Goal: Task Accomplishment & Management: Complete application form

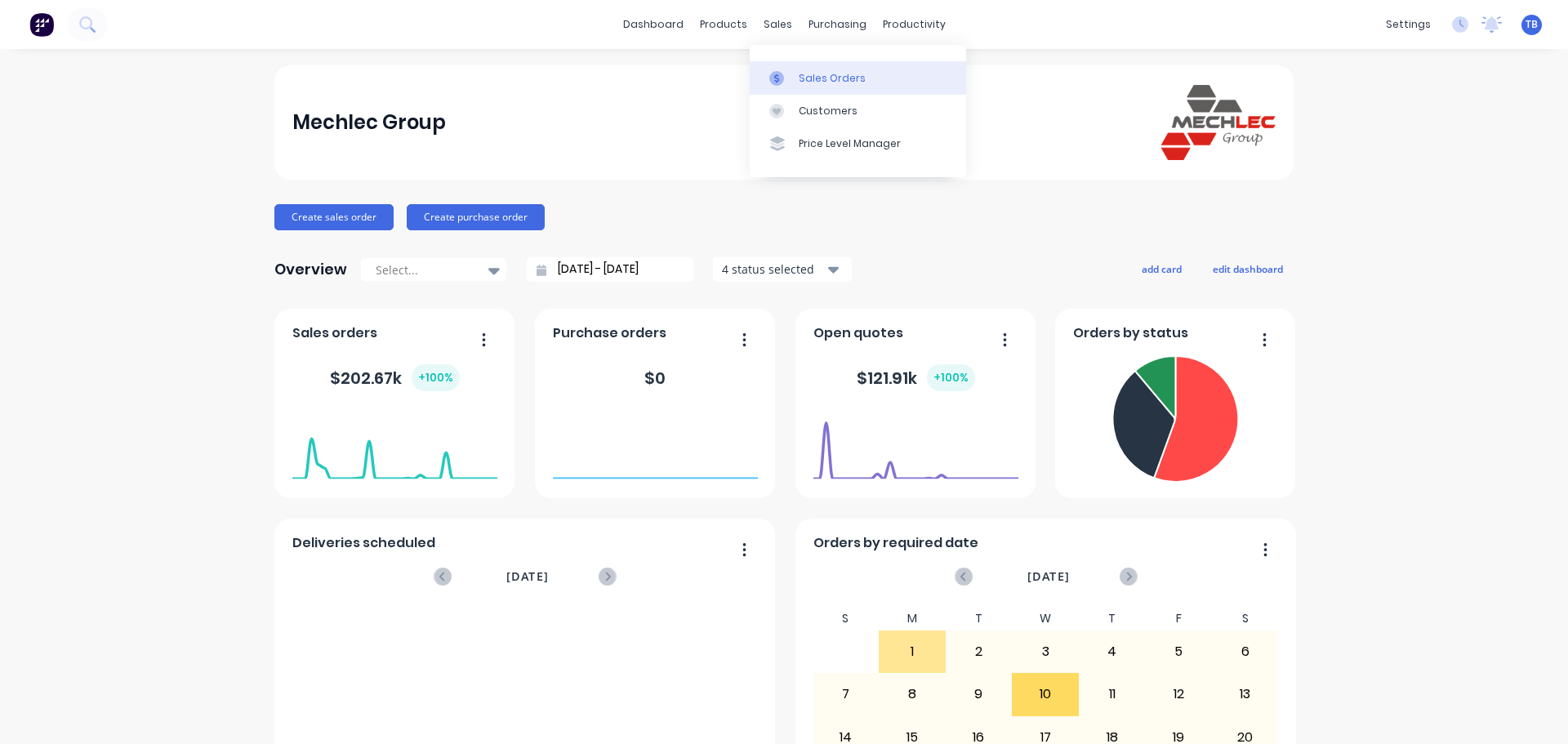
click at [796, 81] on link "Sales Orders" at bounding box center [859, 77] width 217 height 33
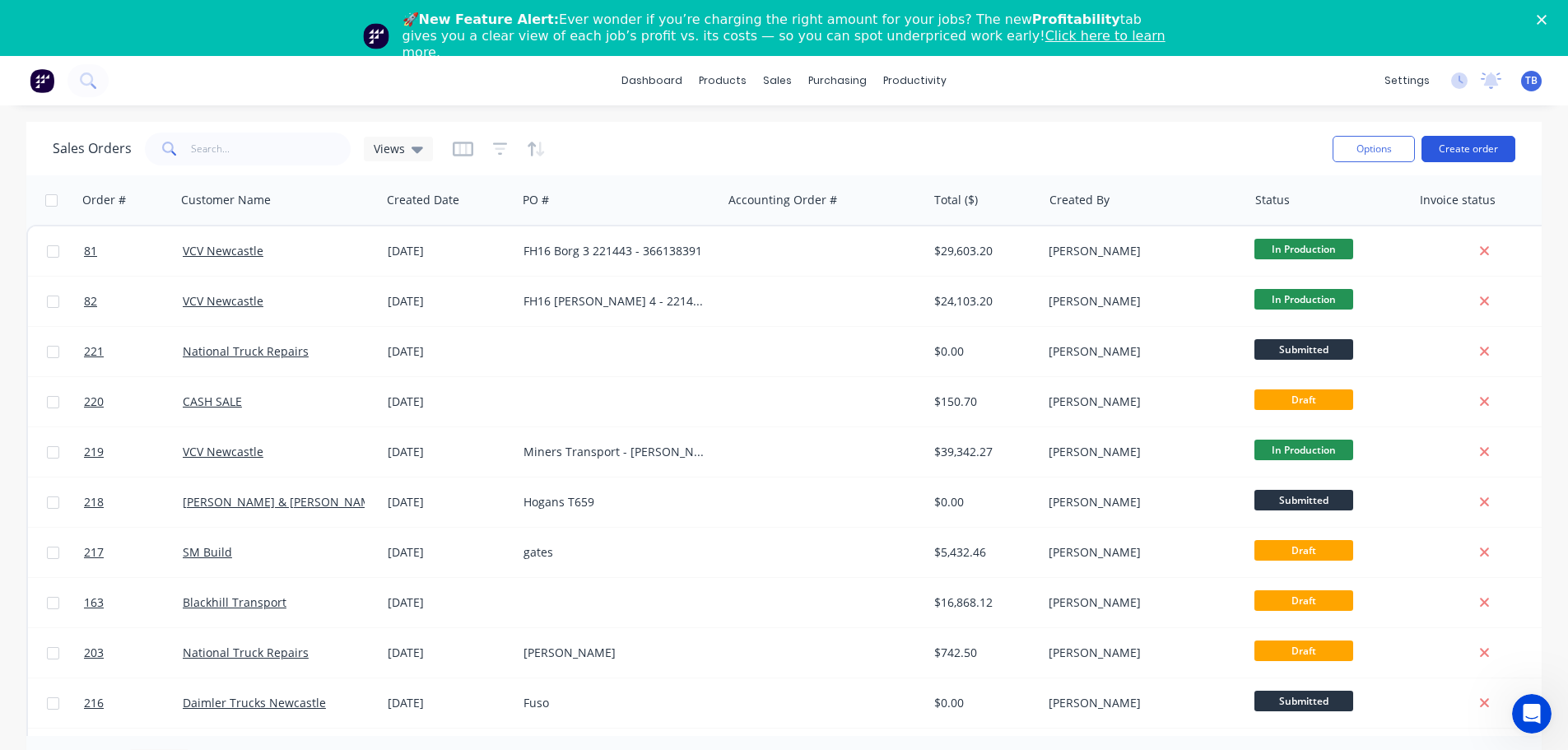
click at [1489, 141] on button "Create order" at bounding box center [1468, 148] width 94 height 26
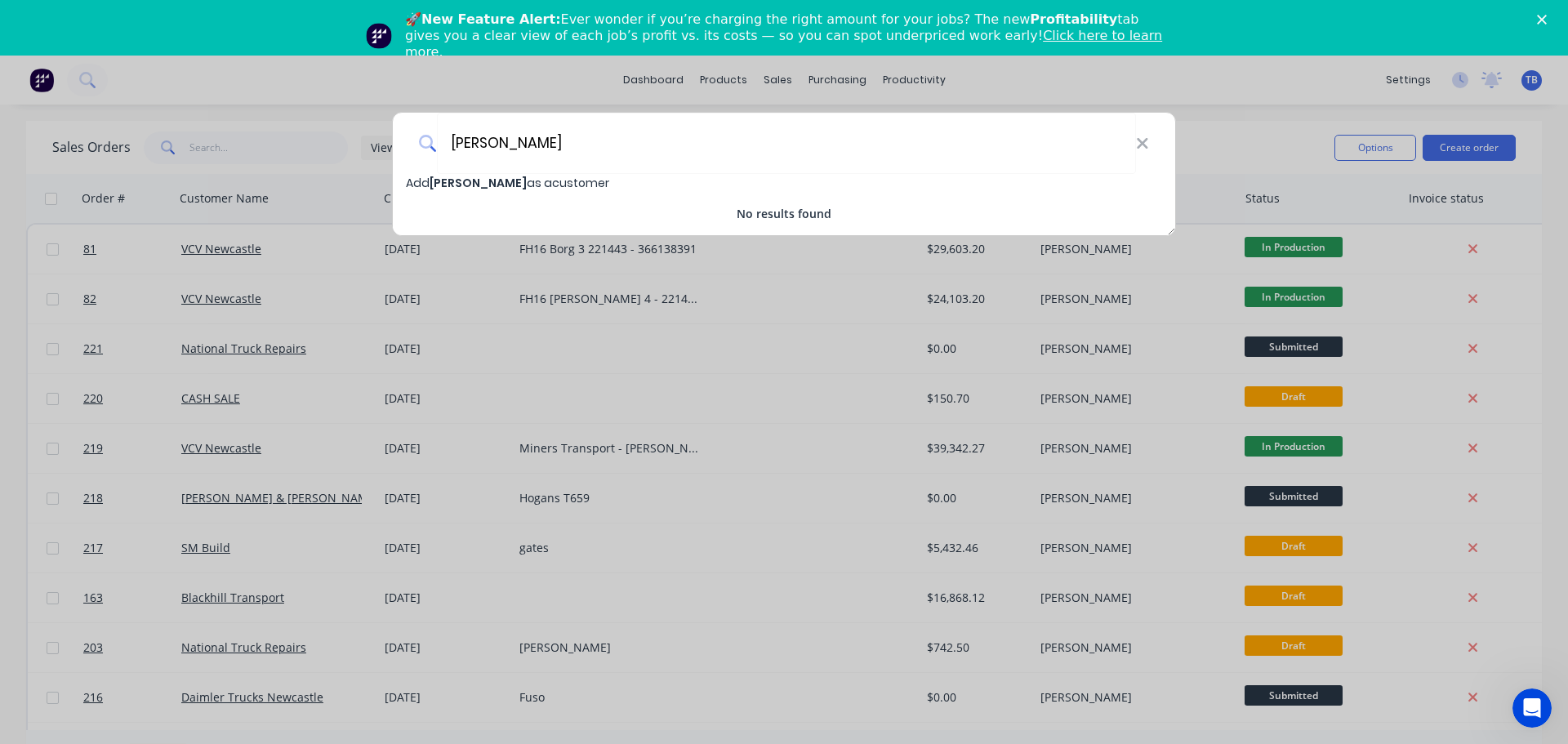
type input "[PERSON_NAME]"
click at [582, 180] on span "Add [PERSON_NAME] as a customer" at bounding box center [507, 182] width 203 height 16
select select "AU"
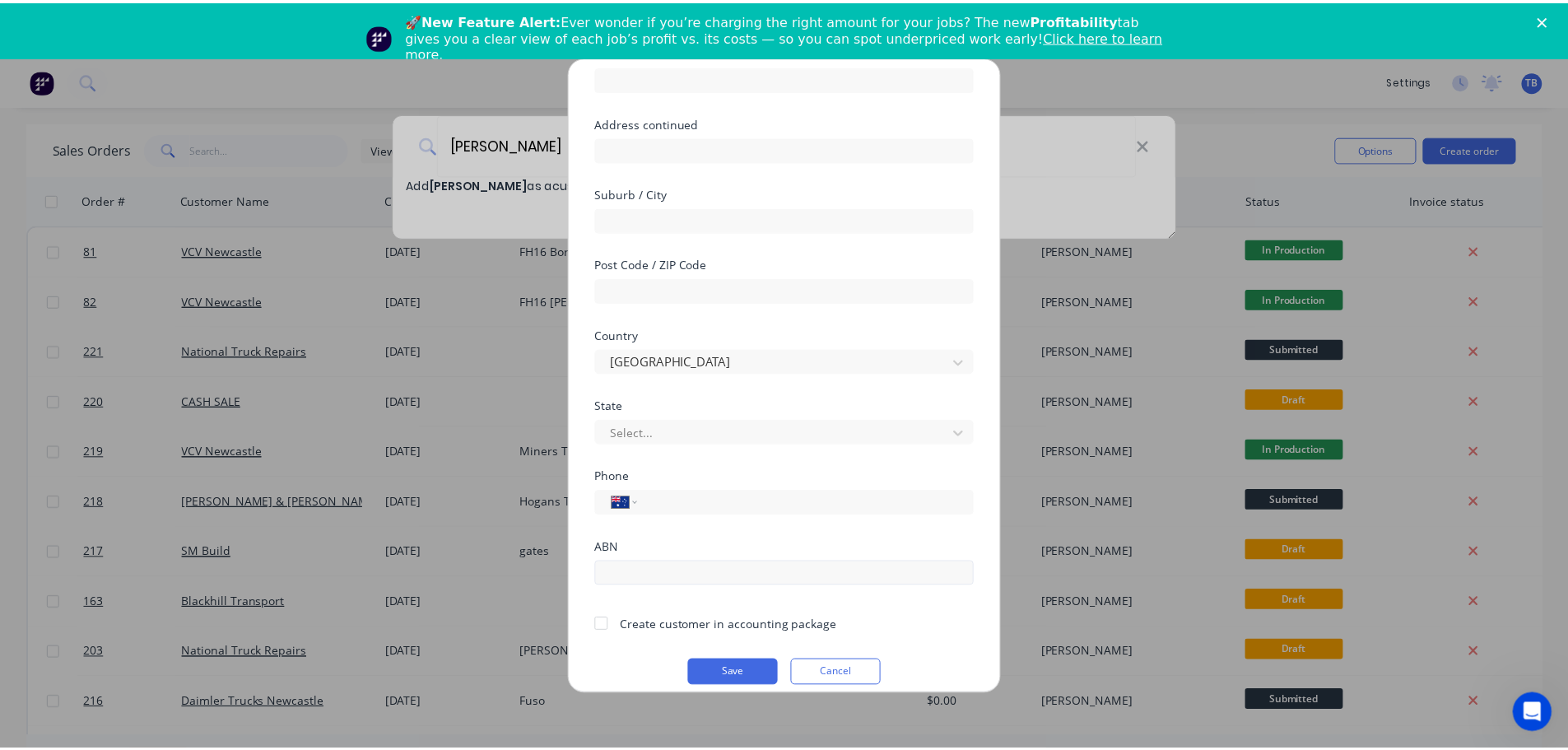
scroll to position [166, 0]
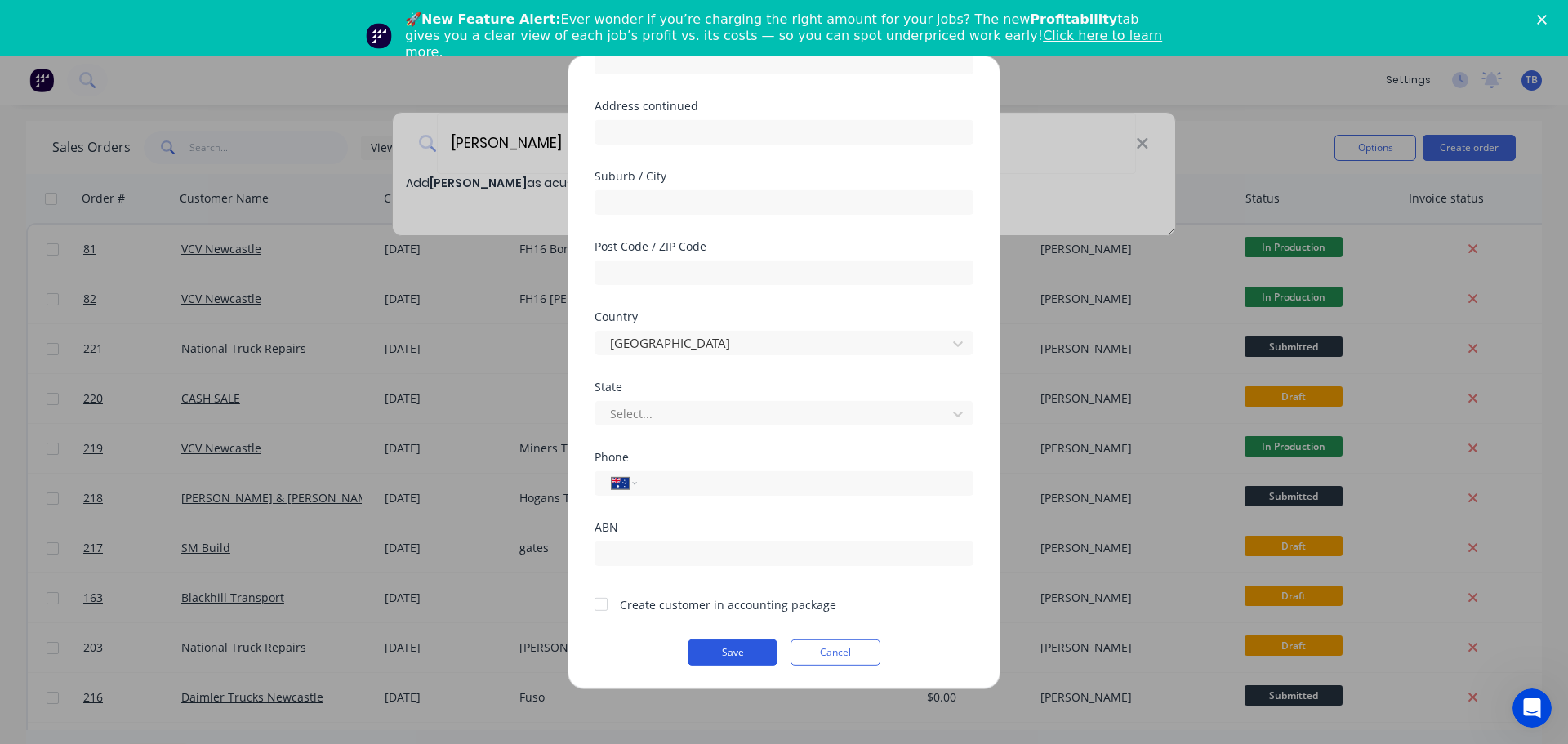
click at [720, 649] on button "Save" at bounding box center [732, 651] width 90 height 26
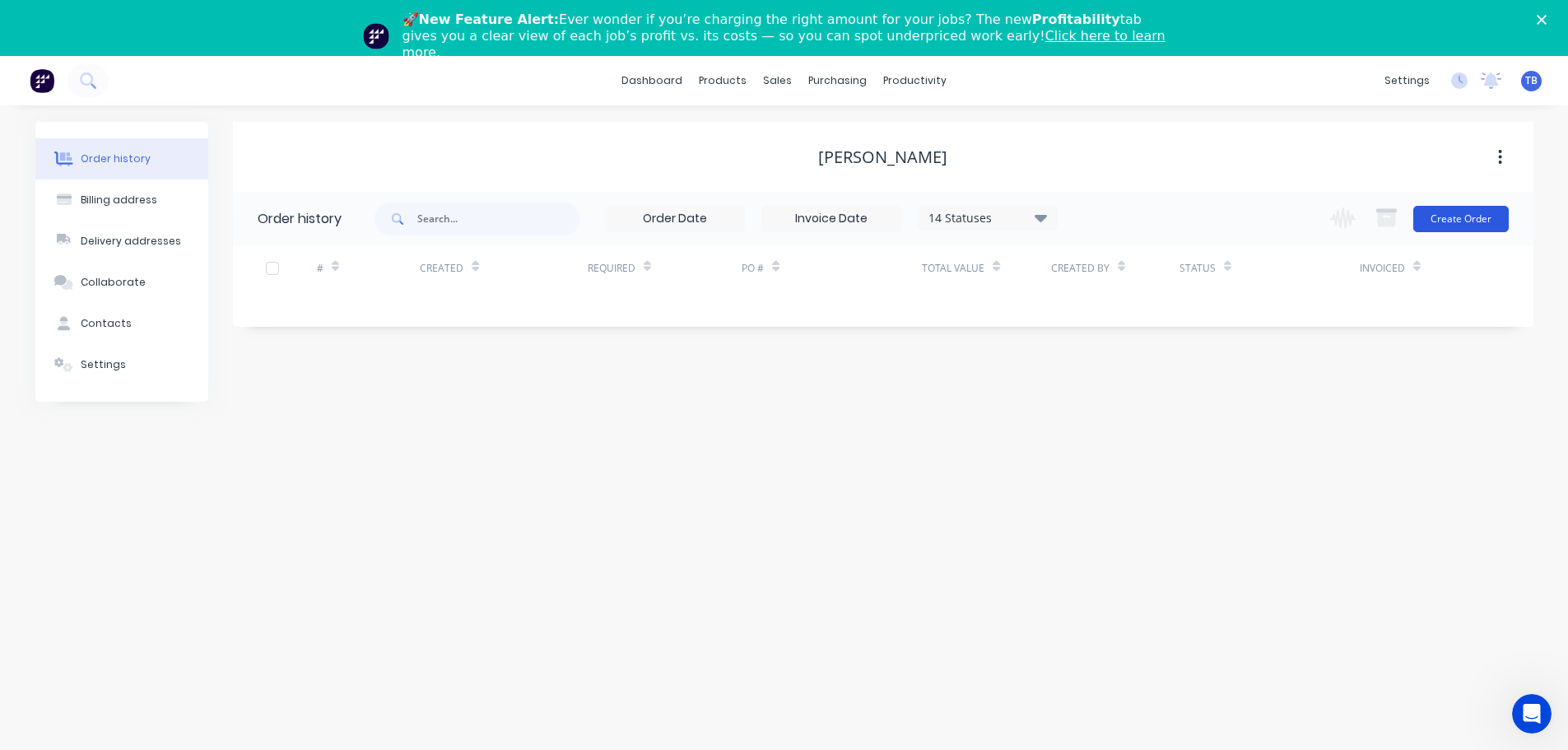
click at [1501, 223] on button "Create Order" at bounding box center [1461, 218] width 96 height 26
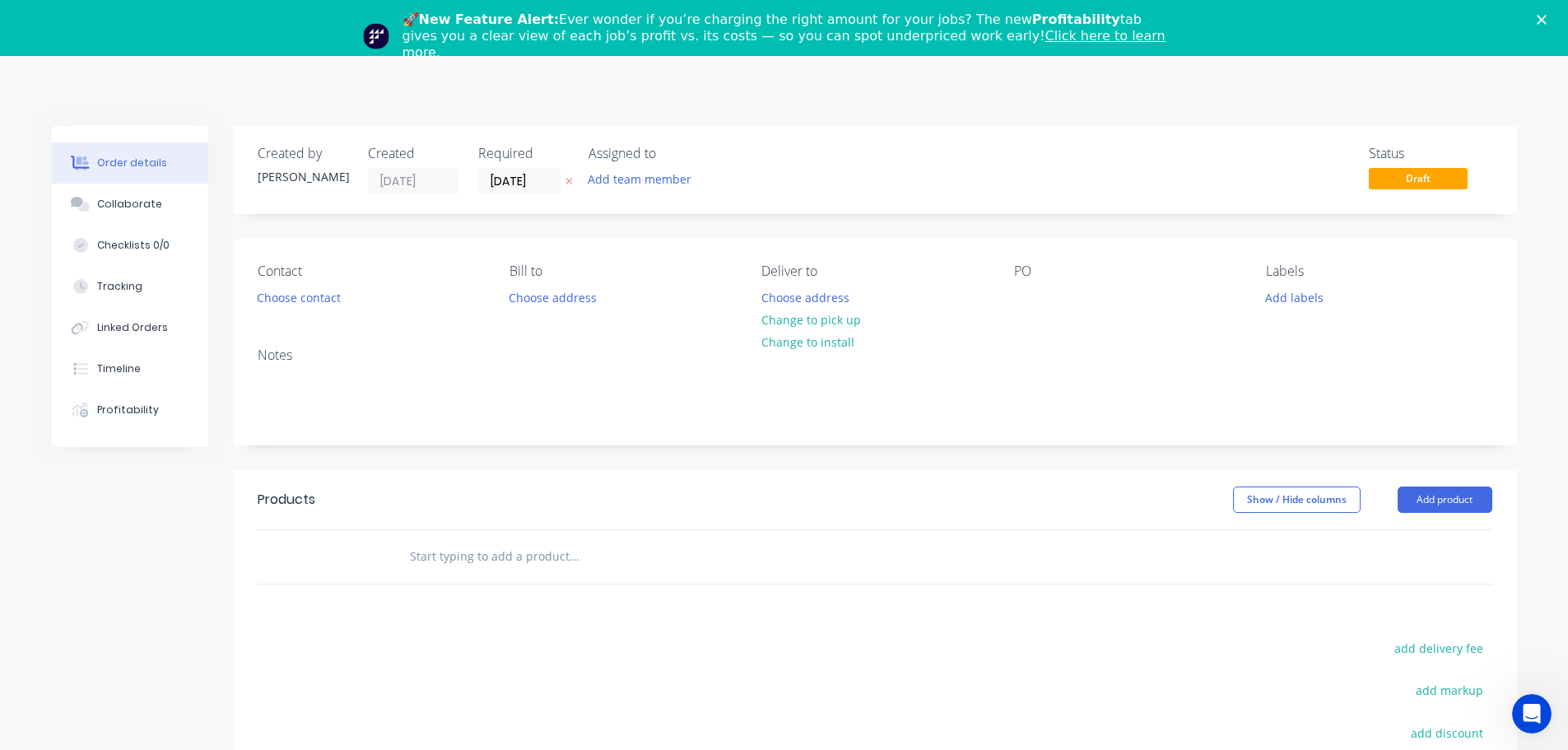
click at [1082, 270] on div "PO" at bounding box center [1126, 271] width 225 height 15
drag, startPoint x: 1056, startPoint y: 288, endPoint x: 1037, endPoint y: 311, distance: 29.8
click at [1056, 290] on div "PO" at bounding box center [1126, 287] width 225 height 46
drag, startPoint x: 1033, startPoint y: 311, endPoint x: 1031, endPoint y: 279, distance: 32.1
click at [1031, 304] on div "Contact Choose contact [PERSON_NAME] to Choose address Deliver to Choose addres…" at bounding box center [874, 287] width 1284 height 96
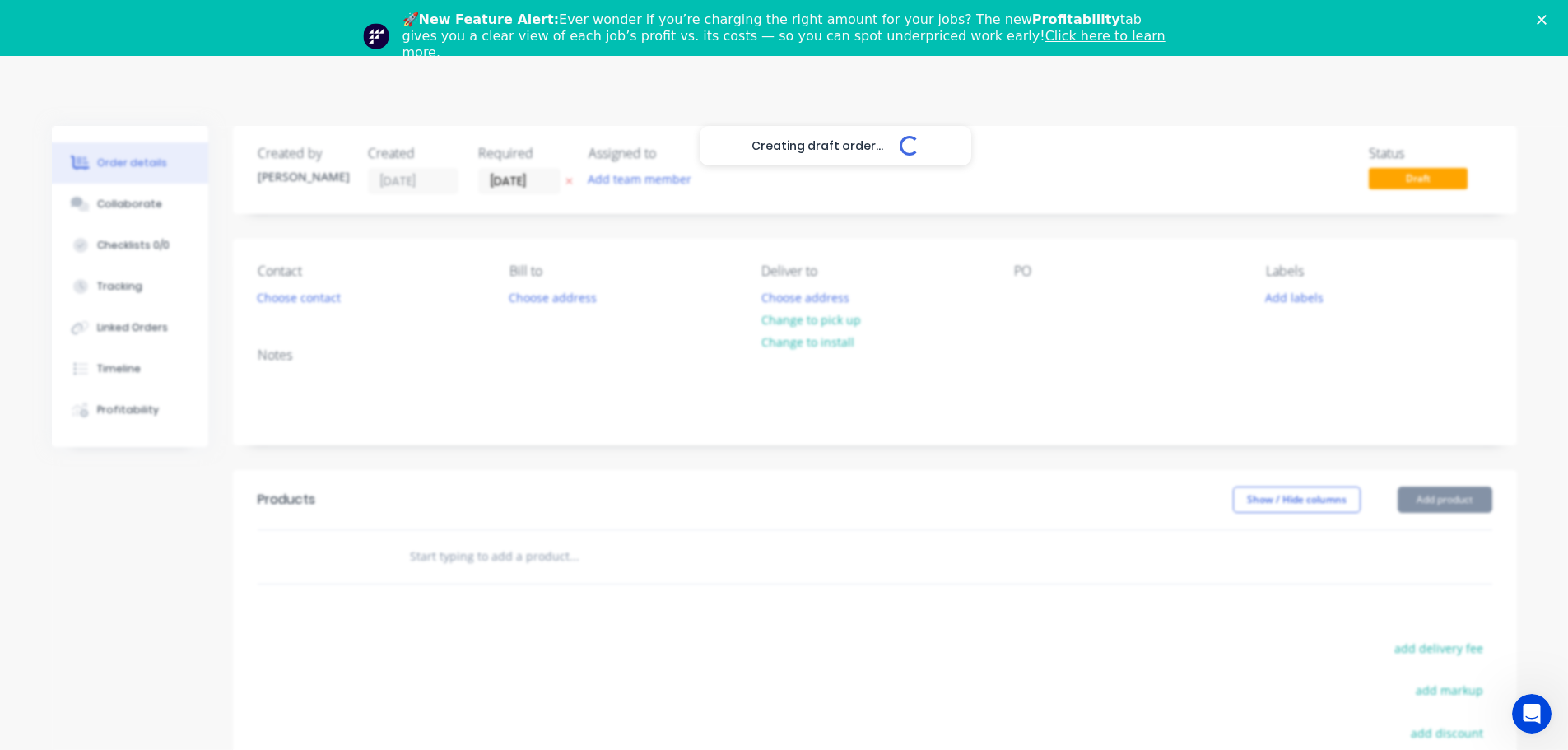
click at [1031, 272] on div "Creating draft order... Loading... Order details Collaborate Checklists 0/0 Tra…" at bounding box center [784, 565] width 1498 height 878
click at [1023, 293] on div at bounding box center [1026, 298] width 26 height 24
click at [516, 560] on input "text" at bounding box center [573, 556] width 329 height 33
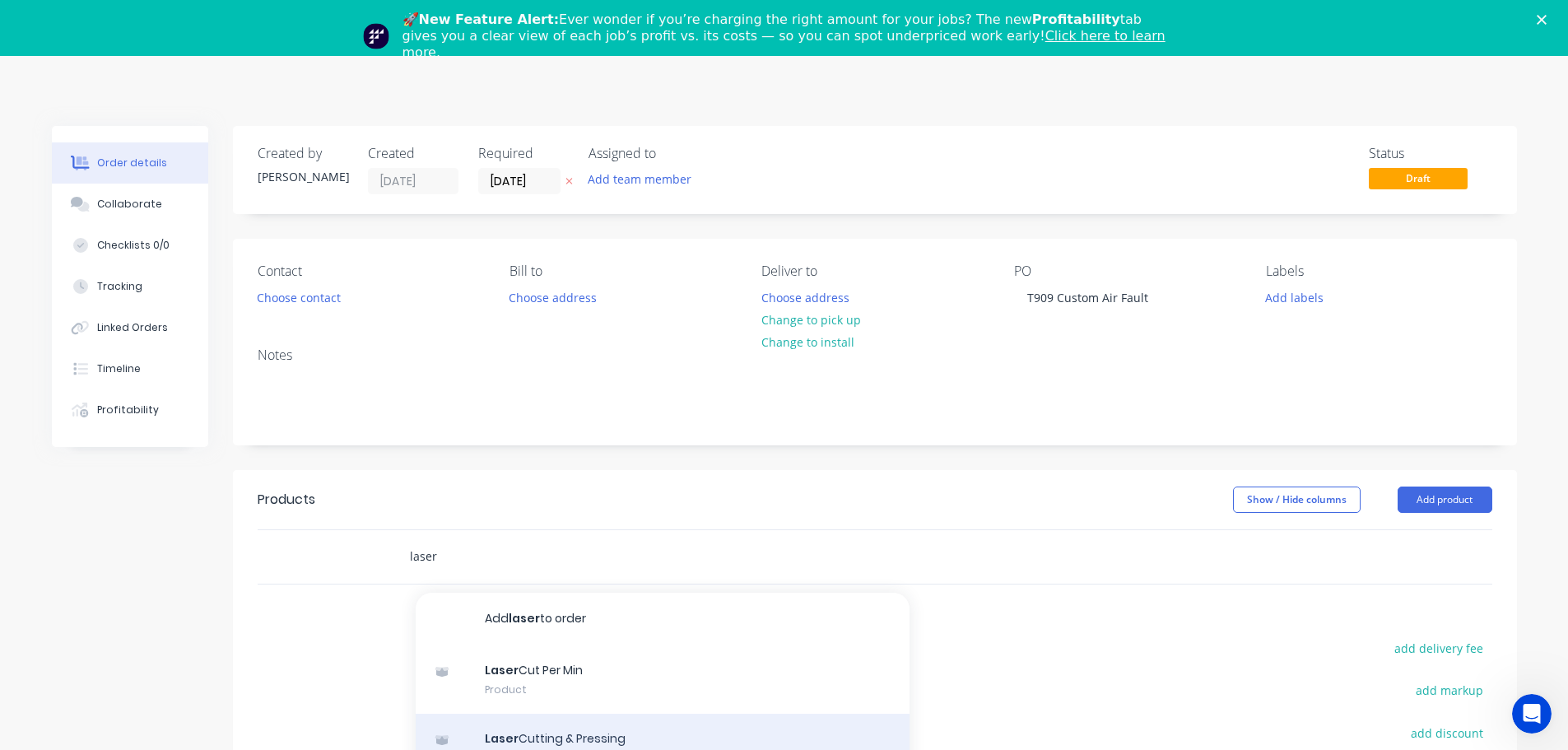
type input "laser"
click at [541, 735] on div "Laser Cutting & Pressing Product Kit" at bounding box center [662, 747] width 494 height 69
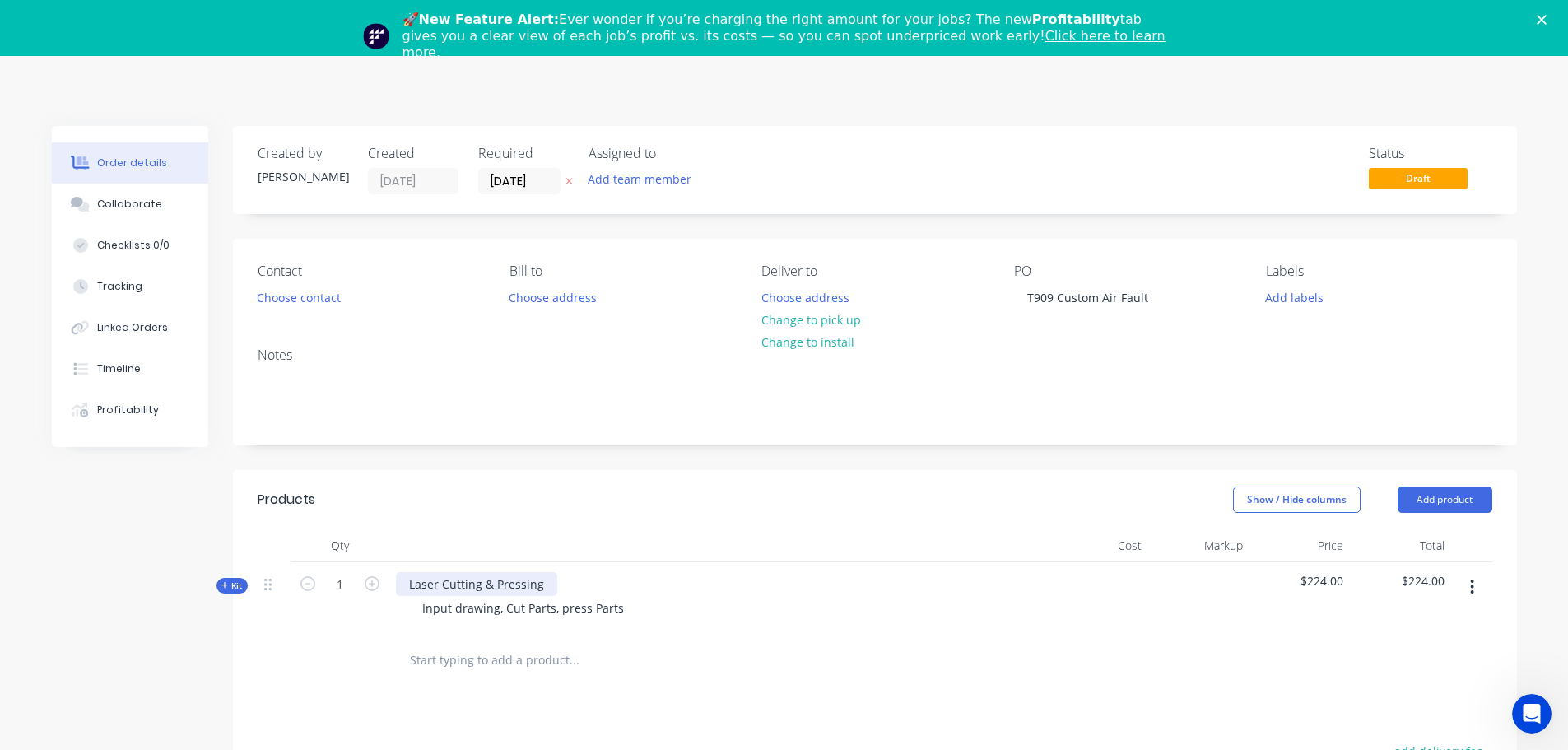
click at [473, 592] on div "Laser Cutting & Pressing" at bounding box center [476, 584] width 161 height 24
drag, startPoint x: 543, startPoint y: 585, endPoint x: -238, endPoint y: 534, distance: 782.7
click at [0, 534] on html "Order #222 - [PERSON_NAME] Add product Close Submit as Quote Submit as Order Or…" at bounding box center [784, 553] width 1568 height 1107
click at [513, 604] on div "Input drawing, Cut Parts, press Parts" at bounding box center [522, 608] width 228 height 24
drag, startPoint x: 540, startPoint y: 600, endPoint x: 71, endPoint y: 603, distance: 469.0
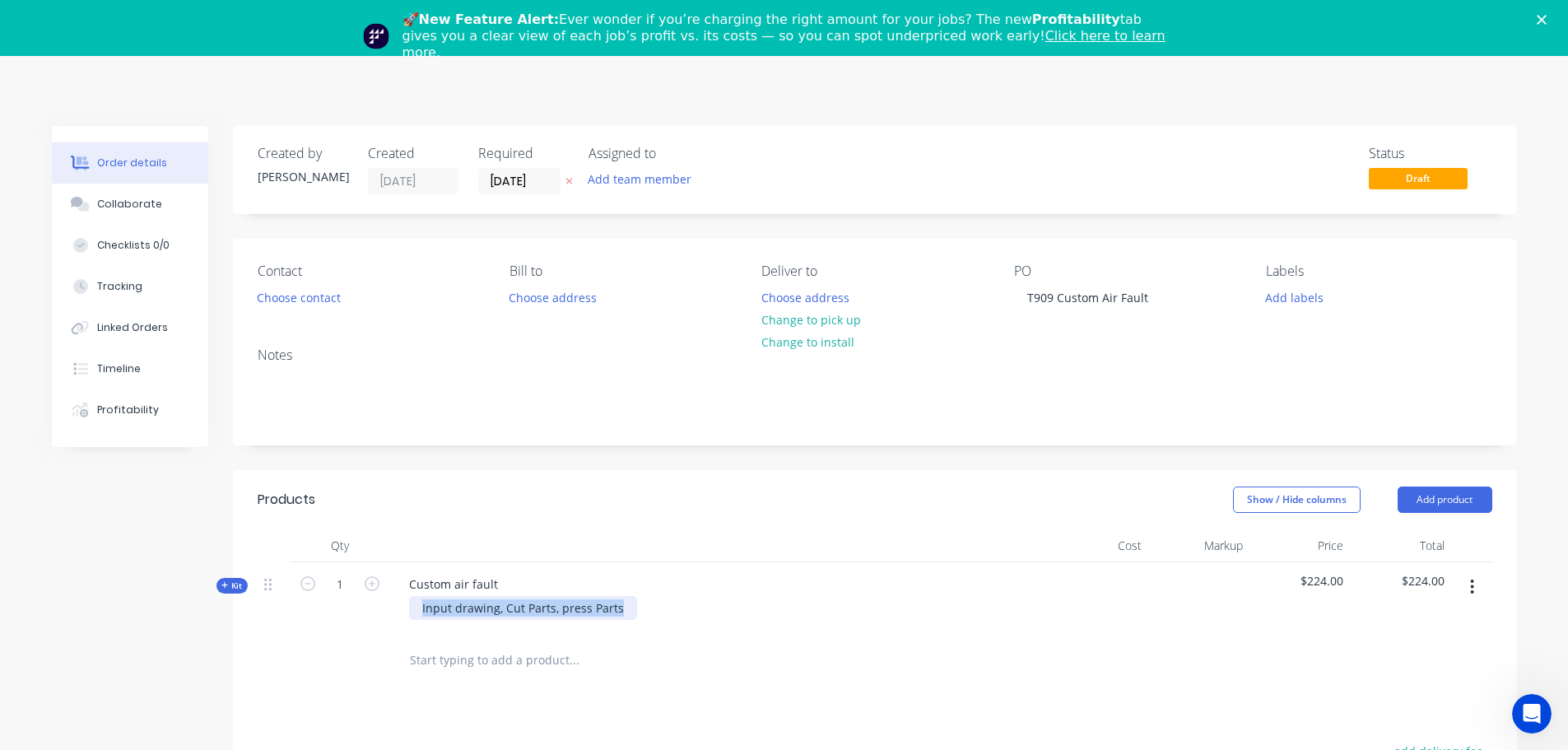
click at [71, 603] on div "Created by [PERSON_NAME] Created [DATE] Required [DATE] Assigned to Add team me…" at bounding box center [784, 617] width 1465 height 981
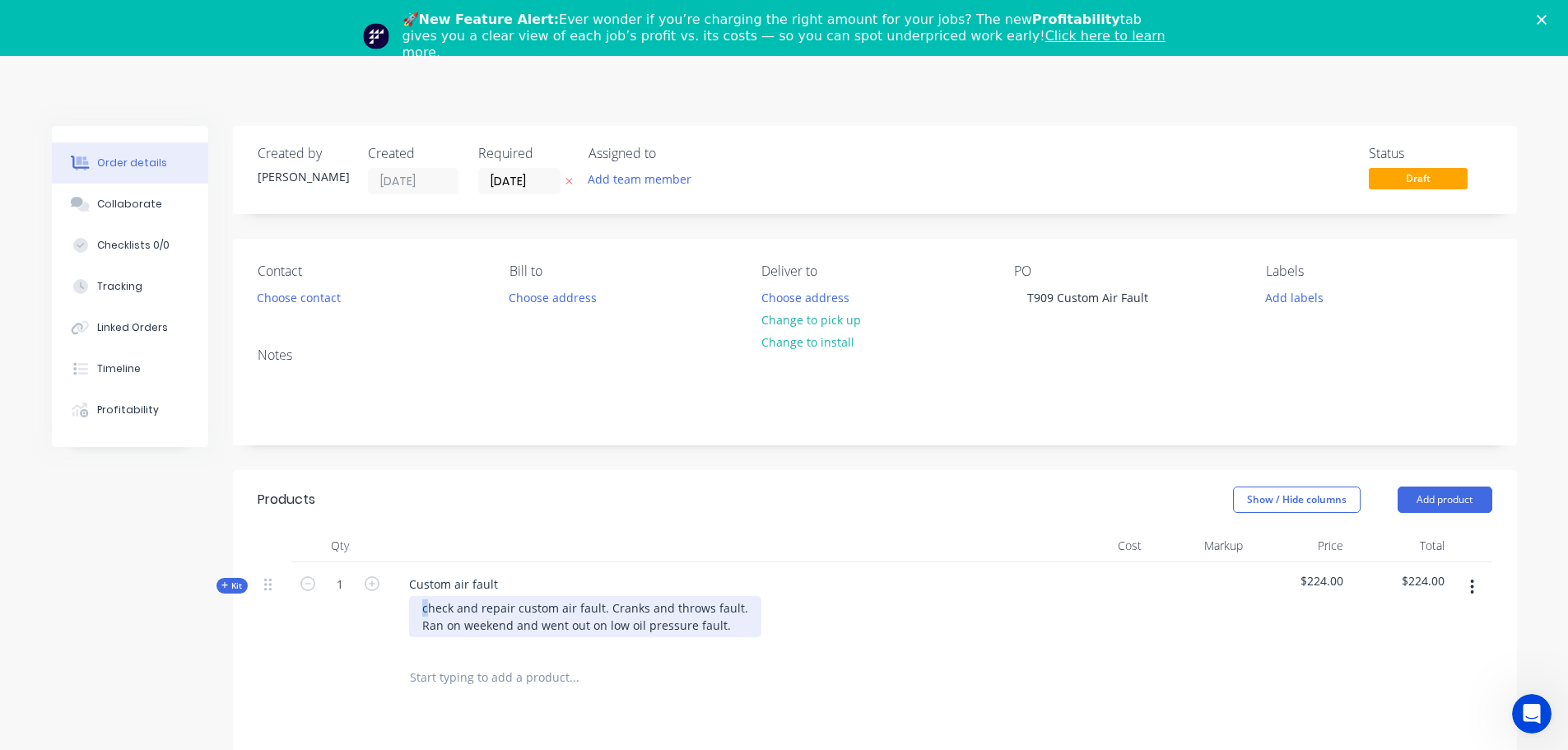
click at [423, 608] on div "check and repair custom air fault. Cranks and throws fault. Ran on weekend and …" at bounding box center [584, 616] width 352 height 41
click at [241, 586] on span "Kit" at bounding box center [231, 585] width 21 height 12
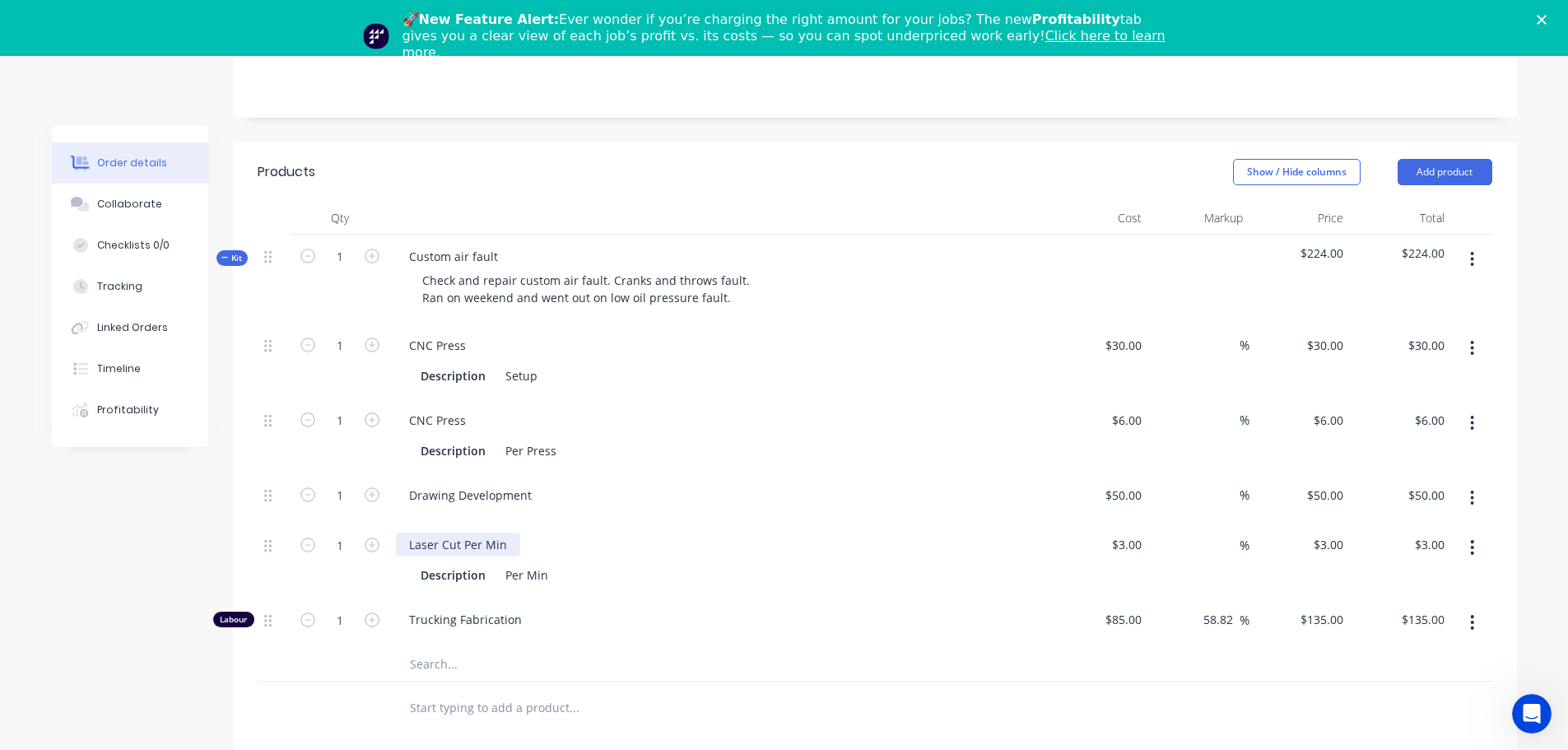
scroll to position [329, 0]
click at [1472, 341] on icon "button" at bounding box center [1472, 346] width 3 height 15
click at [1402, 453] on div "Delete" at bounding box center [1414, 456] width 127 height 24
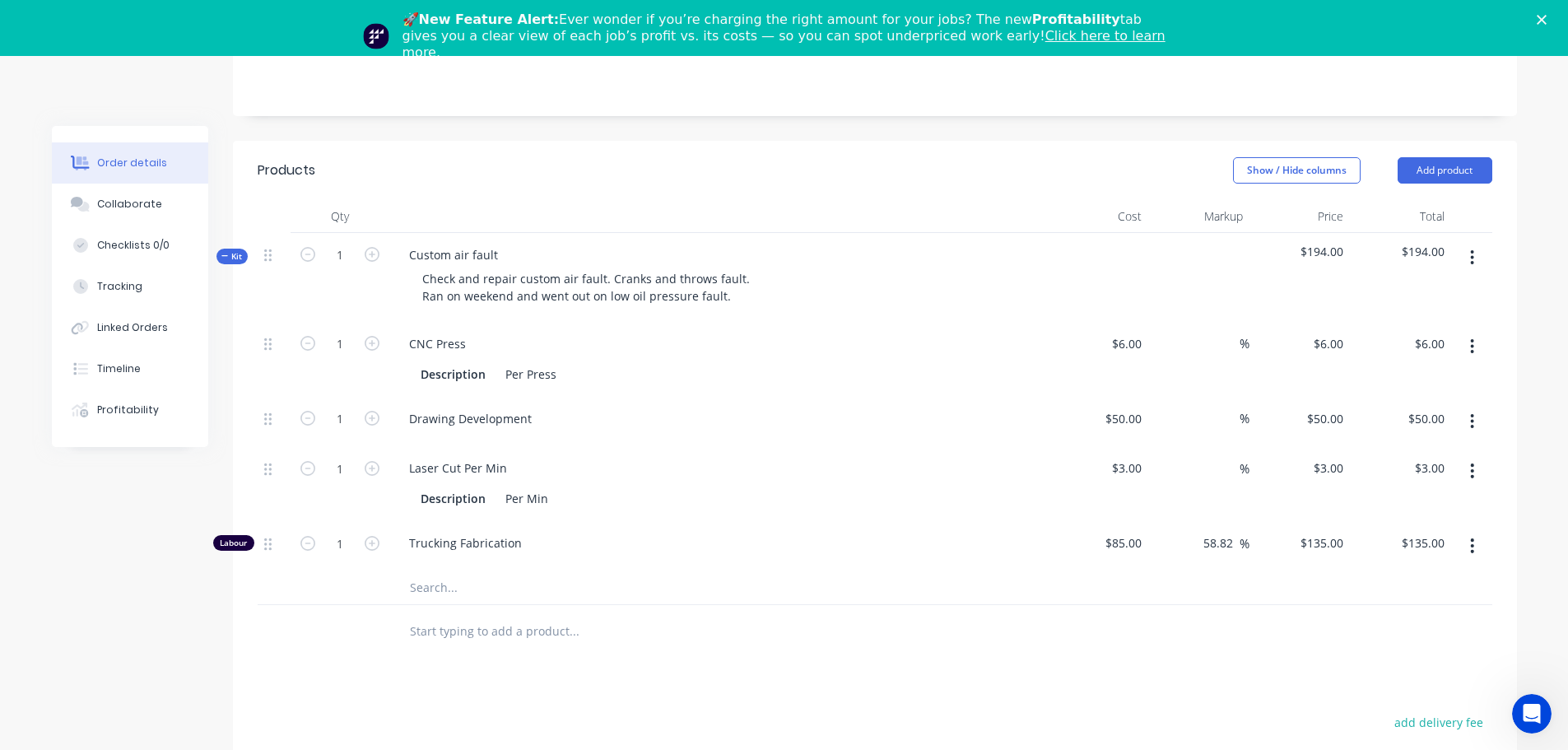
click at [1474, 350] on icon "button" at bounding box center [1472, 346] width 4 height 18
click at [1431, 447] on div "Delete" at bounding box center [1414, 456] width 127 height 24
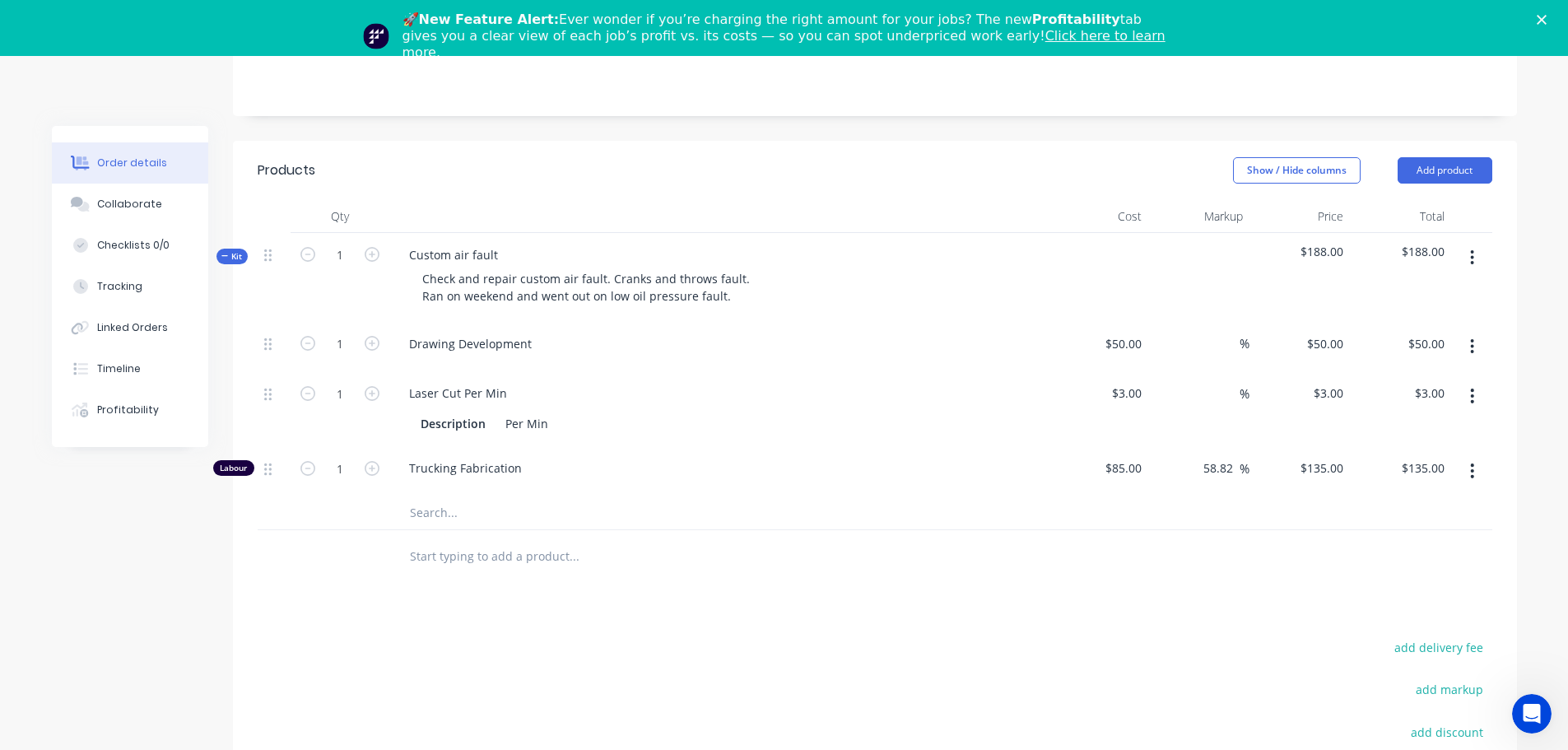
click at [1466, 347] on button "button" at bounding box center [1472, 346] width 38 height 30
click at [1436, 456] on div "Delete" at bounding box center [1414, 456] width 127 height 24
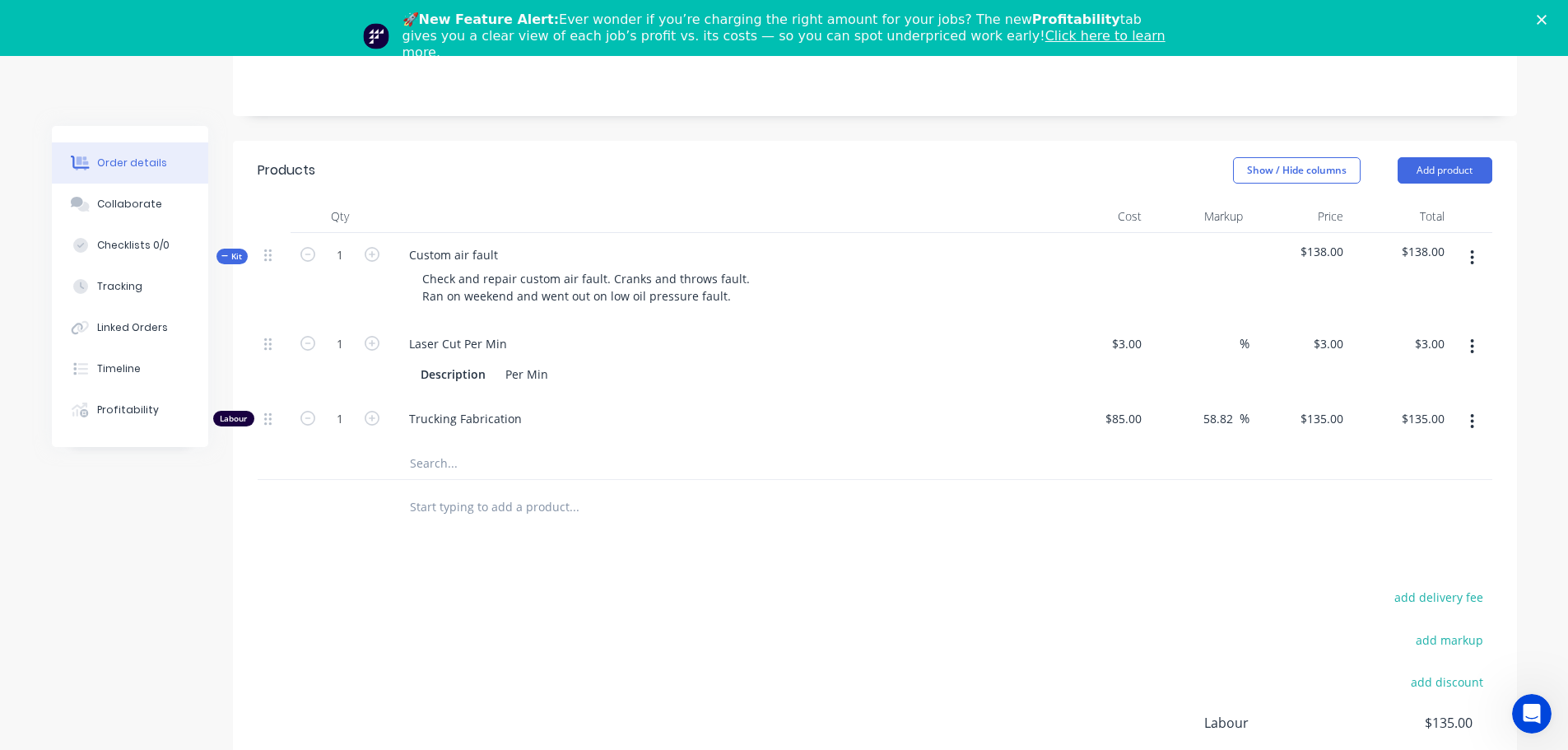
click at [1476, 351] on button "button" at bounding box center [1472, 346] width 38 height 30
click at [1411, 450] on div "Delete" at bounding box center [1414, 456] width 127 height 24
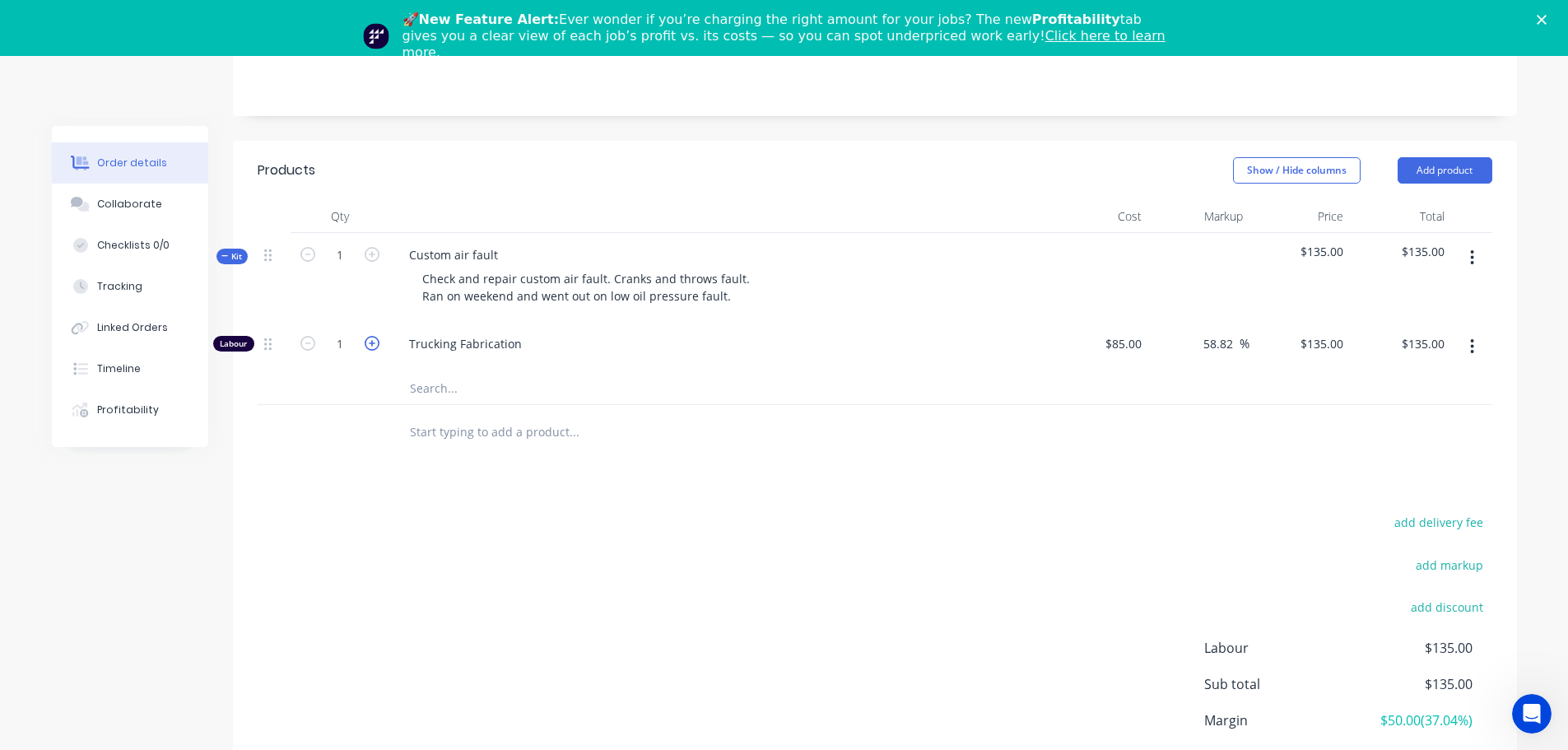
click at [368, 343] on icon "button" at bounding box center [371, 343] width 15 height 15
type input "2"
type input "$270.00"
click at [368, 343] on icon "button" at bounding box center [371, 343] width 15 height 15
type input "3"
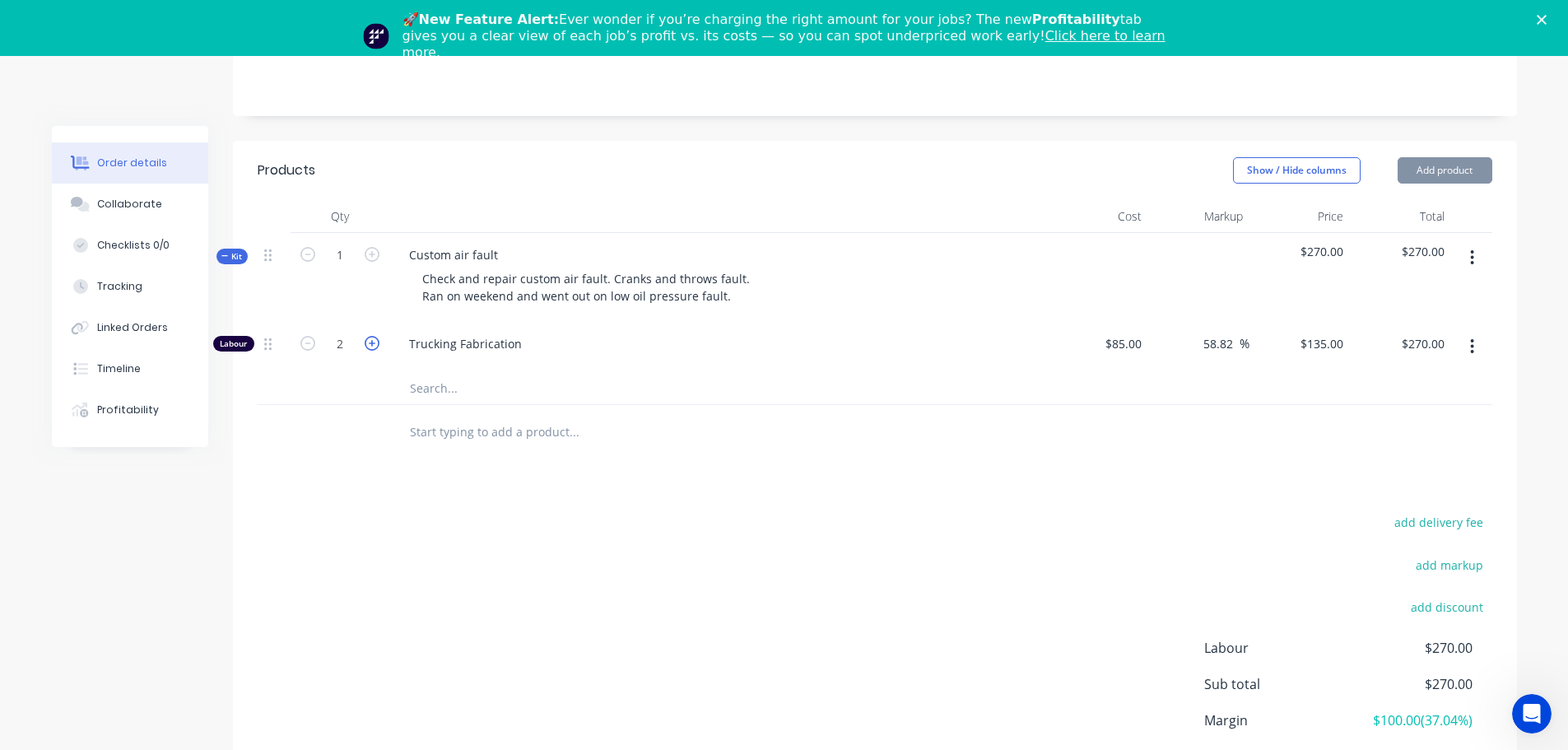
type input "$405.00"
click at [368, 343] on icon "button" at bounding box center [371, 343] width 15 height 15
type input "4"
type input "$540.00"
click at [502, 344] on span "Trucking Fabrication" at bounding box center [724, 344] width 632 height 17
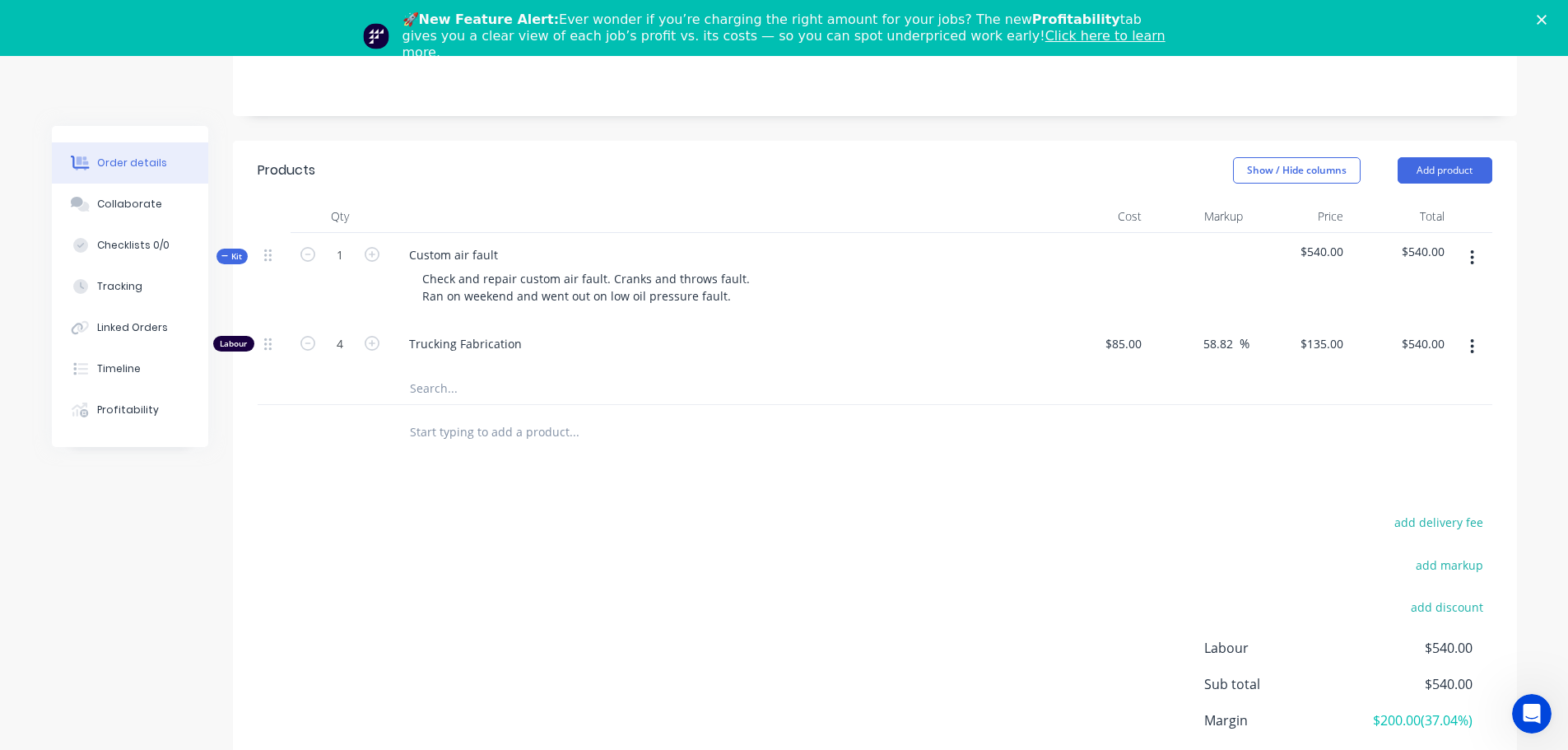
drag, startPoint x: 520, startPoint y: 344, endPoint x: 489, endPoint y: 344, distance: 31.0
click at [489, 344] on span "Trucking Fabrication" at bounding box center [724, 344] width 632 height 17
click at [465, 343] on span "Trucking Fabrication" at bounding box center [724, 344] width 632 height 17
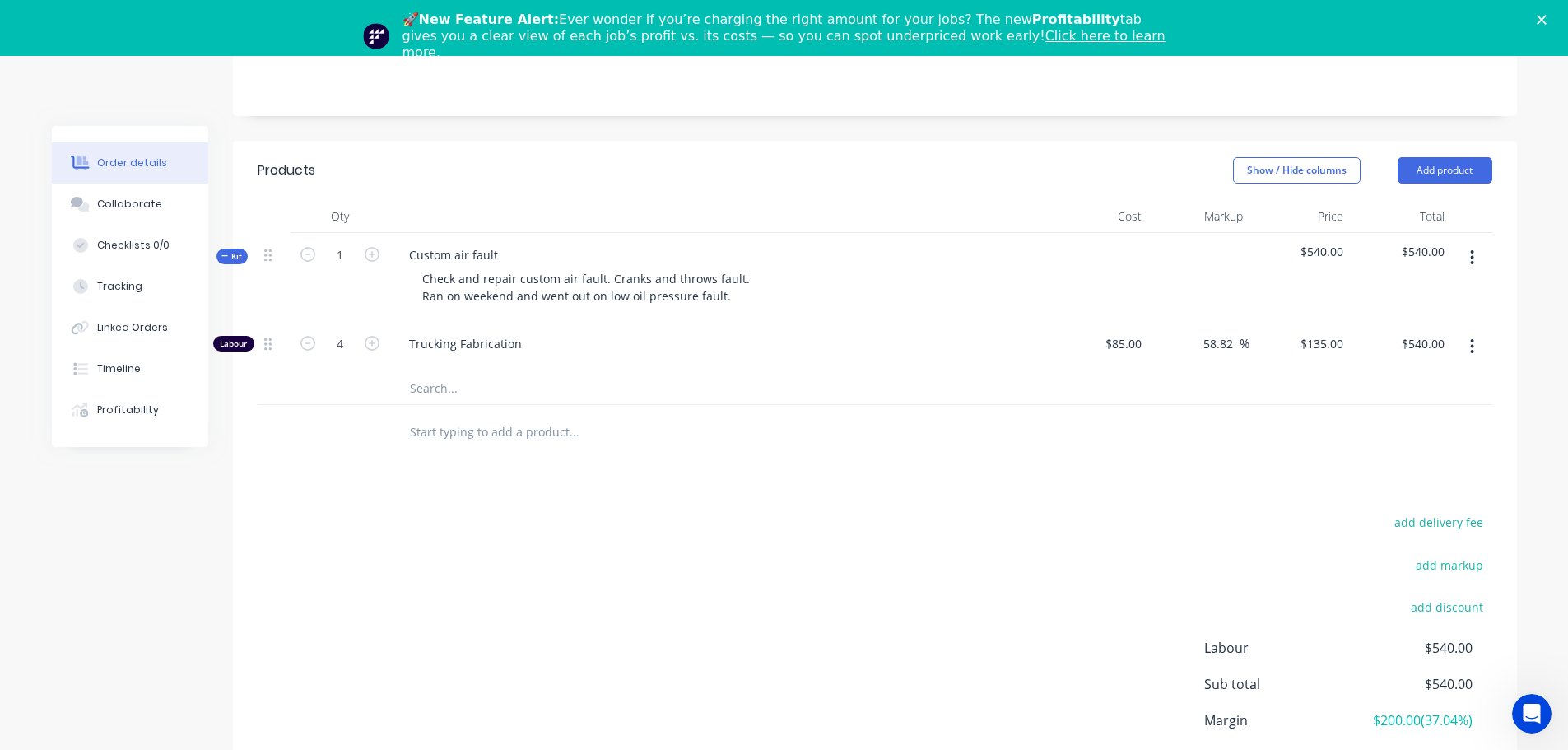
click at [441, 341] on span "Trucking Fabrication" at bounding box center [724, 344] width 632 height 17
drag, startPoint x: 441, startPoint y: 341, endPoint x: 407, endPoint y: 341, distance: 34.0
click at [440, 341] on span "Trucking Fabrication" at bounding box center [724, 344] width 632 height 17
drag, startPoint x: 624, startPoint y: 477, endPoint x: 519, endPoint y: 436, distance: 112.7
click at [624, 478] on div "Products Show / Hide columns Add product Qty Cost Markup Price Total Kit 1 Cust…" at bounding box center [874, 497] width 1284 height 713
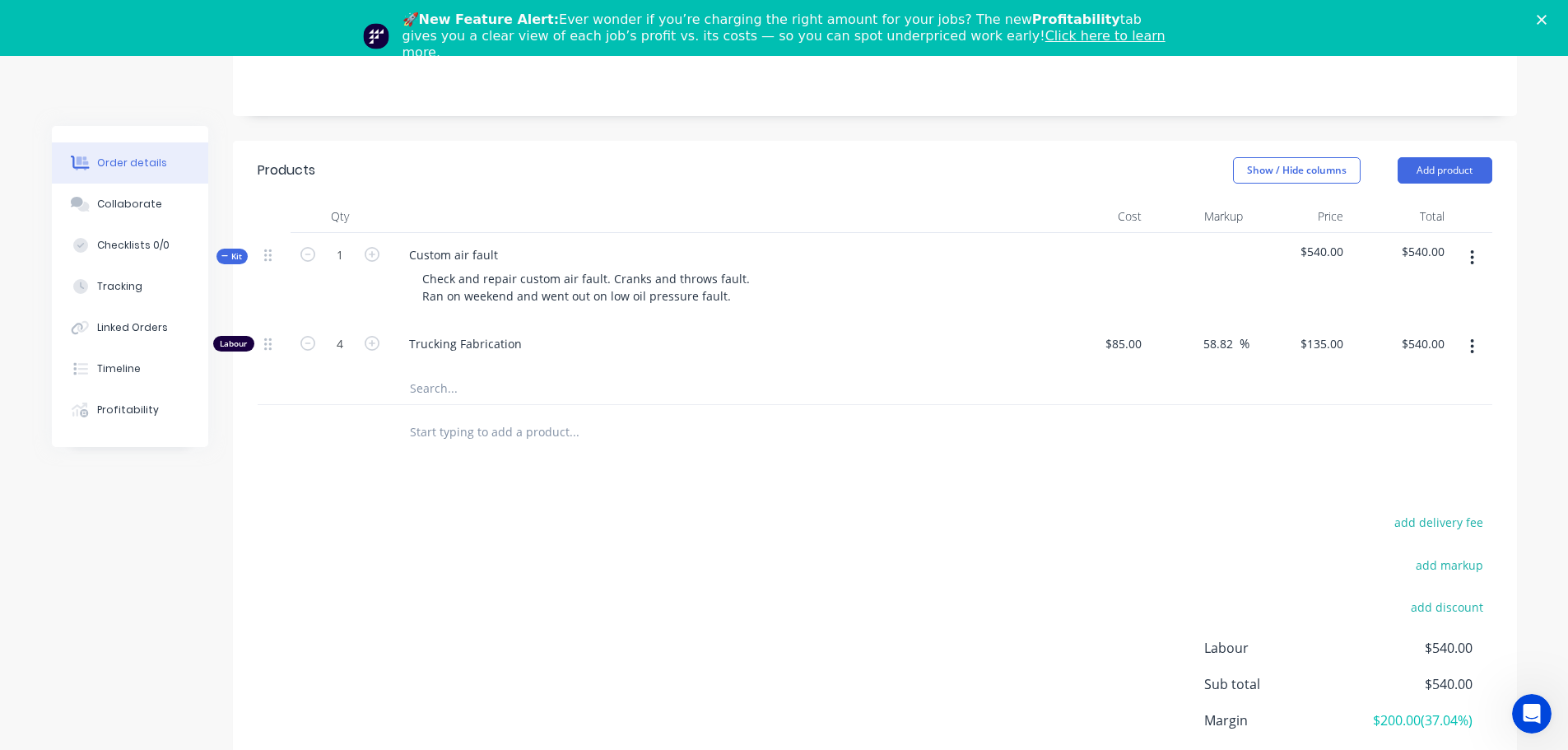
click at [428, 387] on input "text" at bounding box center [573, 387] width 329 height 33
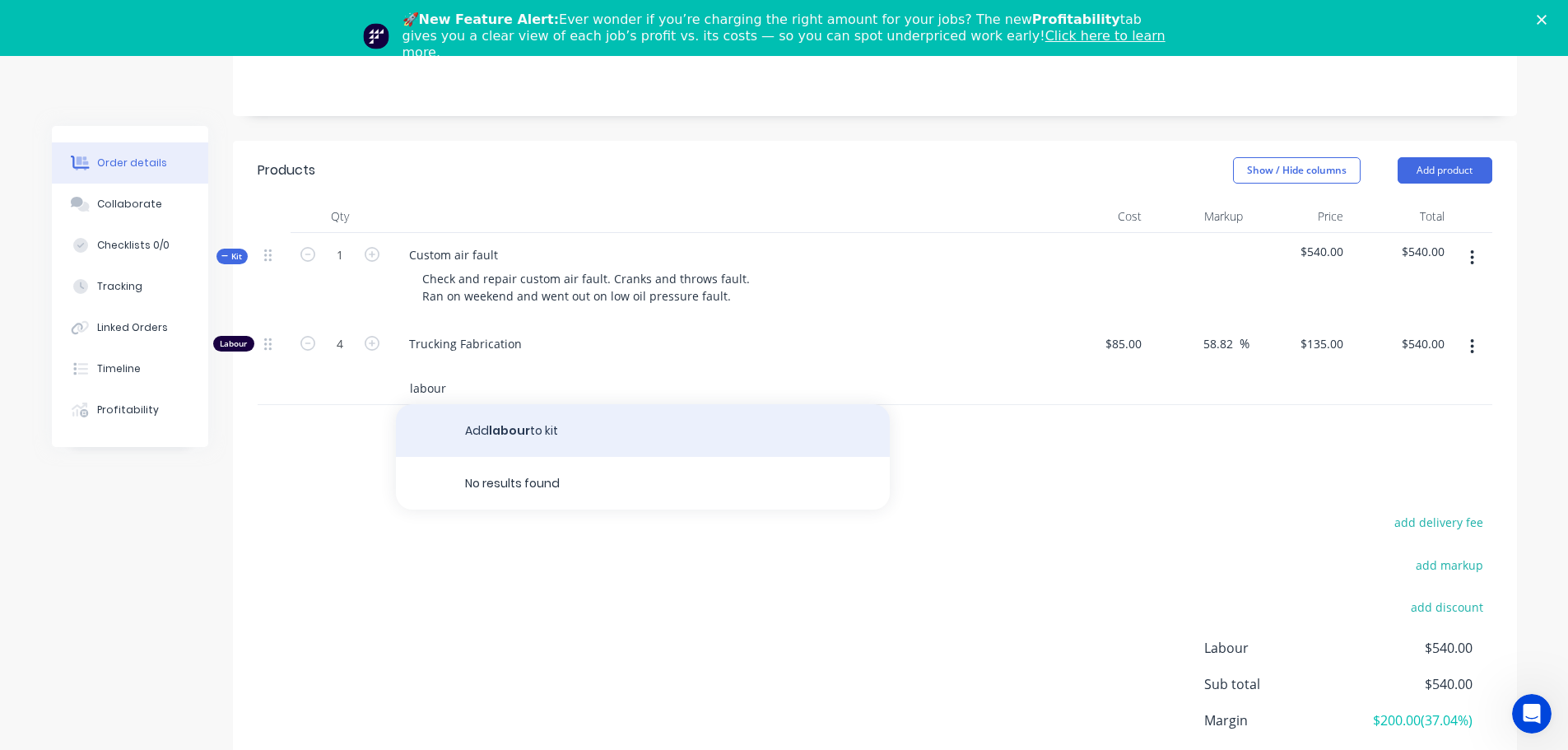
type input "labour"
click at [409, 422] on button "Add labour to kit" at bounding box center [642, 431] width 494 height 53
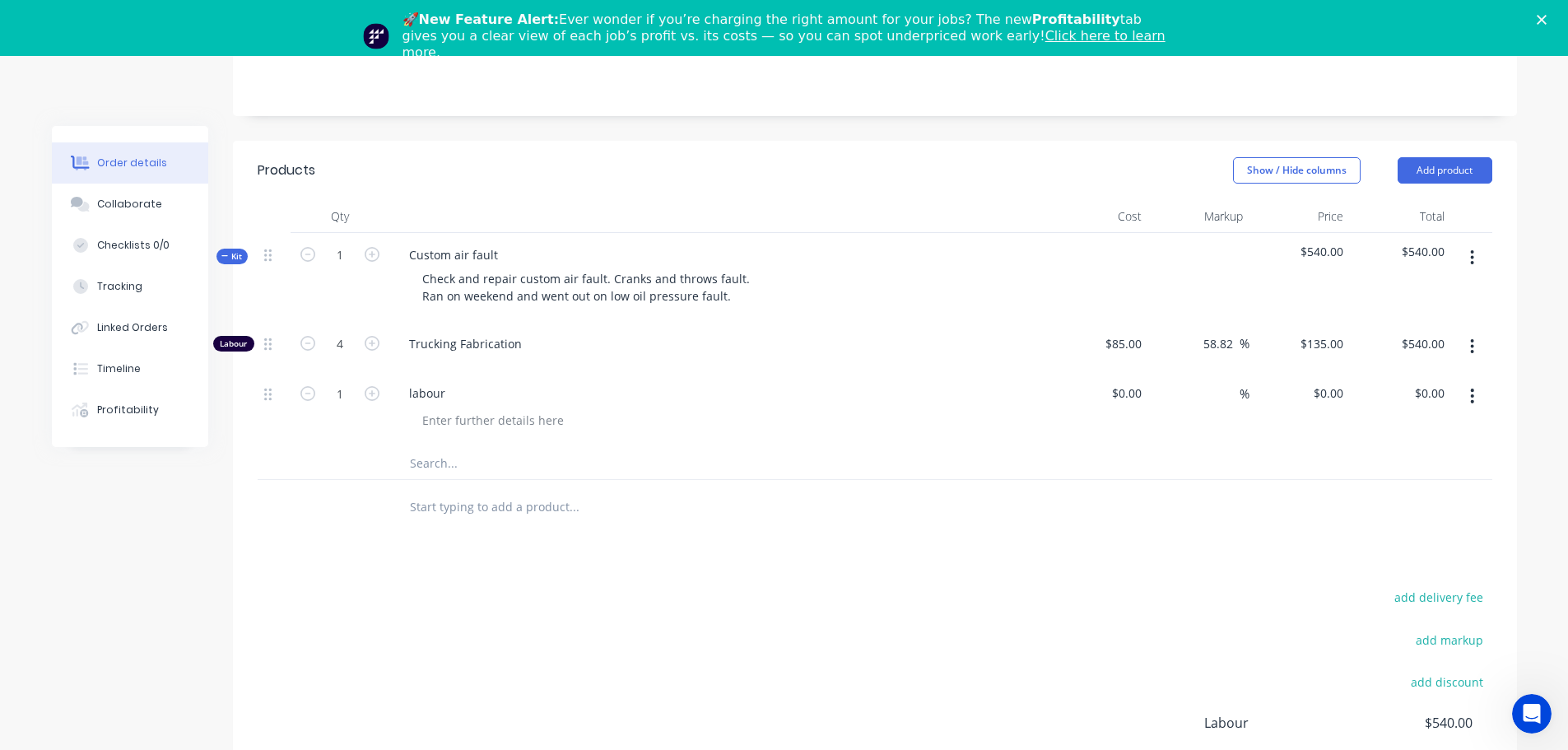
click at [1478, 343] on button "button" at bounding box center [1472, 346] width 38 height 30
click at [1402, 455] on div "Delete" at bounding box center [1414, 456] width 127 height 24
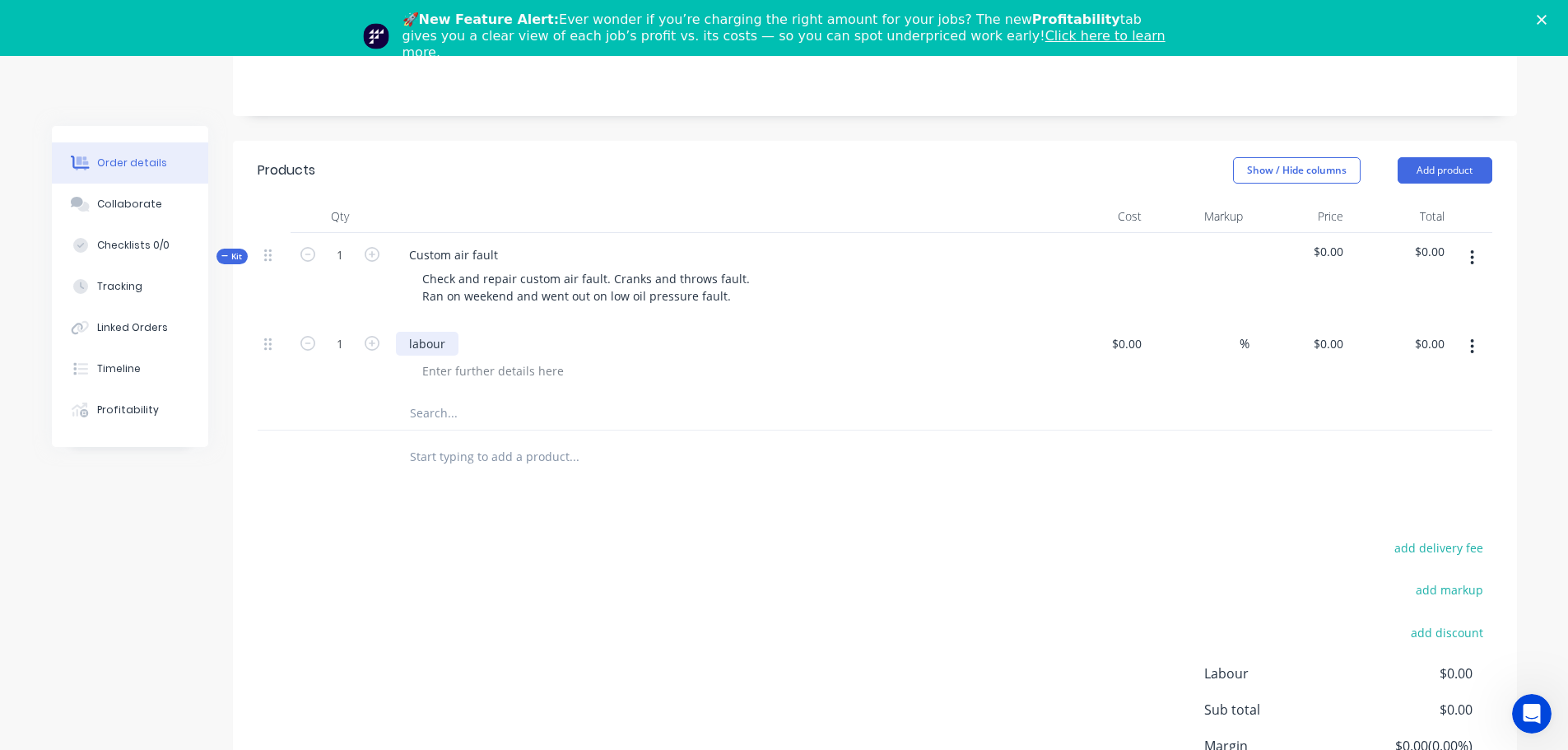
click at [401, 339] on div "labour" at bounding box center [427, 344] width 62 height 24
click at [1126, 346] on div at bounding box center [1135, 344] width 26 height 24
type input "$85.00"
type input "85"
type input "$85.00"
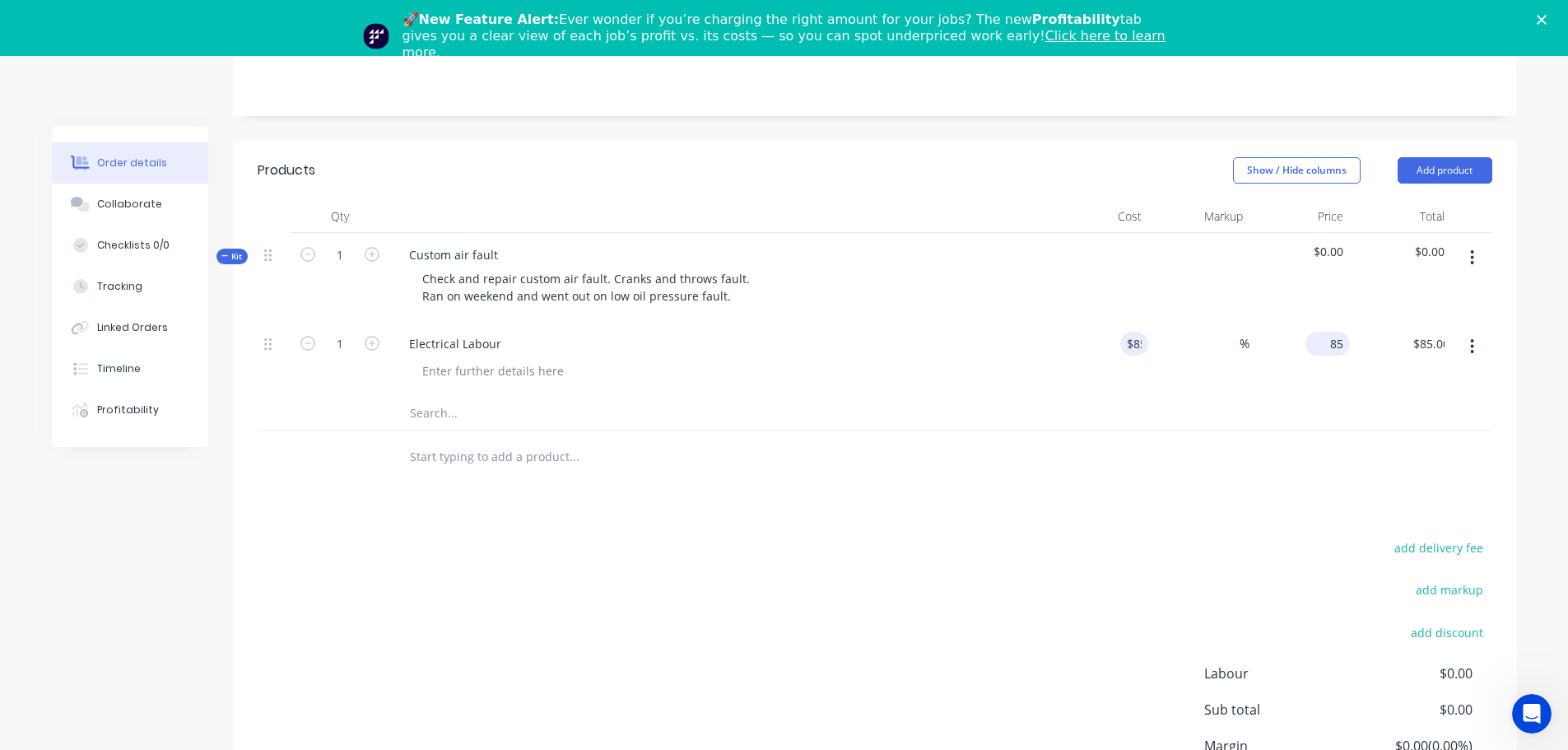
click at [1338, 349] on input "85" at bounding box center [1331, 344] width 38 height 24
type input "135"
type input "58.82"
type input "$135.00"
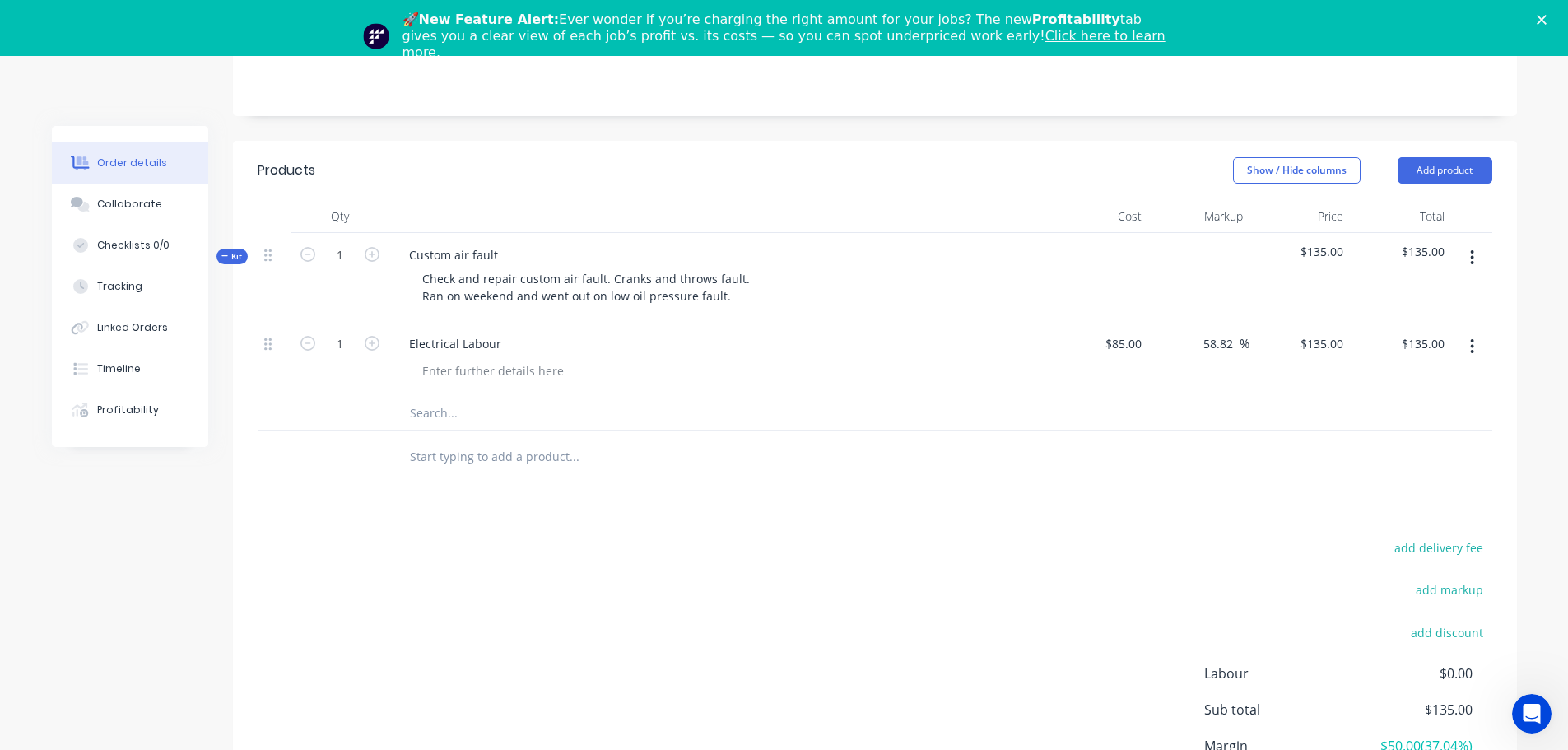
drag, startPoint x: 1153, startPoint y: 462, endPoint x: 880, endPoint y: 443, distance: 273.7
click at [1150, 462] on div at bounding box center [874, 456] width 1234 height 54
click at [369, 340] on icon "button" at bounding box center [371, 343] width 15 height 15
type input "2"
type input "$270.00"
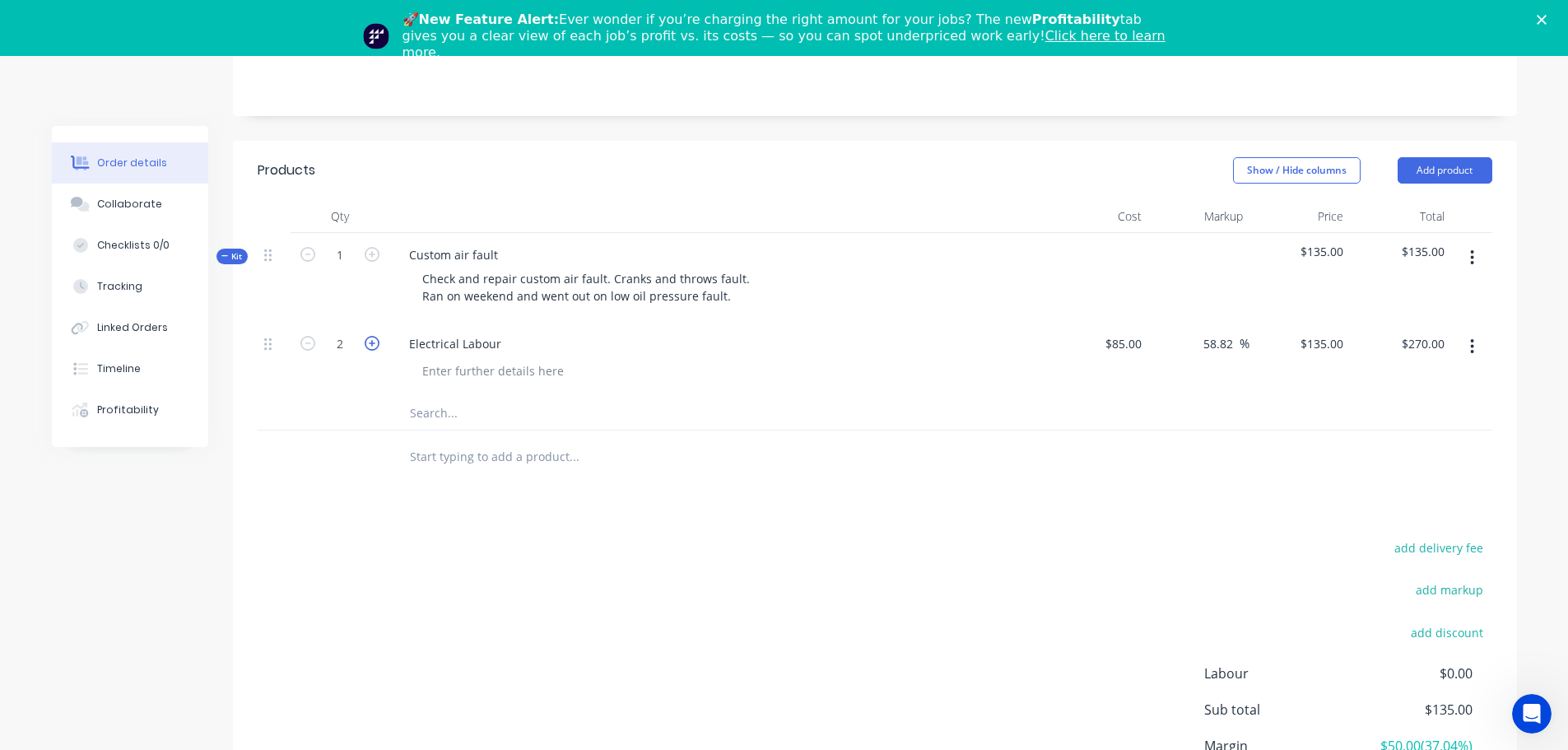
click at [370, 340] on icon "button" at bounding box center [371, 343] width 15 height 15
type input "3"
type input "$405.00"
click at [371, 340] on icon "button" at bounding box center [371, 343] width 15 height 15
type input "4"
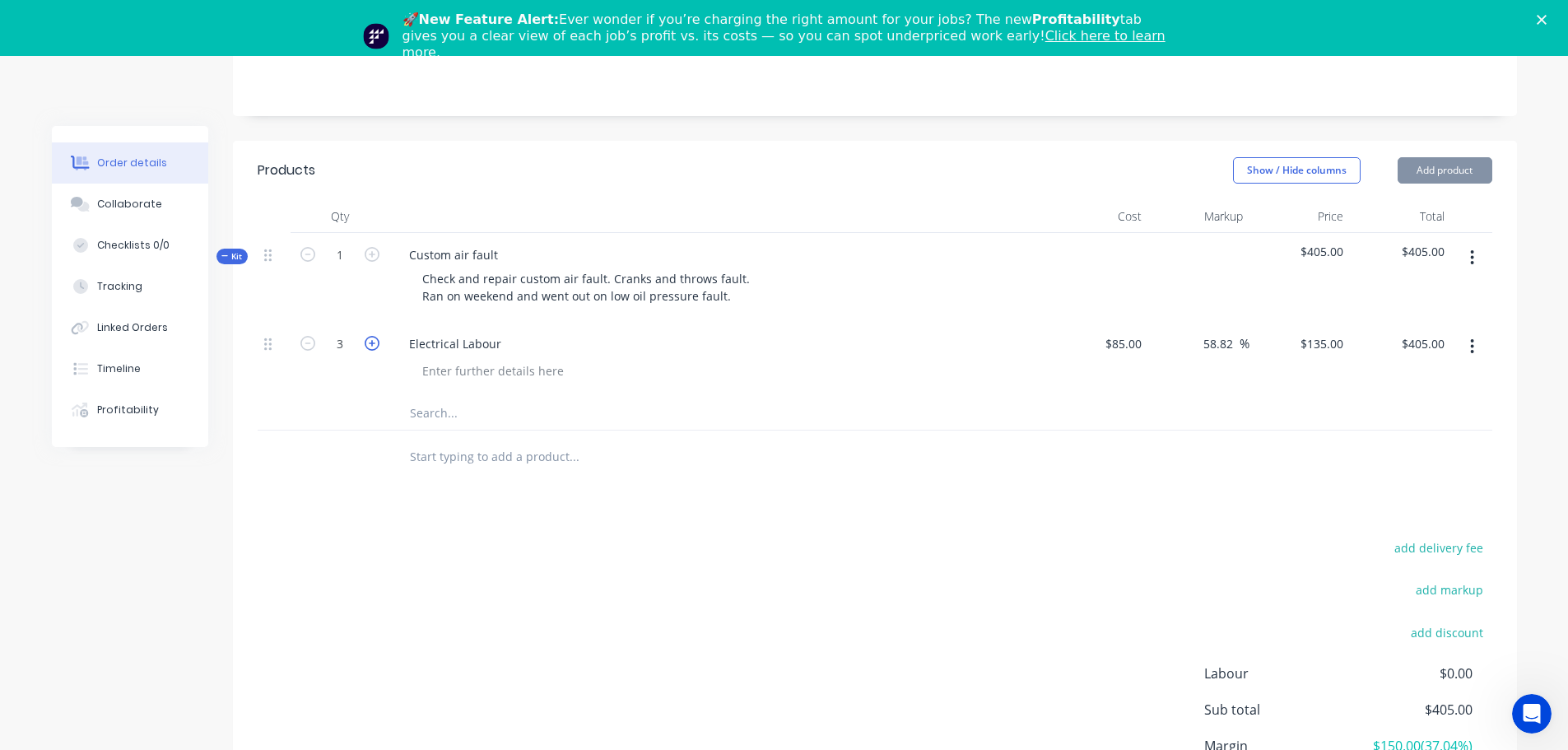
type input "$540.00"
click at [1032, 581] on div "add delivery fee add markup add discount Labour $0.00 Sub total $540.00 Margin …" at bounding box center [874, 695] width 1234 height 317
click at [511, 462] on input "text" at bounding box center [573, 456] width 329 height 33
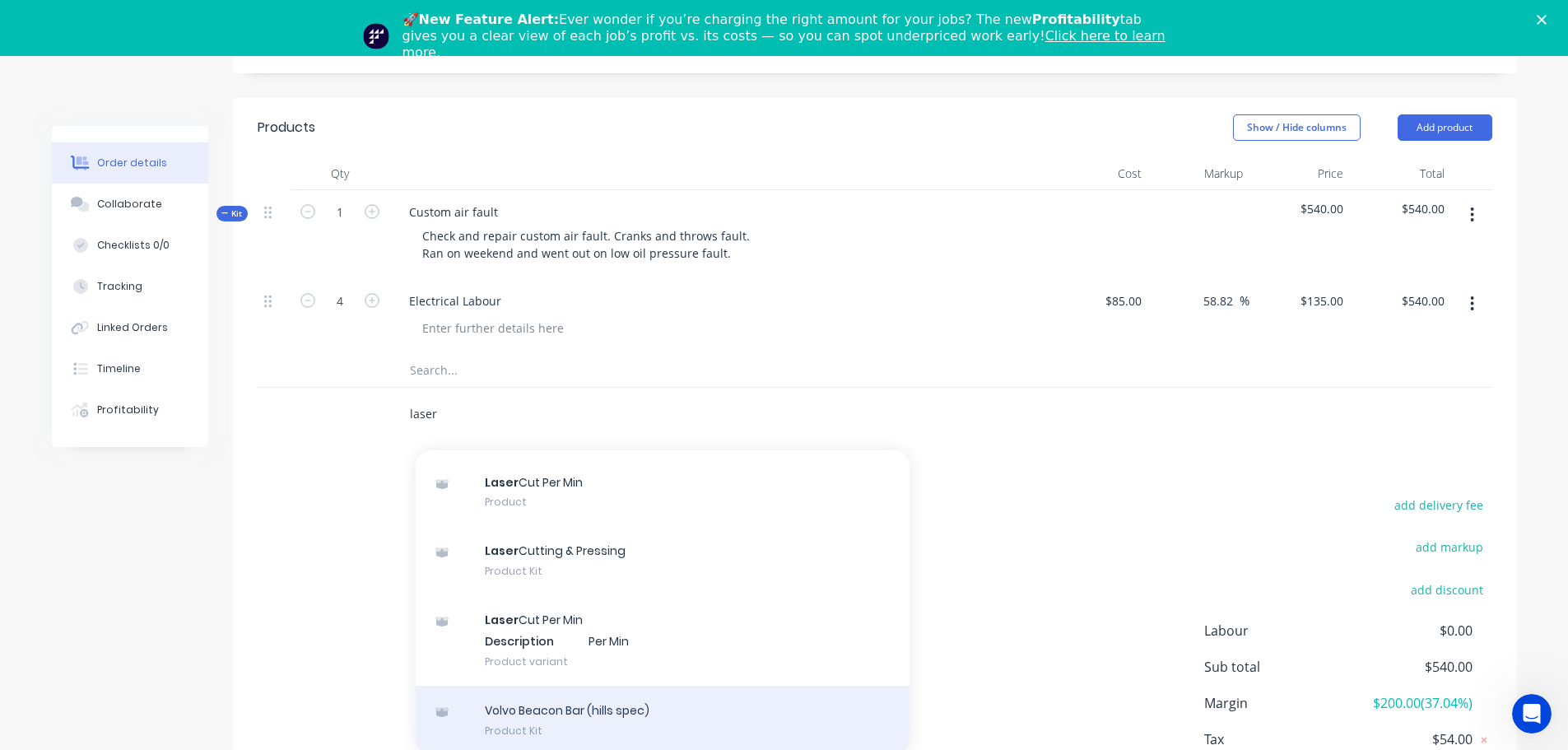
scroll to position [411, 0]
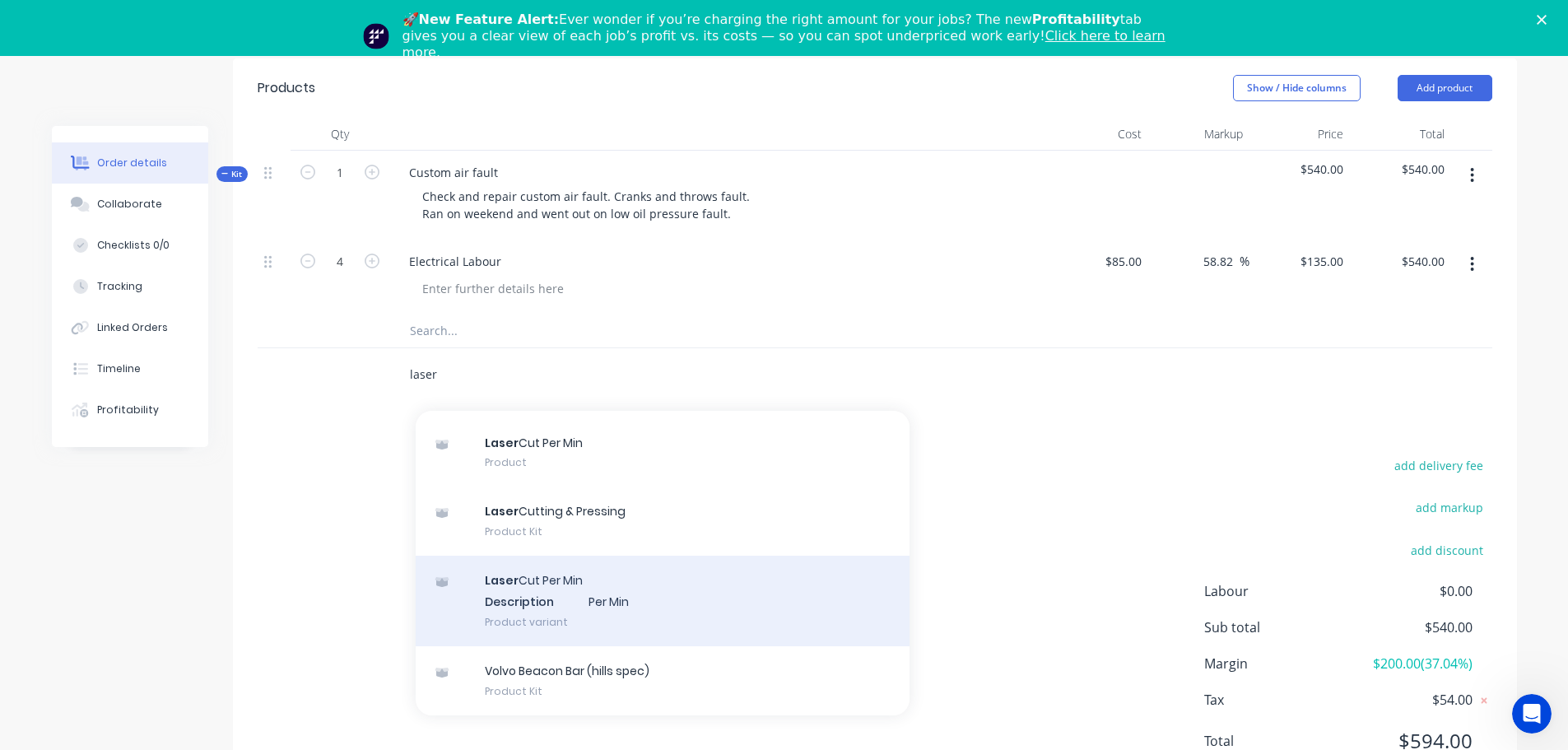
type input "laser"
click at [630, 608] on div "Laser Cut Per Min Description Per Min Product variant" at bounding box center [662, 601] width 494 height 90
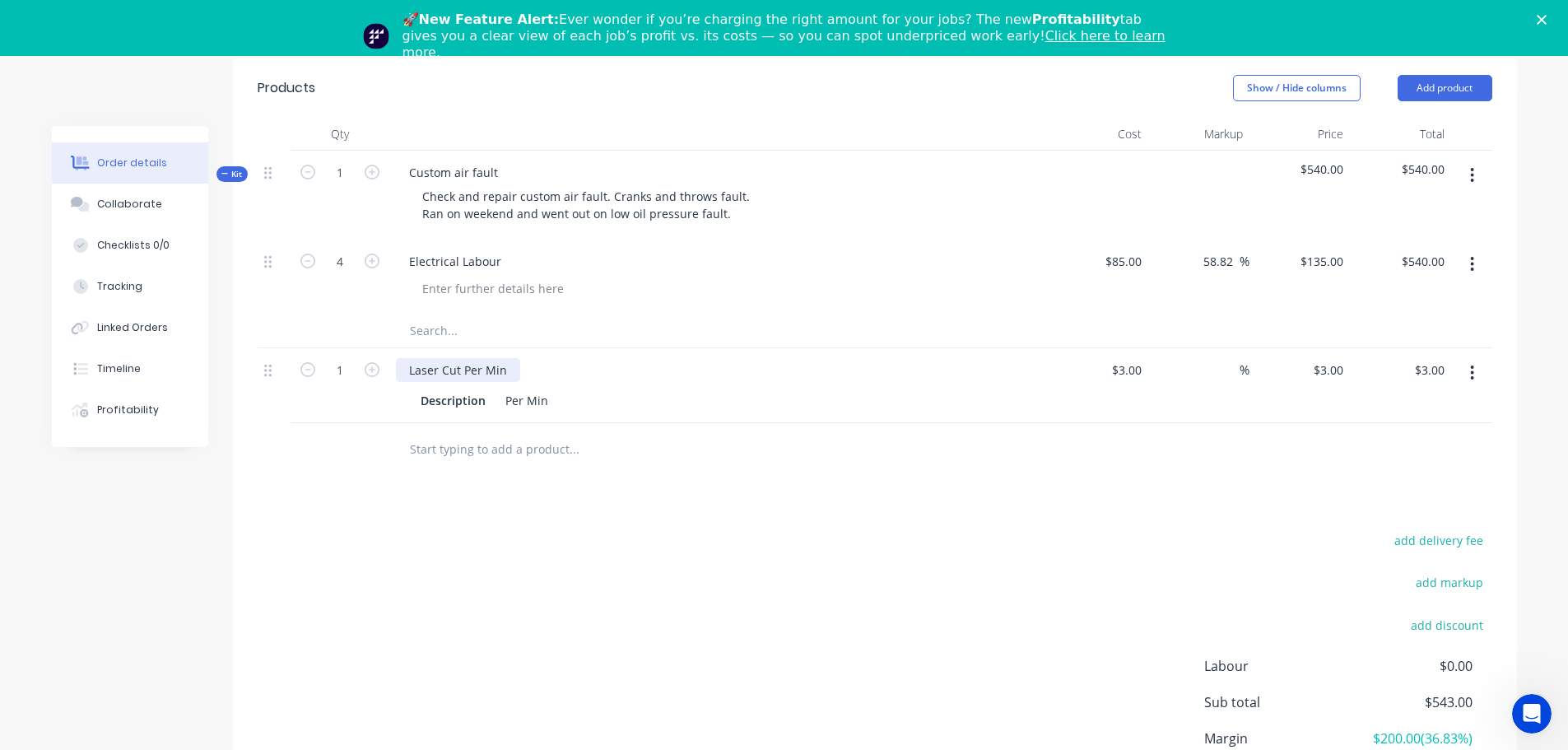
click at [506, 372] on div "Laser Cut Per Min" at bounding box center [458, 370] width 125 height 24
drag, startPoint x: 477, startPoint y: 374, endPoint x: -153, endPoint y: 369, distance: 630.0
click at [0, 369] on html "Order #222 - [PERSON_NAME] Add product Close Submit as Quote Submit as Order Or…" at bounding box center [784, 242] width 1568 height 1308
drag, startPoint x: 1472, startPoint y: 373, endPoint x: 1469, endPoint y: 387, distance: 14.3
click at [1472, 372] on icon "button" at bounding box center [1472, 372] width 3 height 15
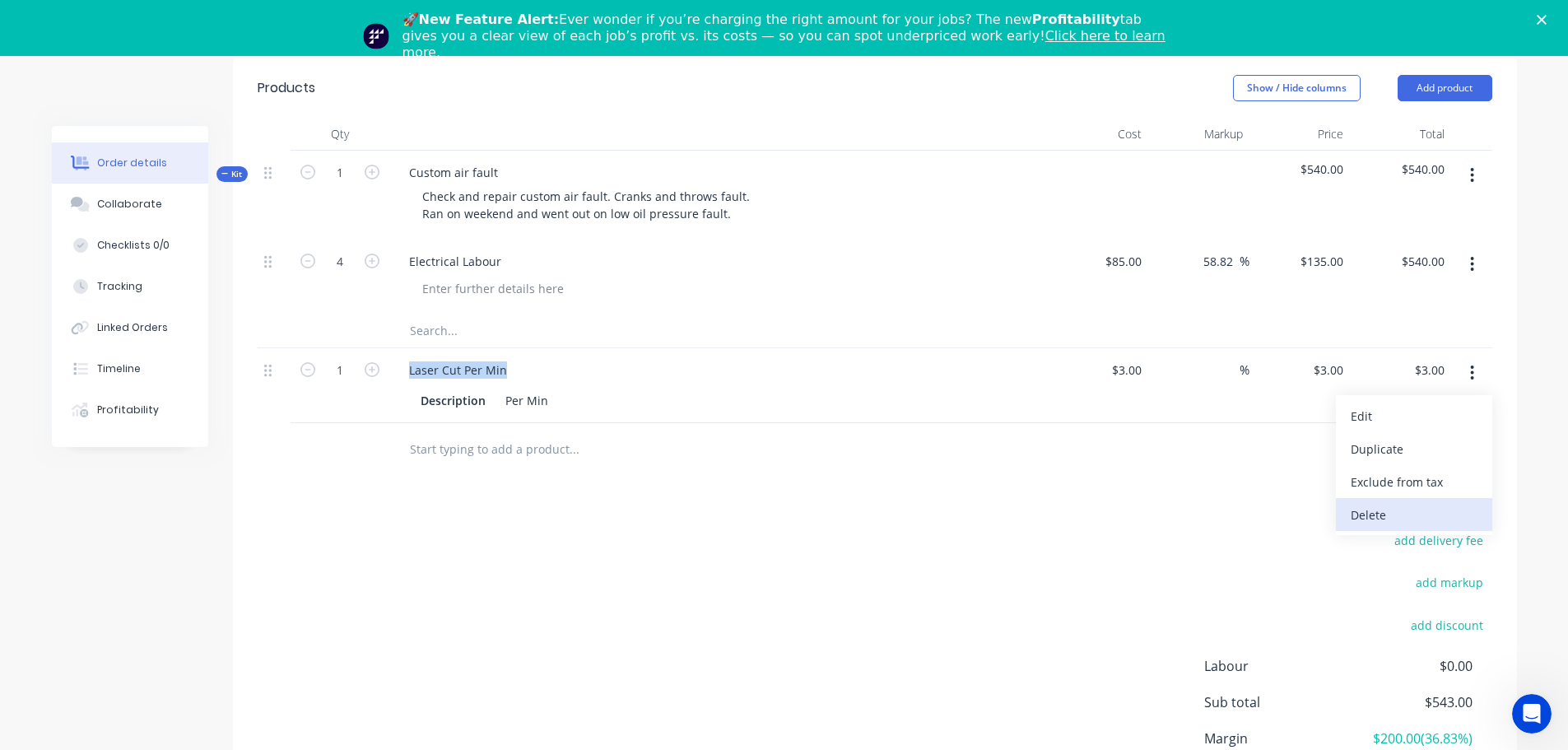
click at [1411, 503] on div "Delete" at bounding box center [1414, 515] width 127 height 24
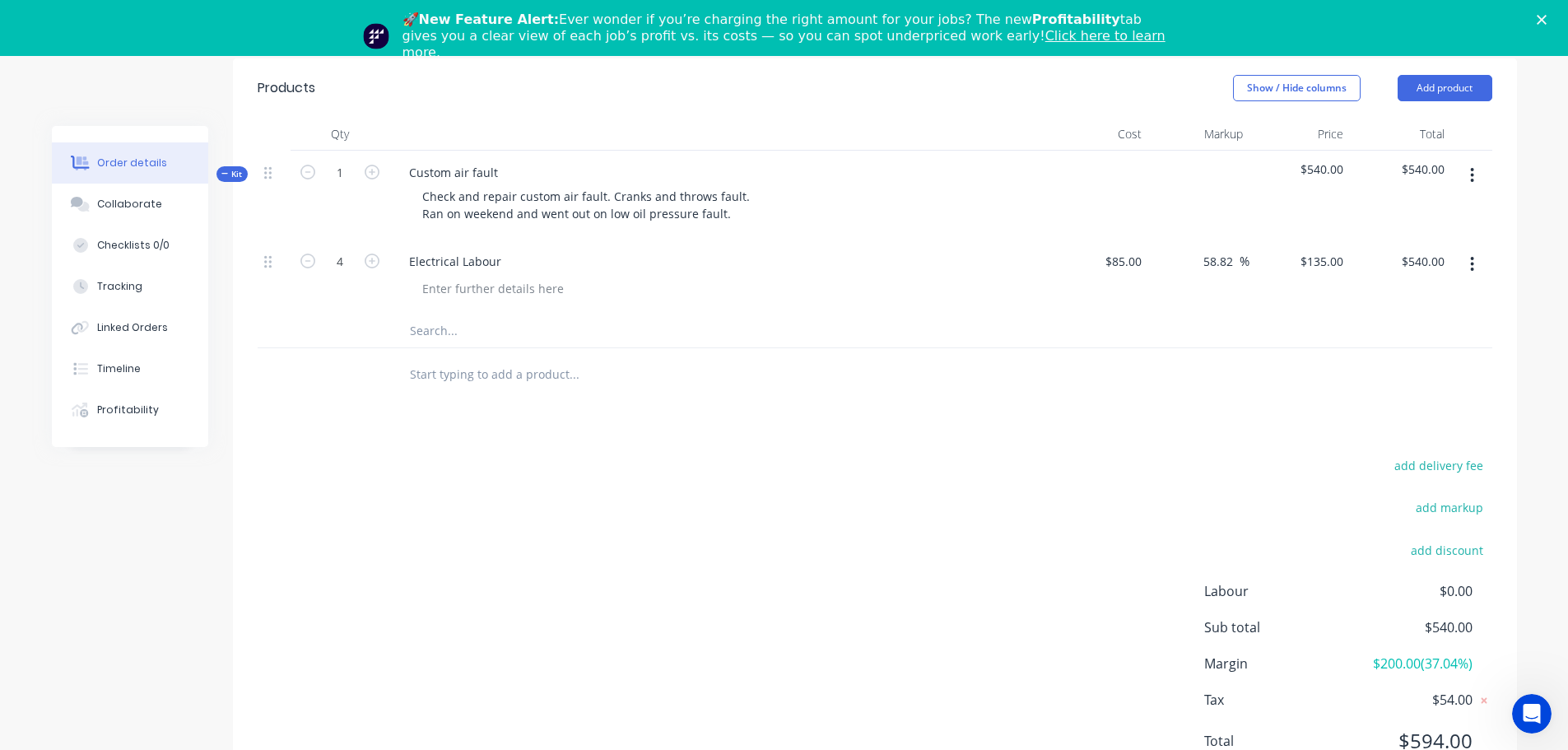
click at [493, 372] on input "text" at bounding box center [573, 375] width 329 height 33
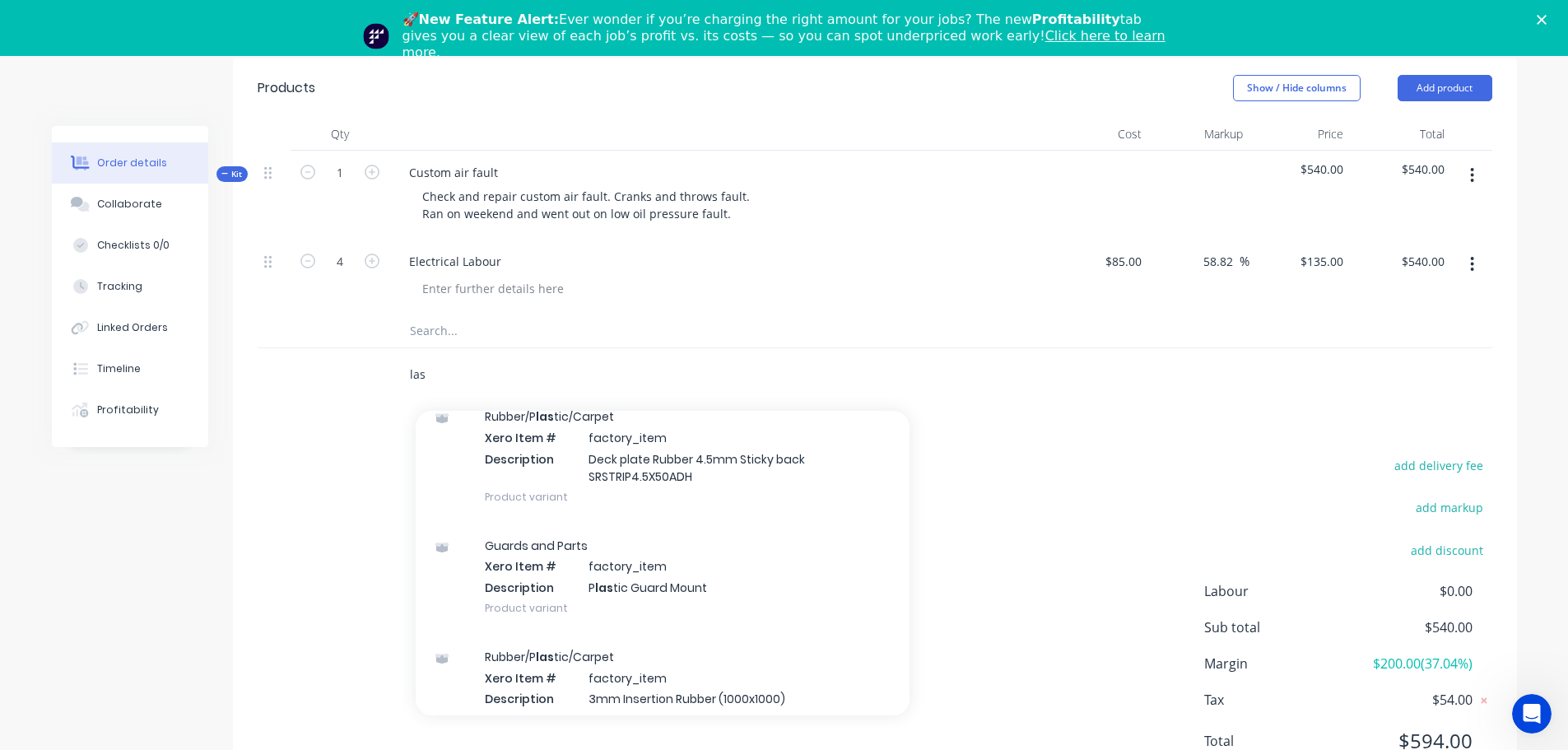
scroll to position [823, 0]
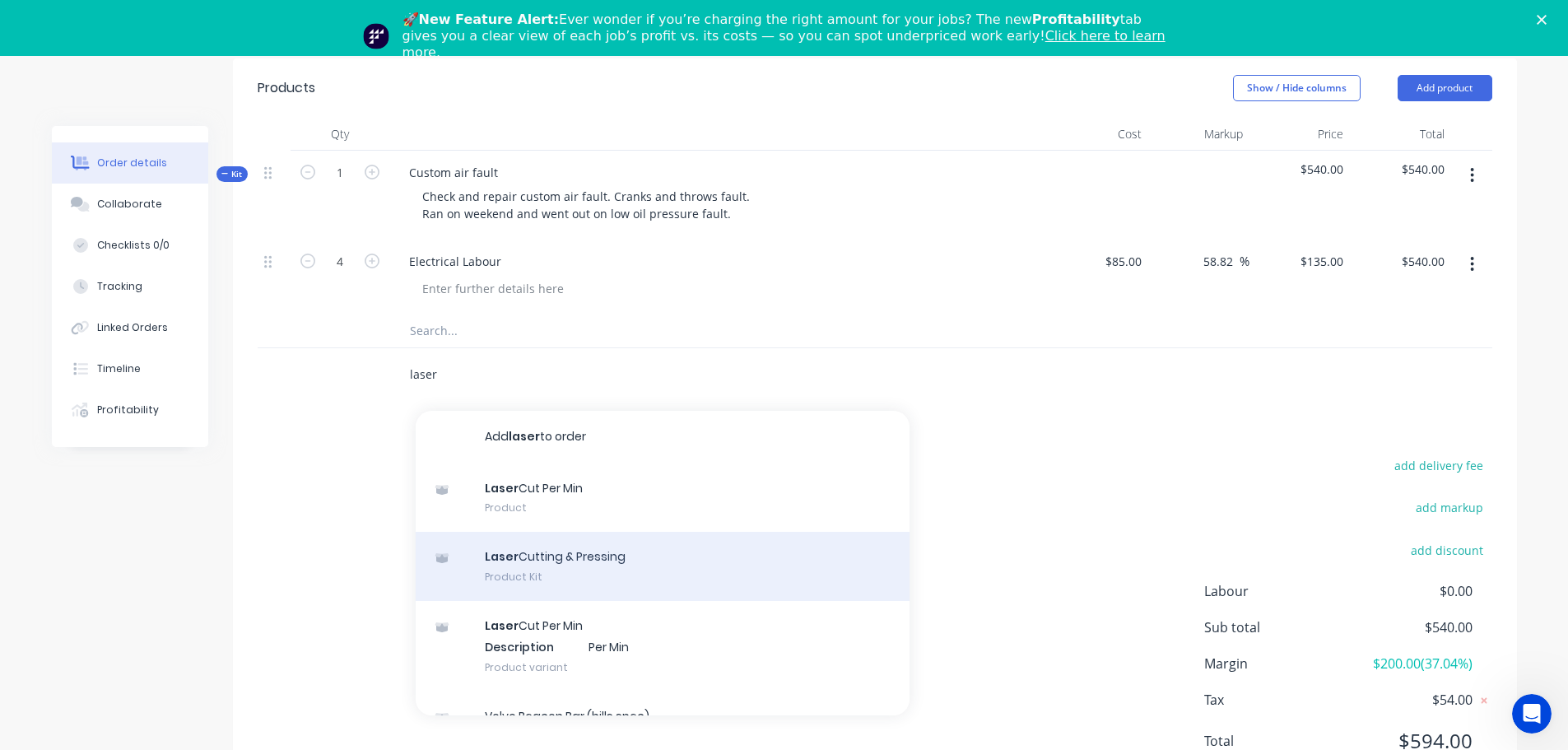
type input "laser"
click at [593, 563] on div "Laser Cutting & Pressing Product Kit" at bounding box center [662, 566] width 494 height 69
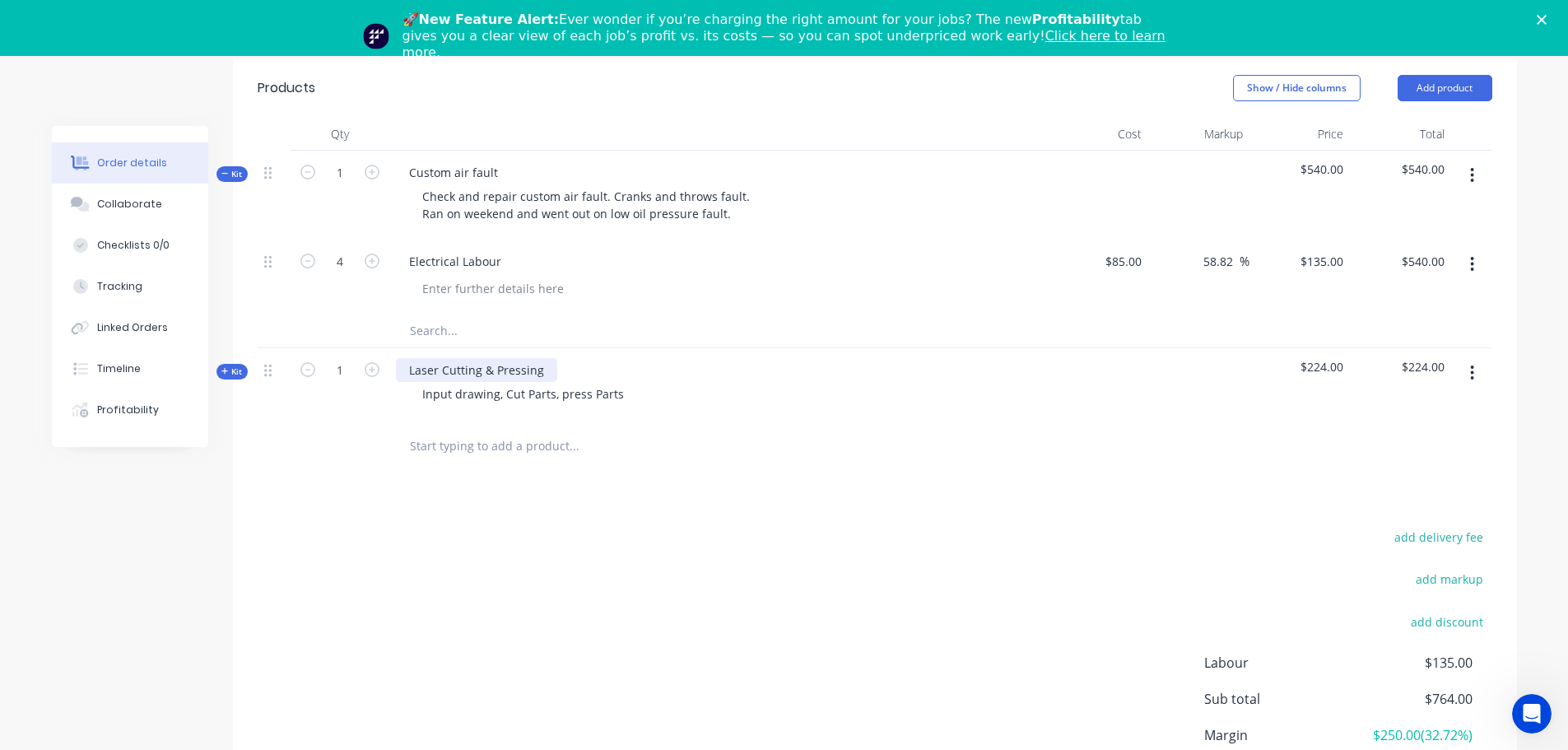
click at [547, 368] on div "Laser Cutting & Pressing" at bounding box center [476, 370] width 161 height 24
click at [119, 366] on div "Order details Collaborate Checklists 0/0 Tracking Linked Orders Timeline Profit…" at bounding box center [784, 303] width 1498 height 1178
drag, startPoint x: 421, startPoint y: 393, endPoint x: 831, endPoint y: 415, distance: 410.6
click at [831, 415] on div "Custom air service Input drawing, Cut Parts, press Parts" at bounding box center [718, 384] width 659 height 72
click at [555, 610] on div "add delivery fee add markup add discount Labour $135.00 Sub total $764.00 Margi…" at bounding box center [874, 684] width 1234 height 317
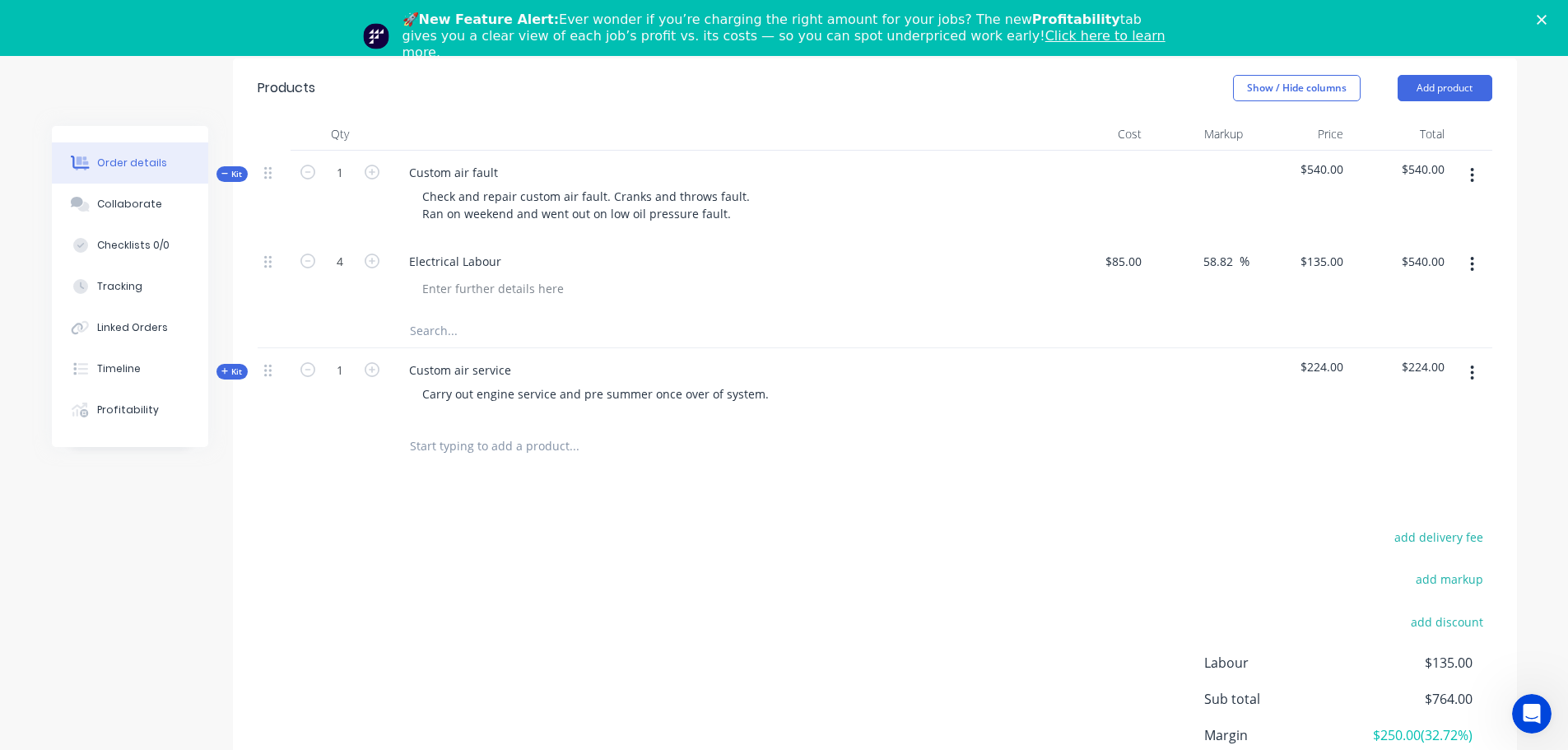
click at [243, 375] on div "Kit" at bounding box center [232, 371] width 32 height 15
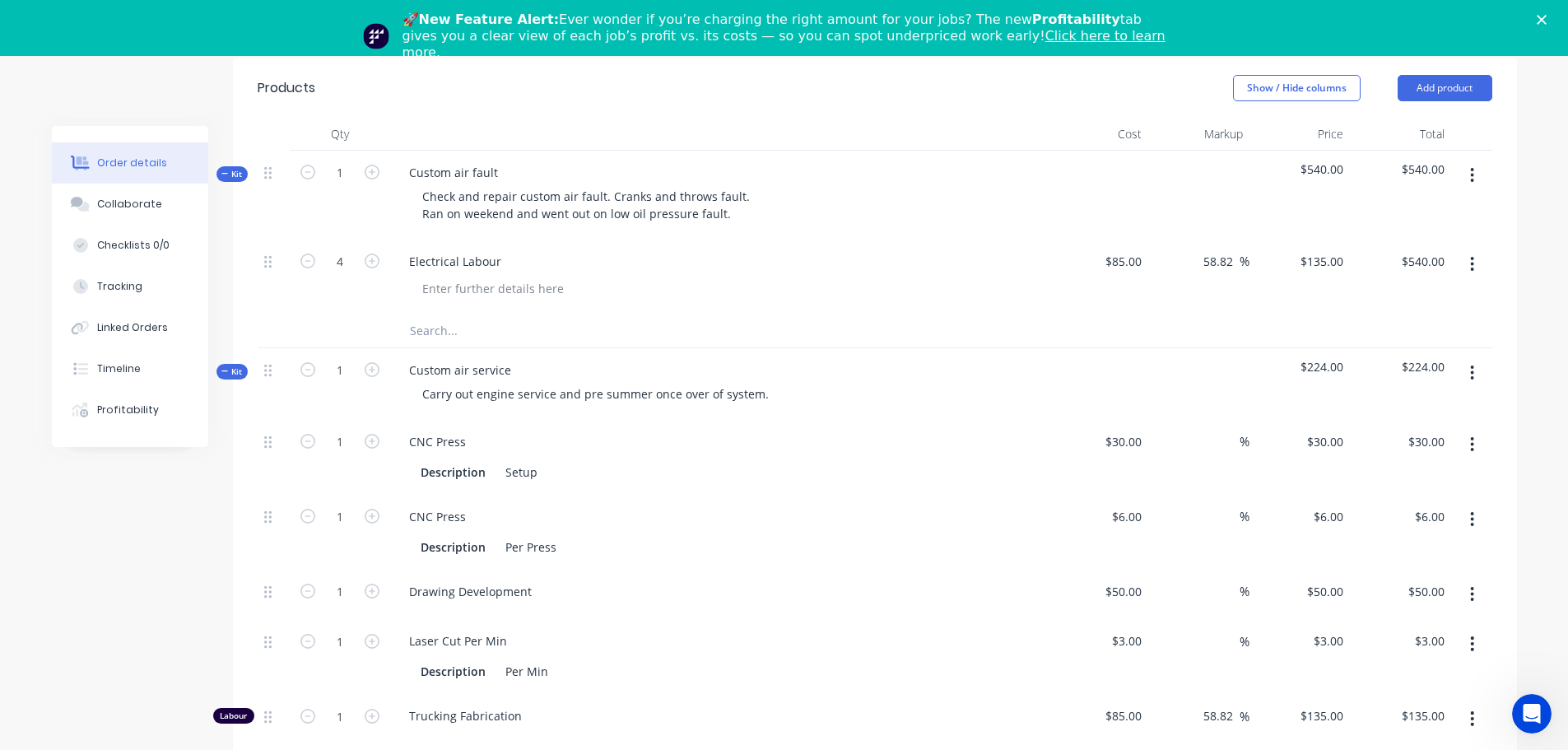
click at [1461, 448] on button "button" at bounding box center [1472, 445] width 38 height 30
drag, startPoint x: 1426, startPoint y: 550, endPoint x: 1465, endPoint y: 498, distance: 65.0
click at [1427, 546] on div "Delete" at bounding box center [1414, 554] width 127 height 24
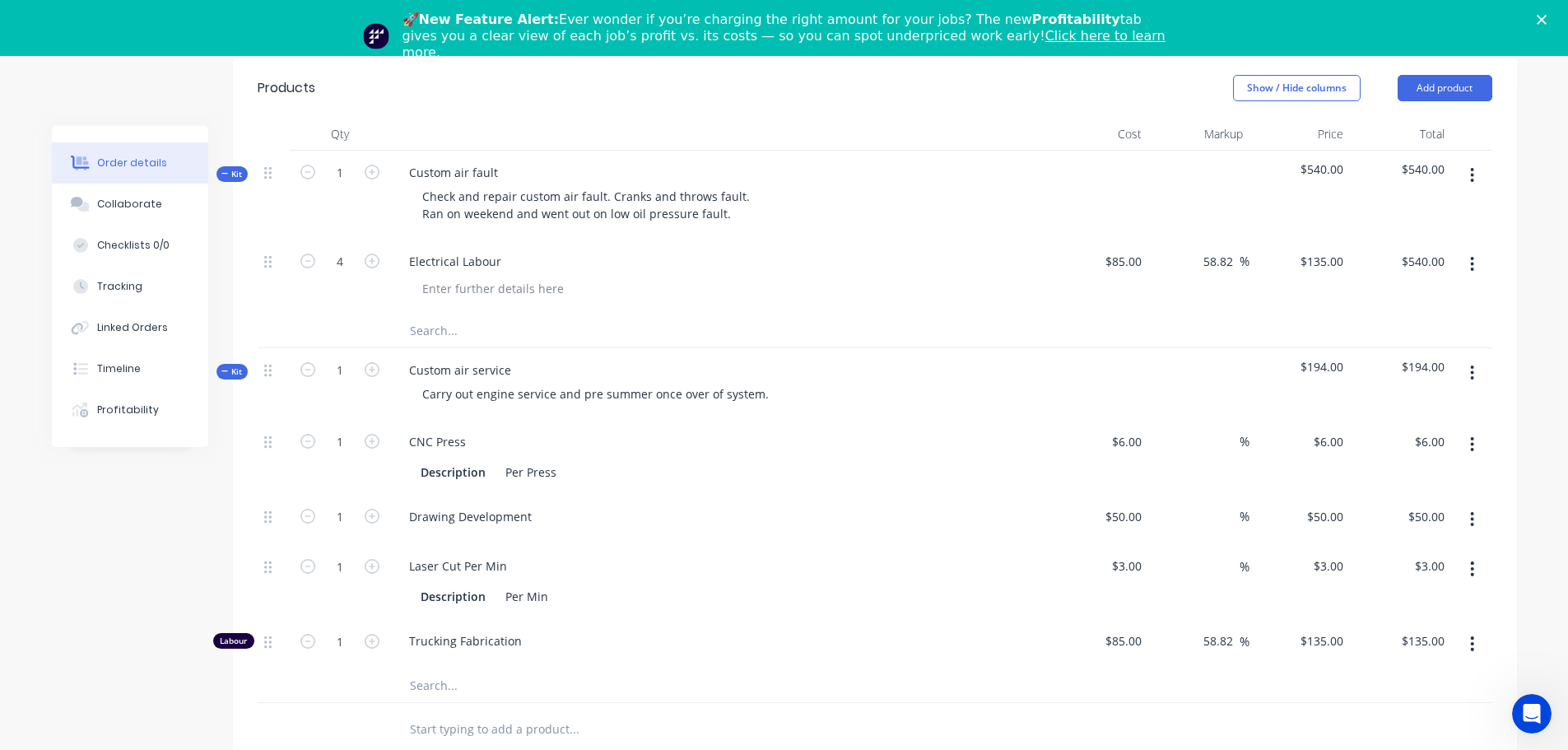
click at [1478, 450] on button "button" at bounding box center [1472, 445] width 38 height 30
drag, startPoint x: 1454, startPoint y: 549, endPoint x: 1469, endPoint y: 503, distance: 48.4
click at [1454, 548] on div "Delete" at bounding box center [1414, 554] width 127 height 24
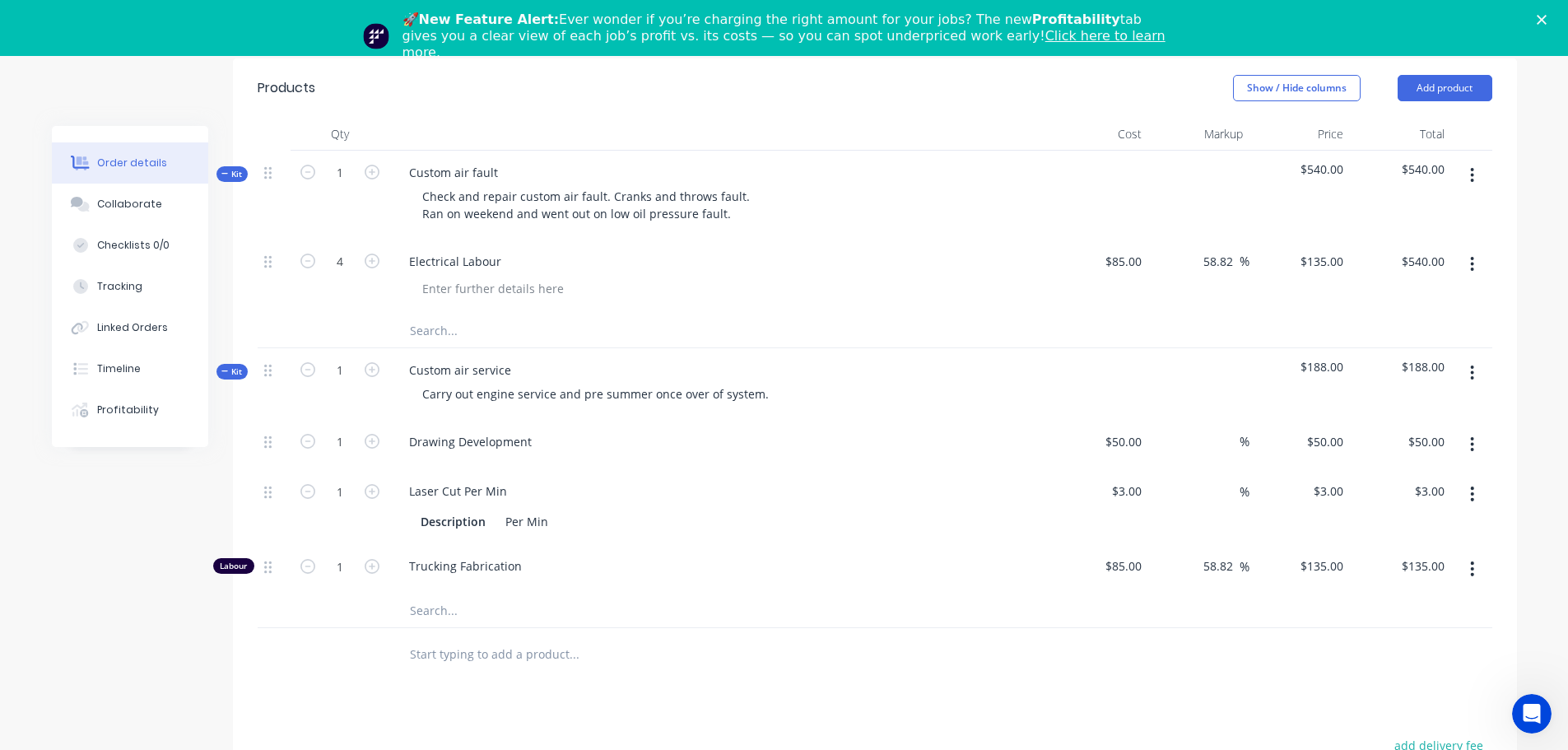
click at [1469, 449] on button "button" at bounding box center [1472, 445] width 38 height 30
drag, startPoint x: 1428, startPoint y: 554, endPoint x: 1467, endPoint y: 493, distance: 72.4
click at [1429, 553] on div "Delete" at bounding box center [1414, 554] width 127 height 24
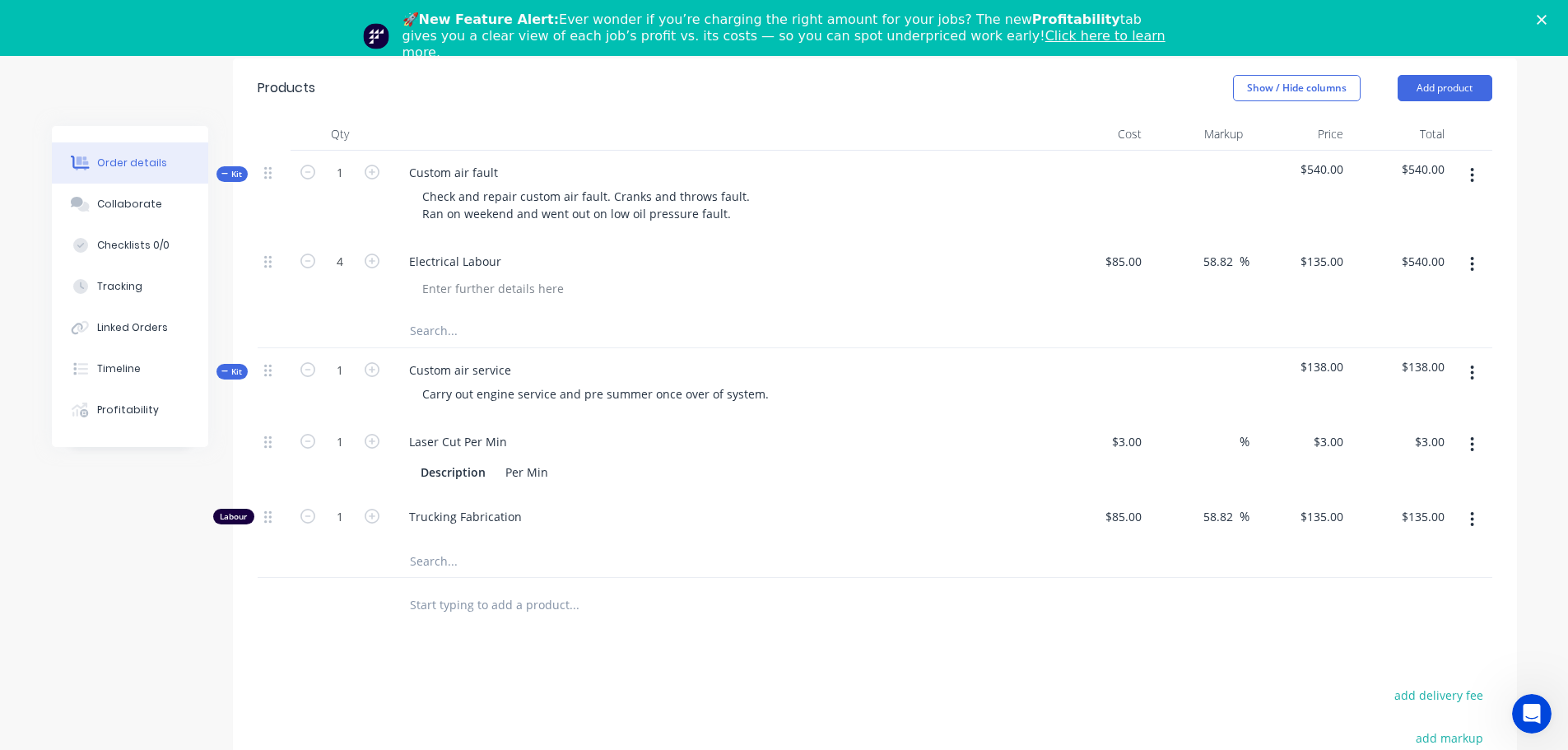
click at [1472, 452] on icon "button" at bounding box center [1472, 444] width 4 height 18
click at [1429, 557] on div "Delete" at bounding box center [1414, 554] width 127 height 24
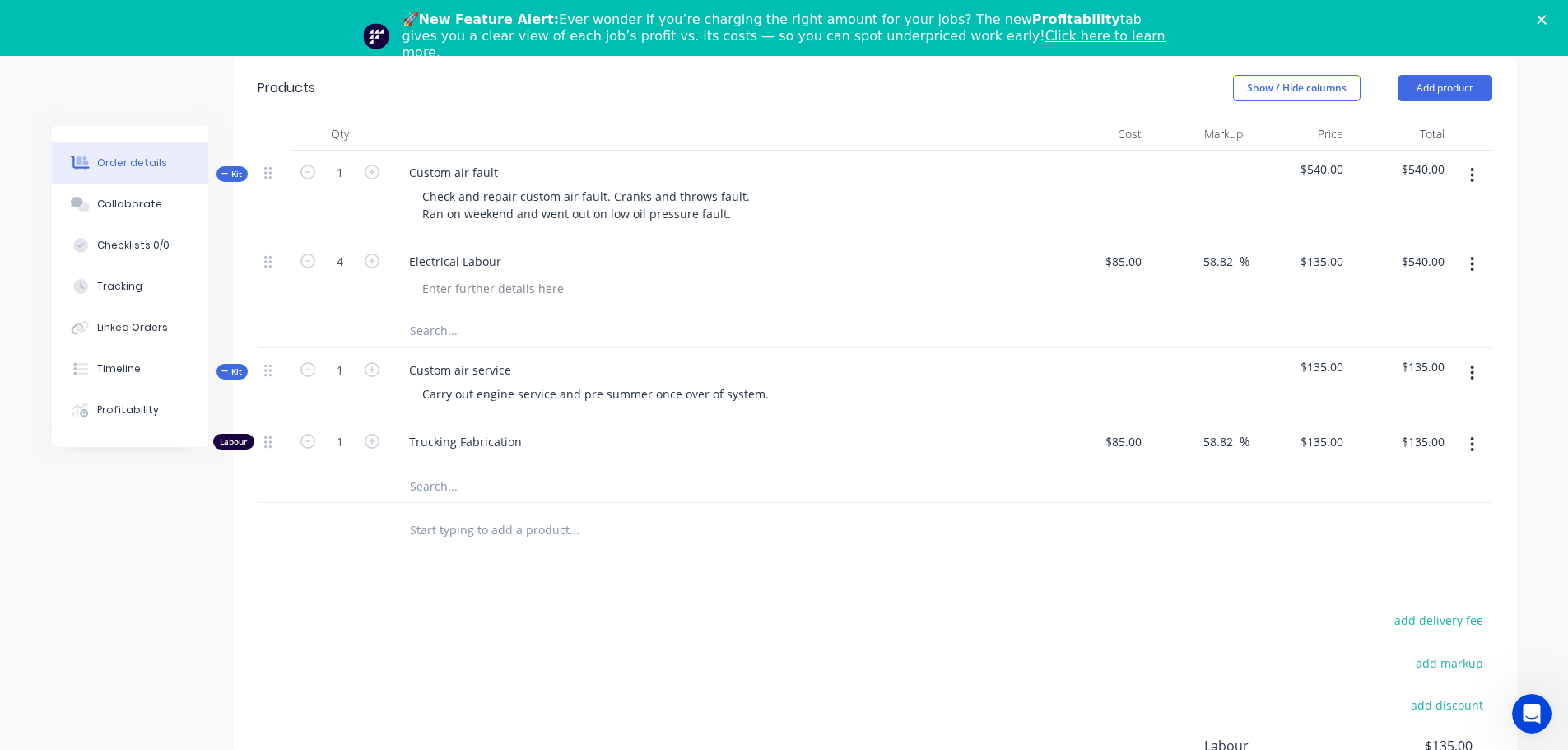
click at [1472, 454] on button "button" at bounding box center [1472, 445] width 38 height 30
click at [1415, 549] on div "Delete" at bounding box center [1414, 554] width 127 height 24
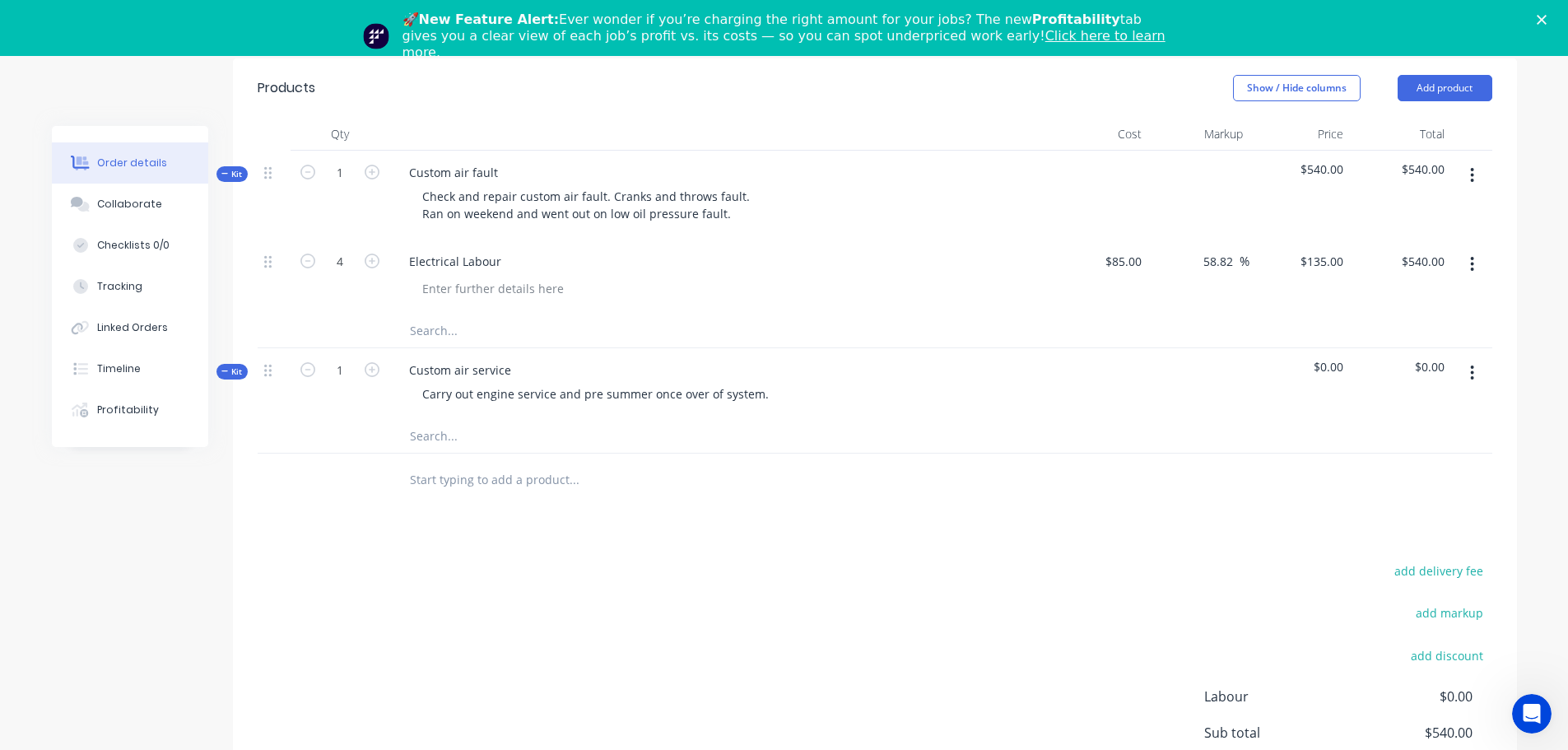
click at [573, 442] on input "text" at bounding box center [573, 436] width 329 height 33
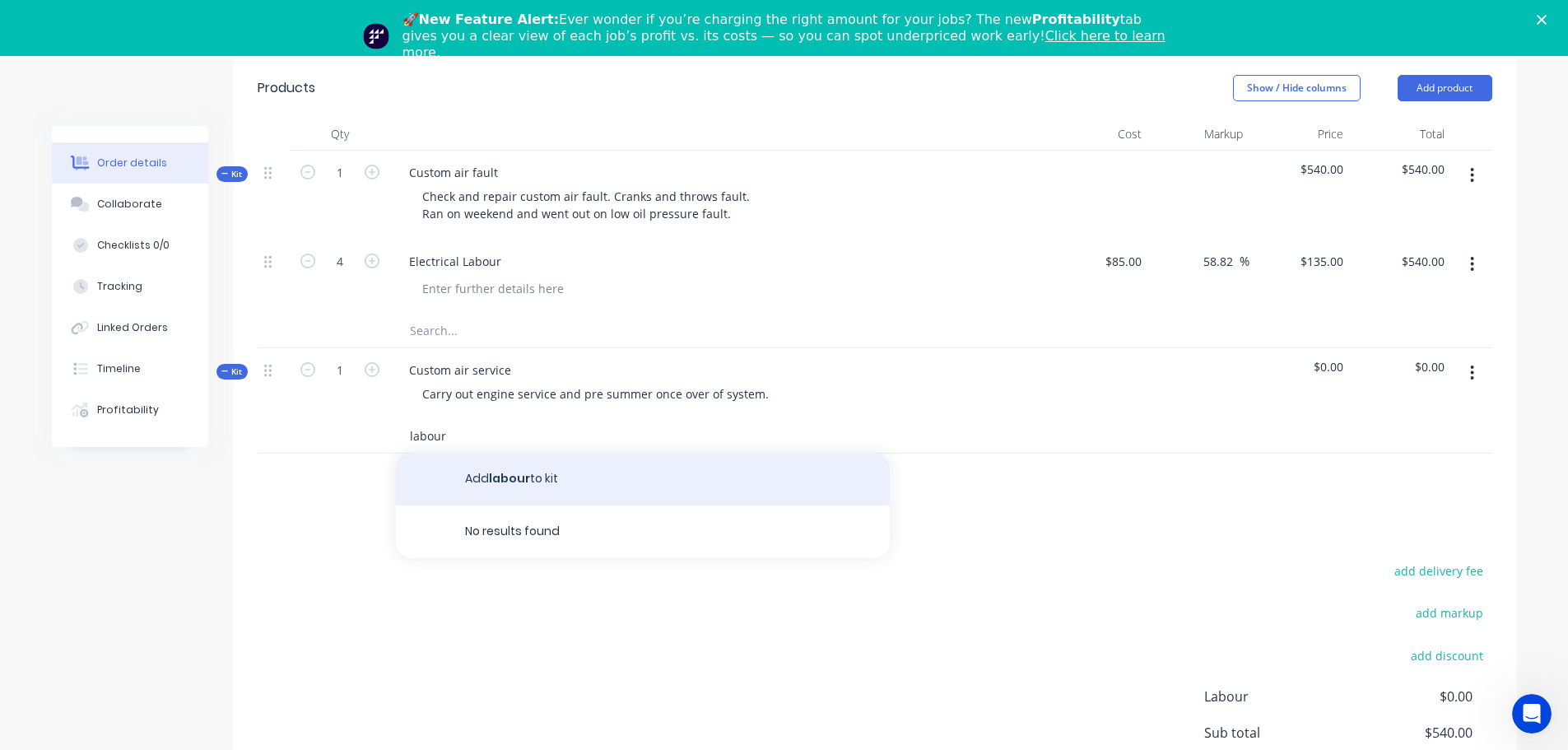
type input "labour"
click at [535, 482] on button "Add labour to kit" at bounding box center [642, 480] width 494 height 53
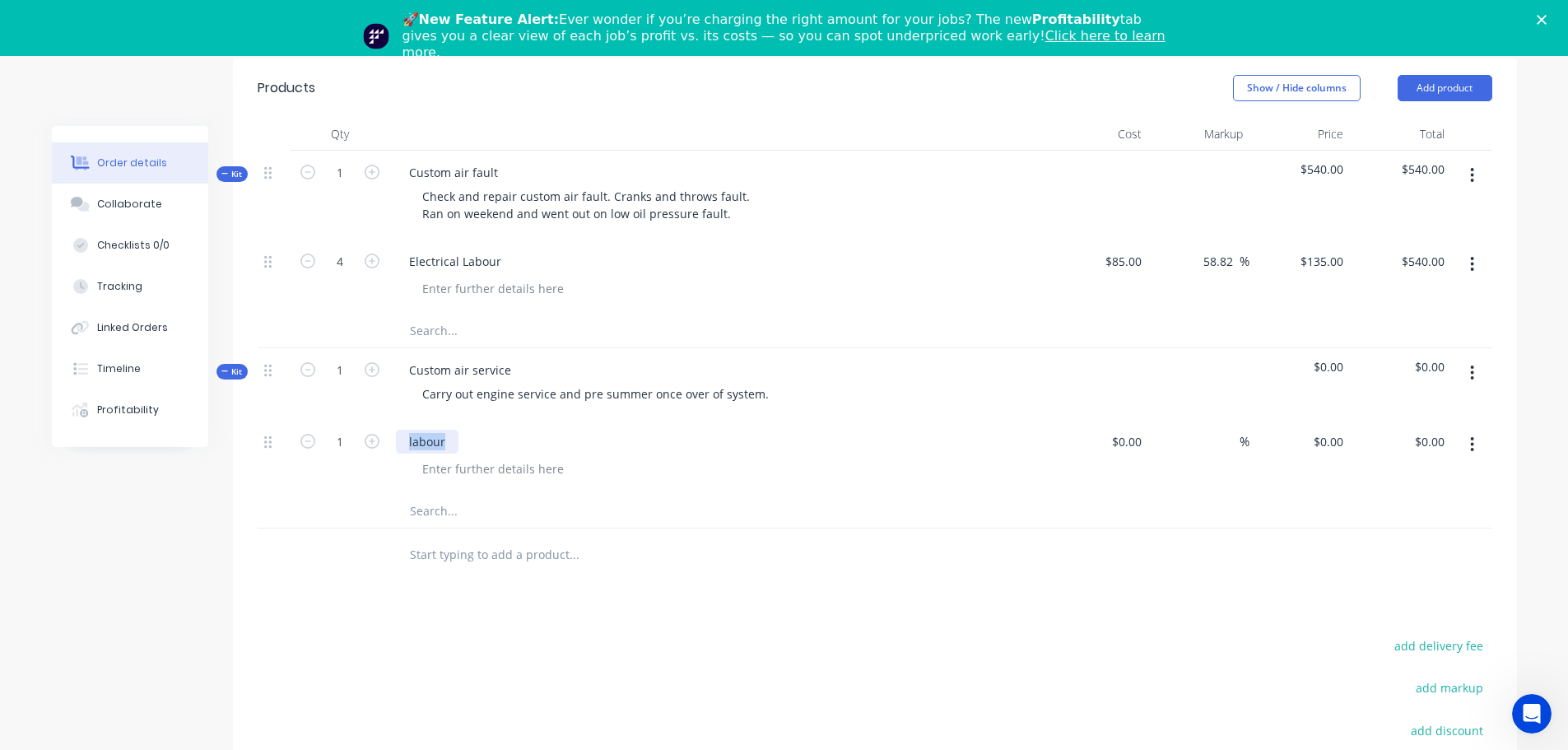
drag, startPoint x: 445, startPoint y: 440, endPoint x: -11, endPoint y: 444, distance: 456.0
click at [0, 444] on html "Order #222 - [PERSON_NAME] Add product Close Submit as Quote Submit as Order Or…" at bounding box center [784, 295] width 1568 height 1413
click at [374, 439] on icon "button" at bounding box center [371, 440] width 15 height 15
click at [374, 439] on icon "button" at bounding box center [371, 440] width 15 height 15
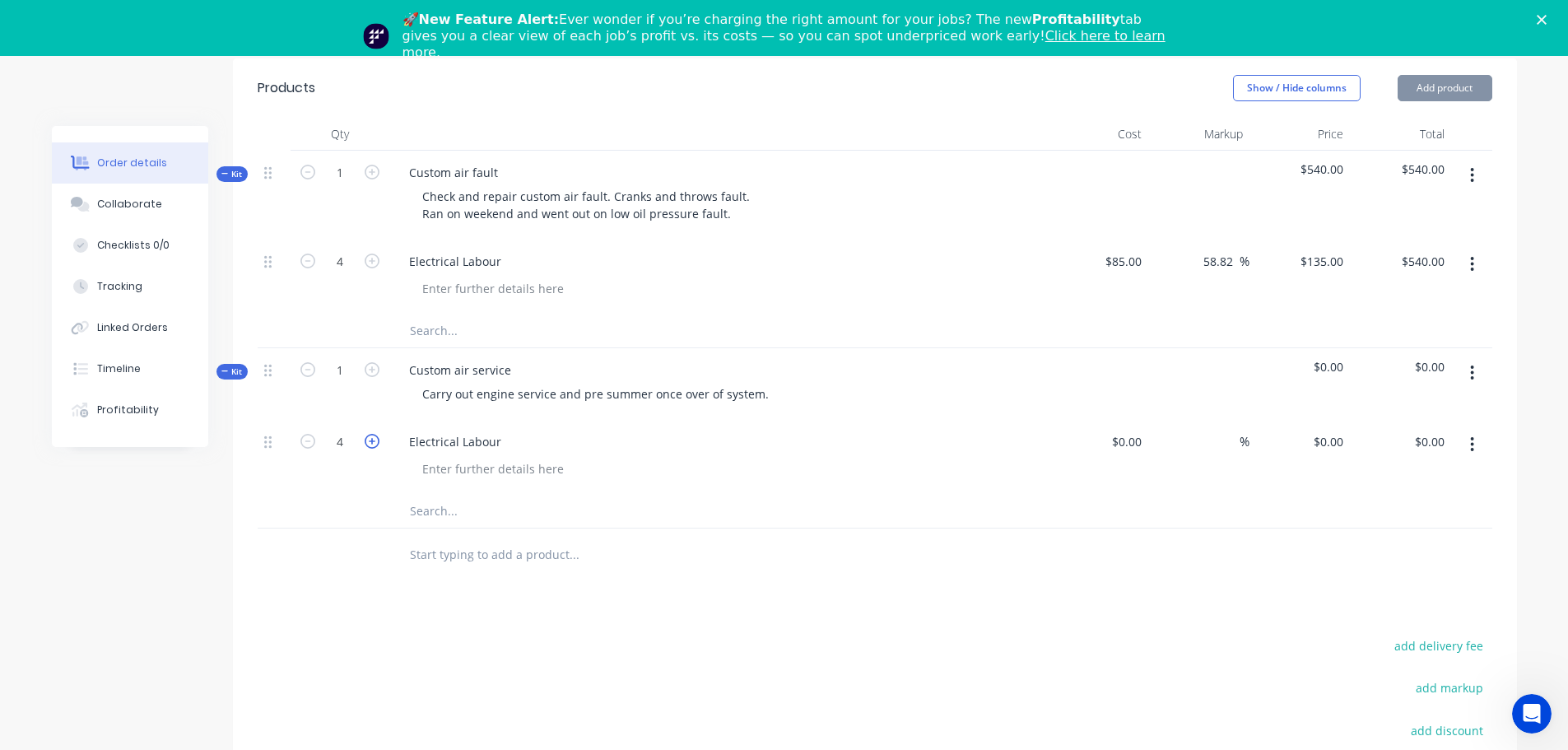
click at [371, 437] on icon "button" at bounding box center [371, 440] width 15 height 15
click at [314, 438] on icon "button" at bounding box center [307, 440] width 15 height 15
click at [377, 438] on icon "button" at bounding box center [371, 440] width 15 height 15
type input "4"
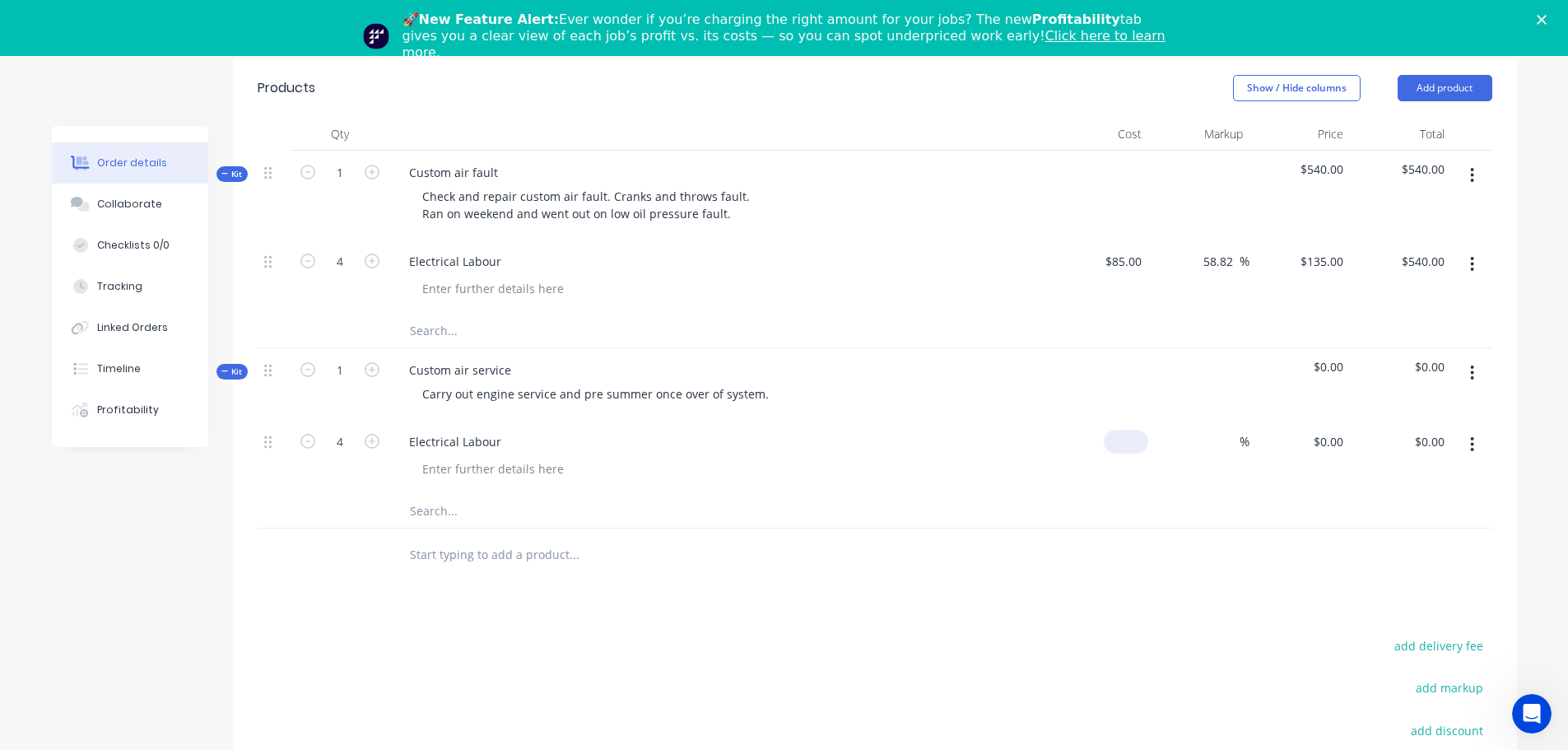
click at [1128, 441] on div "$0.00" at bounding box center [1126, 442] width 44 height 24
type input "$85.00"
type input "85"
type input "$340.00"
click at [1321, 433] on div "85 85" at bounding box center [1299, 457] width 102 height 75
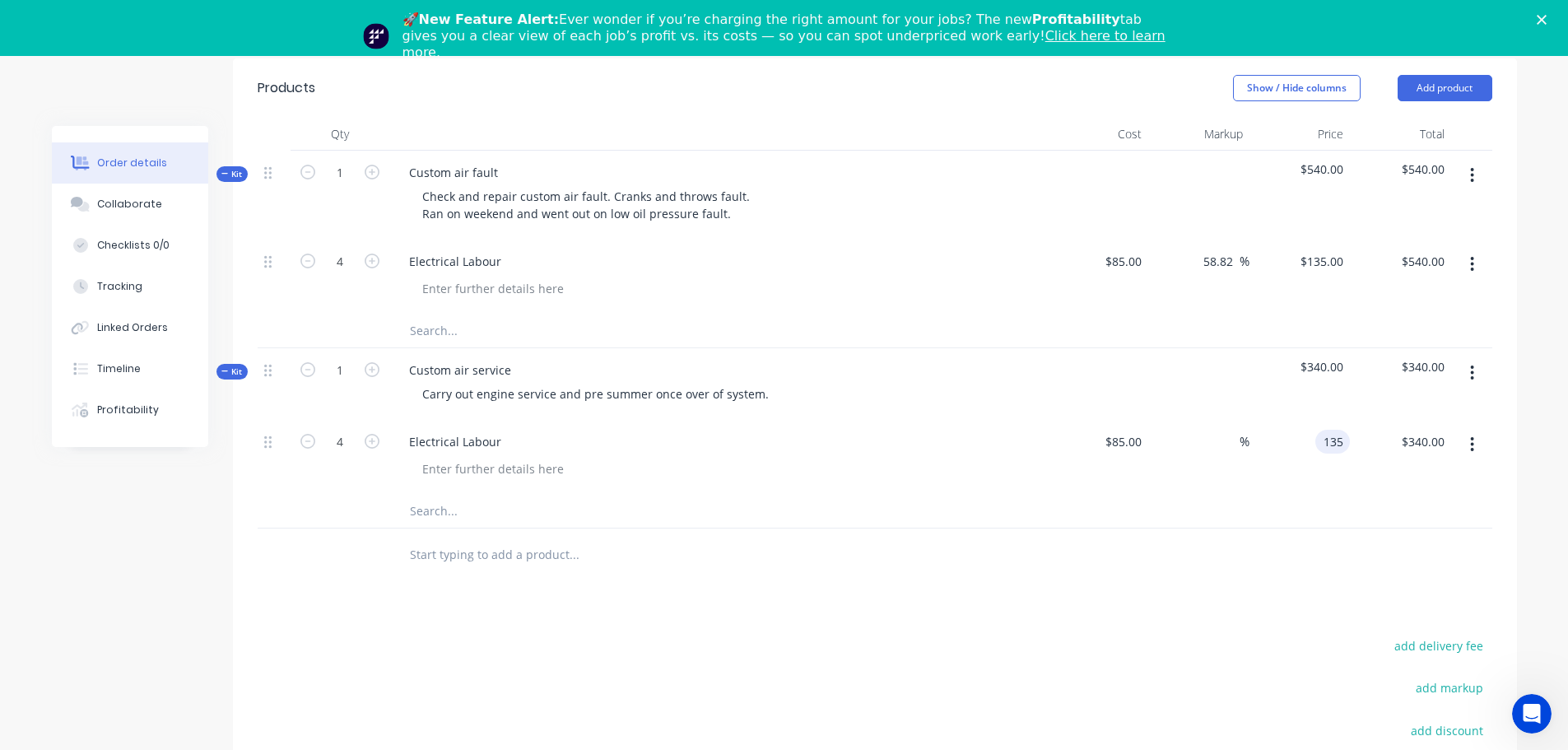
type input "135"
type input "58.82"
type input "$135.00"
type input "$540.00"
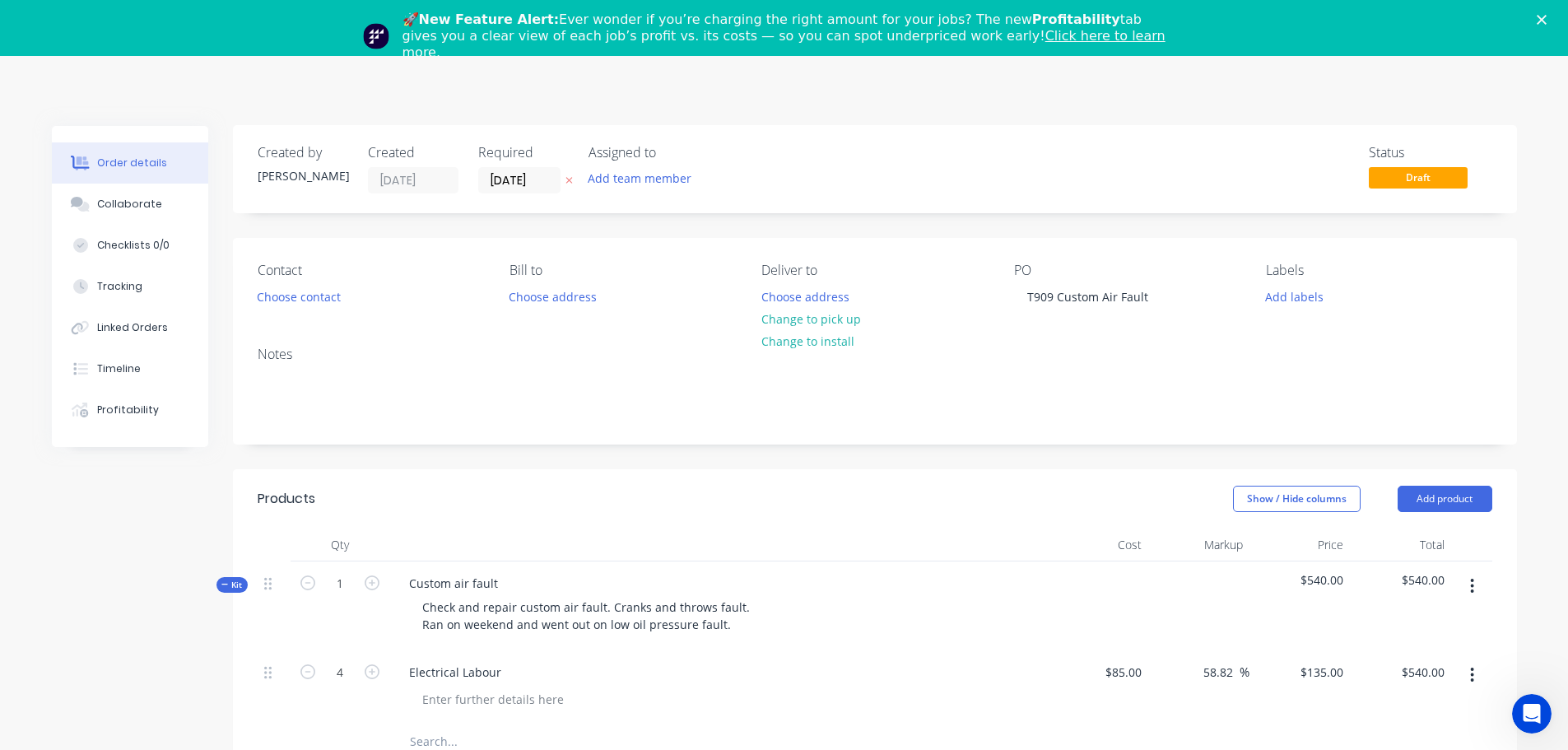
scroll to position [0, 0]
click at [1298, 297] on button "Add labels" at bounding box center [1294, 297] width 76 height 22
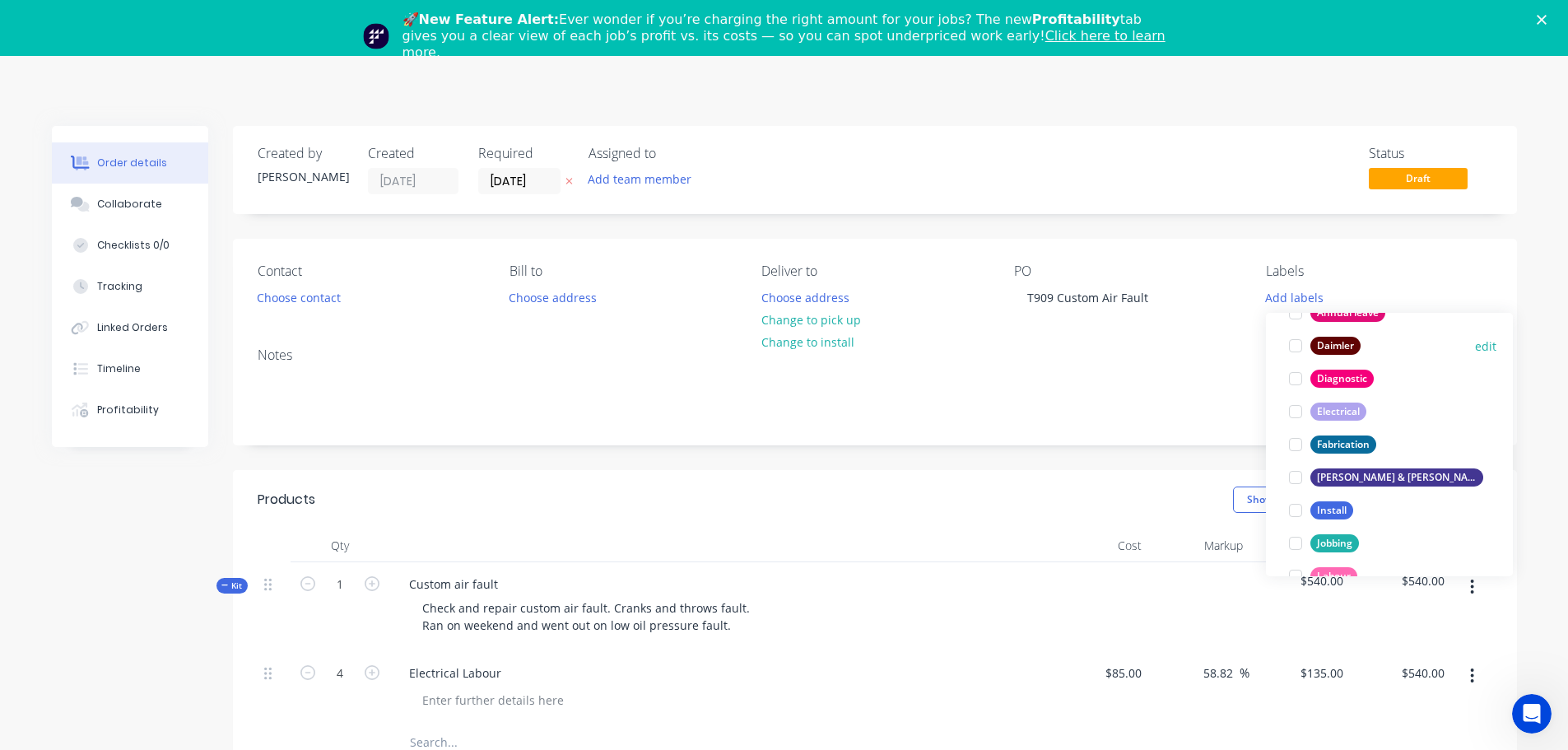
scroll to position [165, 0]
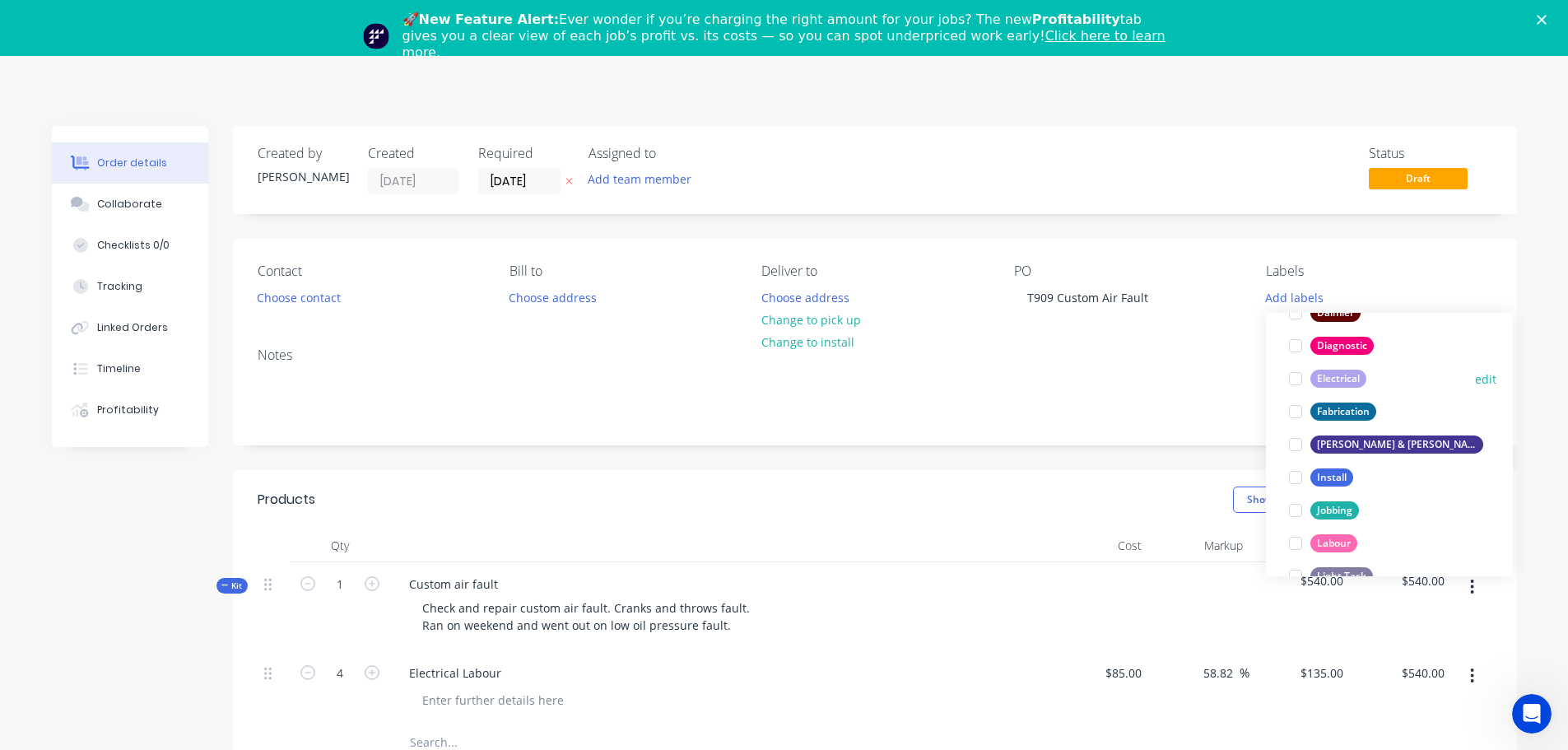
click at [1346, 375] on div "Electrical" at bounding box center [1339, 378] width 56 height 18
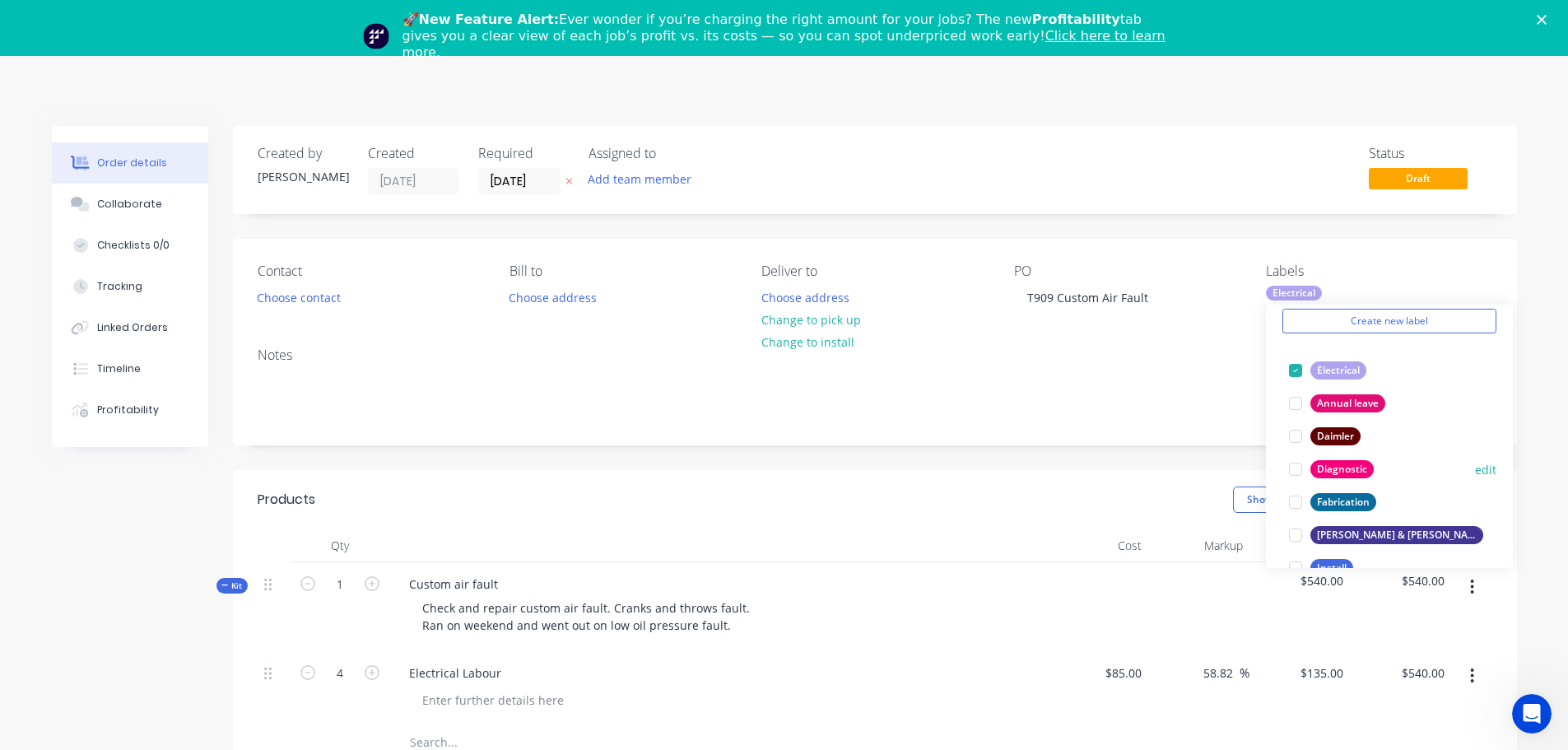
click at [1348, 465] on div "Diagnostic" at bounding box center [1342, 468] width 63 height 18
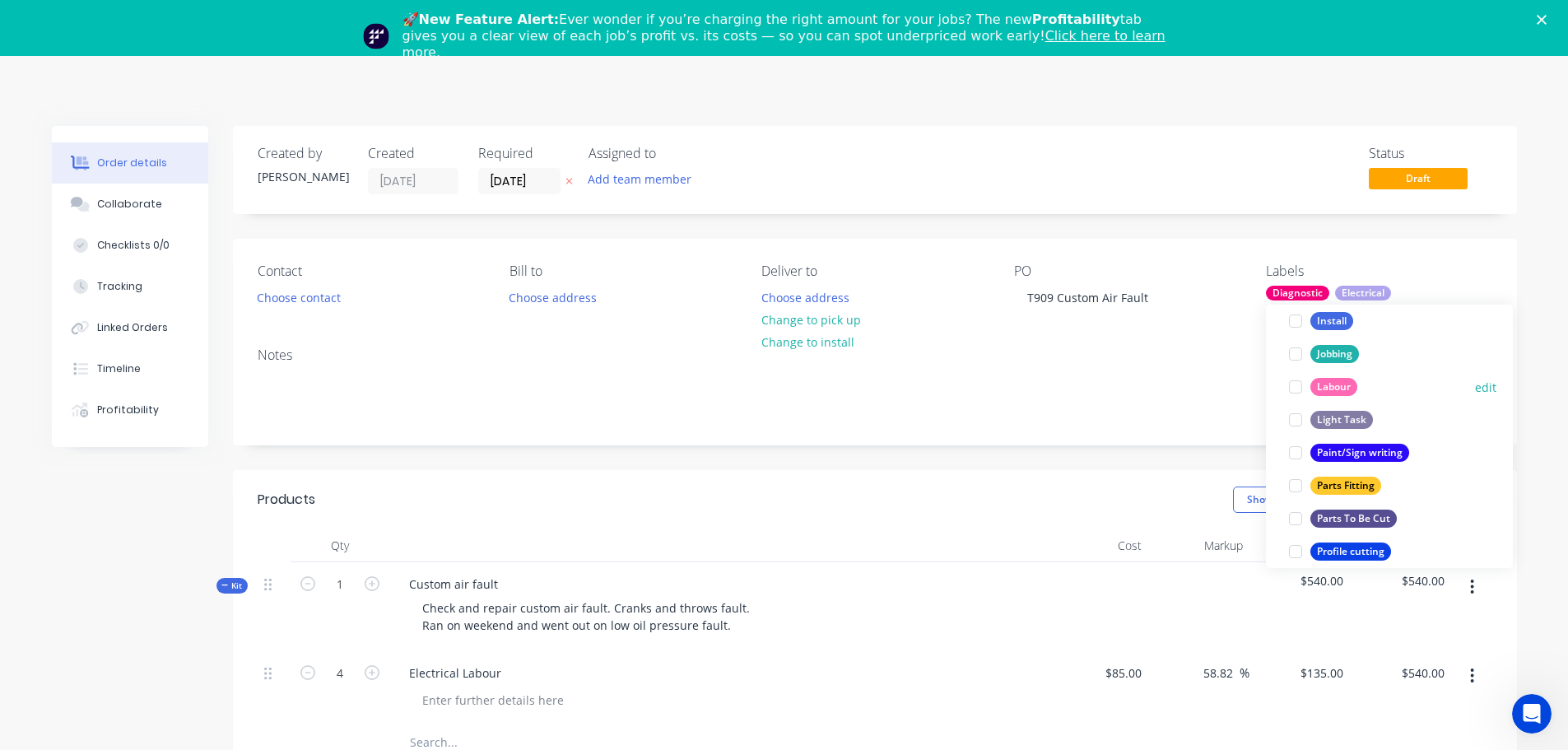
click at [1333, 388] on div "Labour" at bounding box center [1333, 387] width 47 height 18
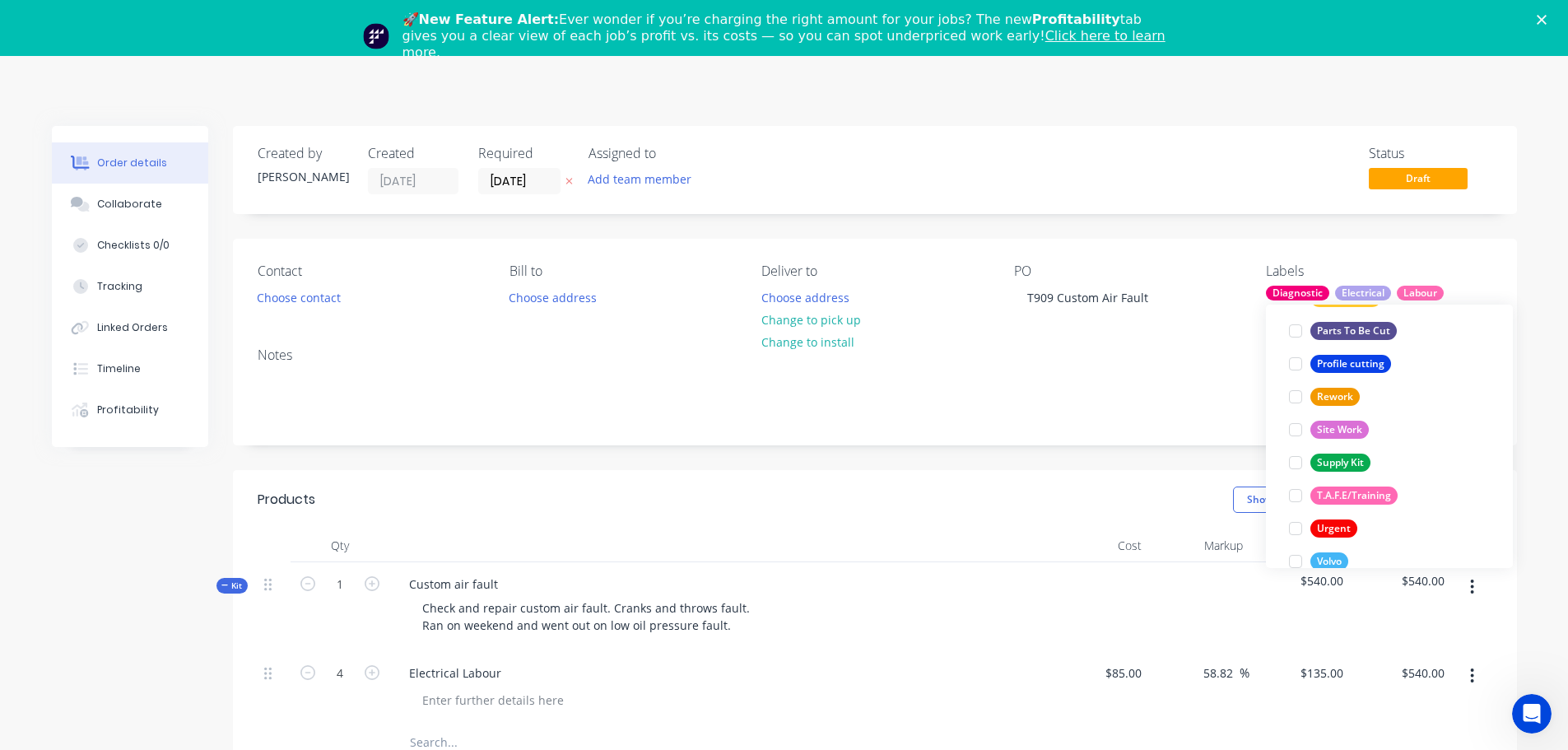
scroll to position [526, 0]
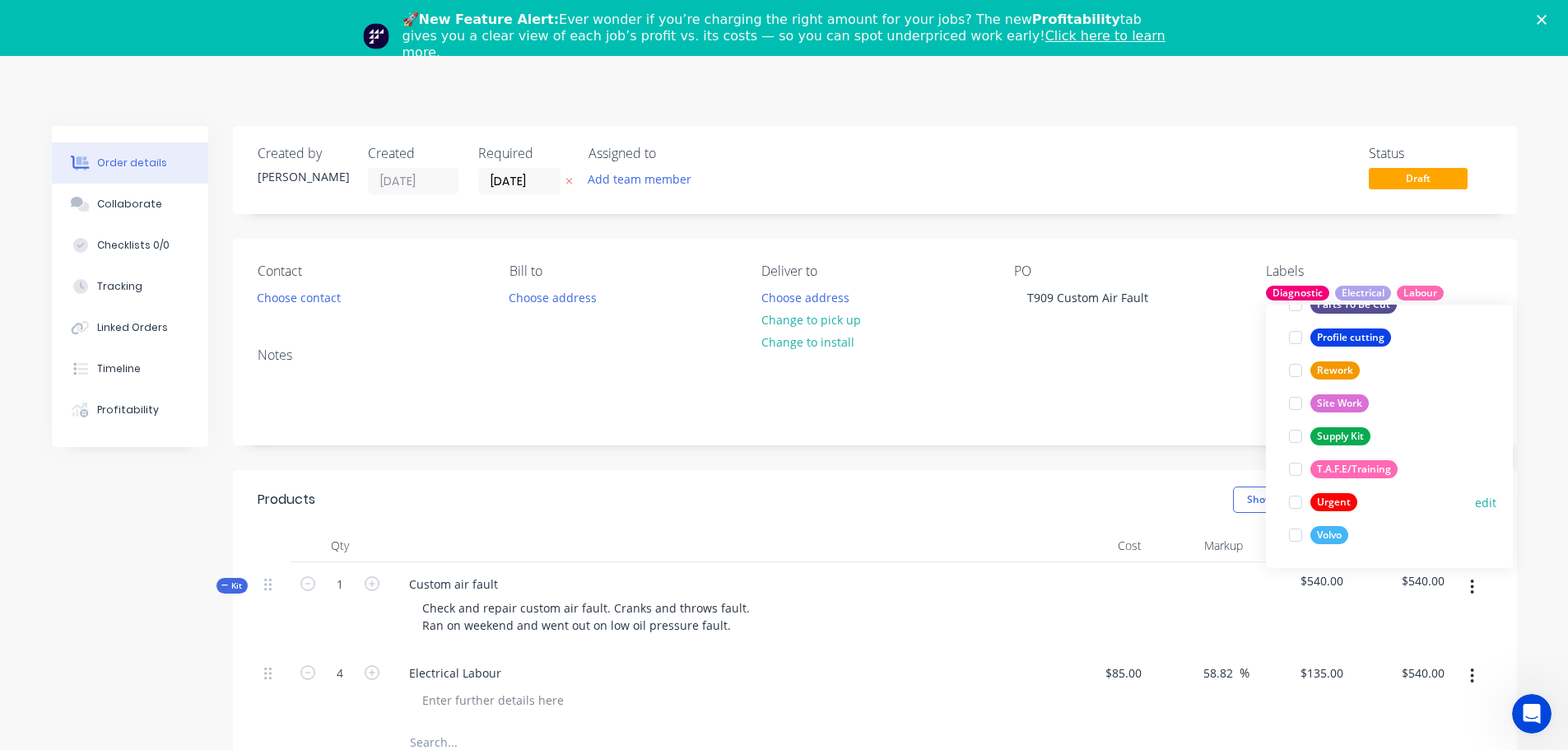
click at [1334, 496] on div "Urgent" at bounding box center [1333, 502] width 47 height 18
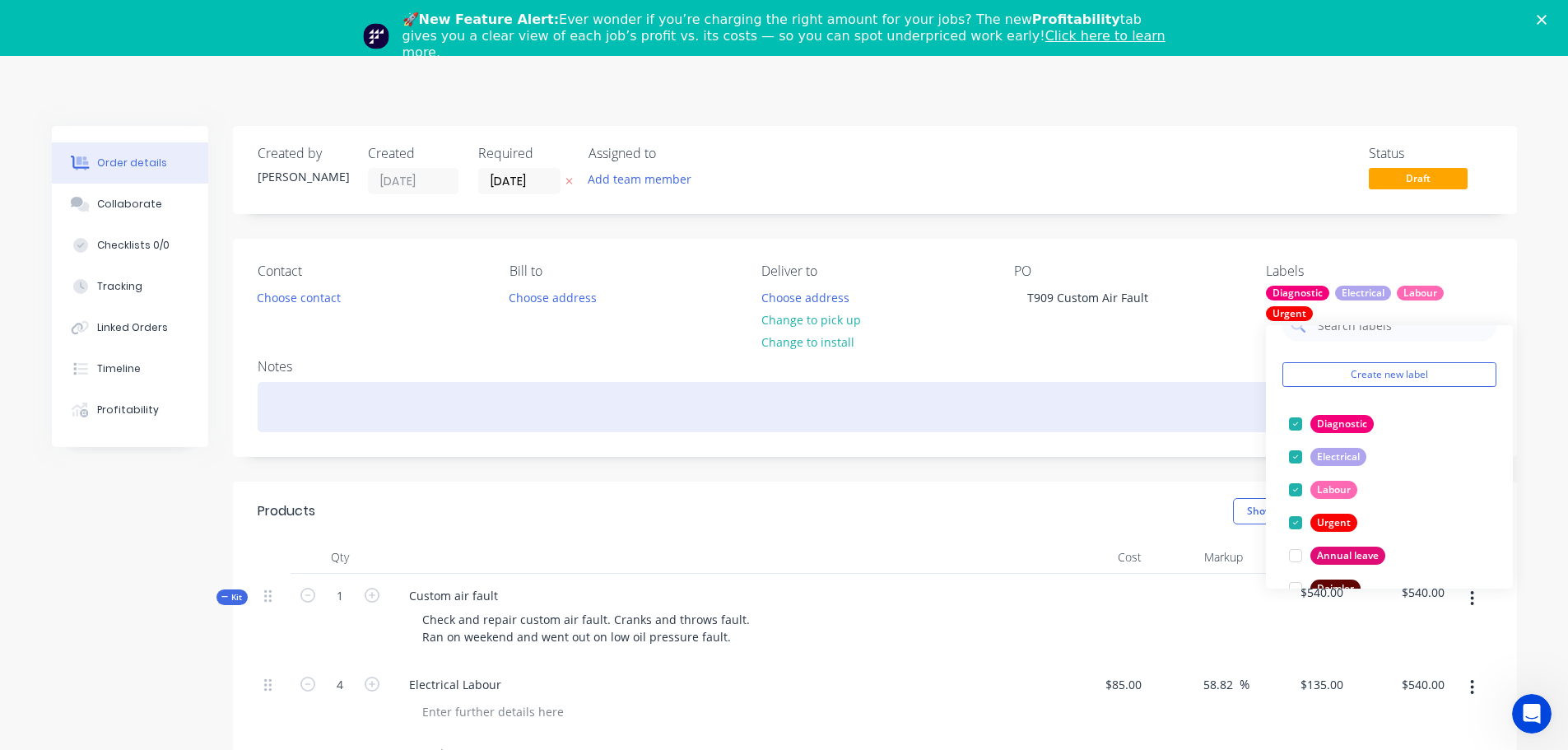
click at [350, 395] on div at bounding box center [874, 407] width 1234 height 50
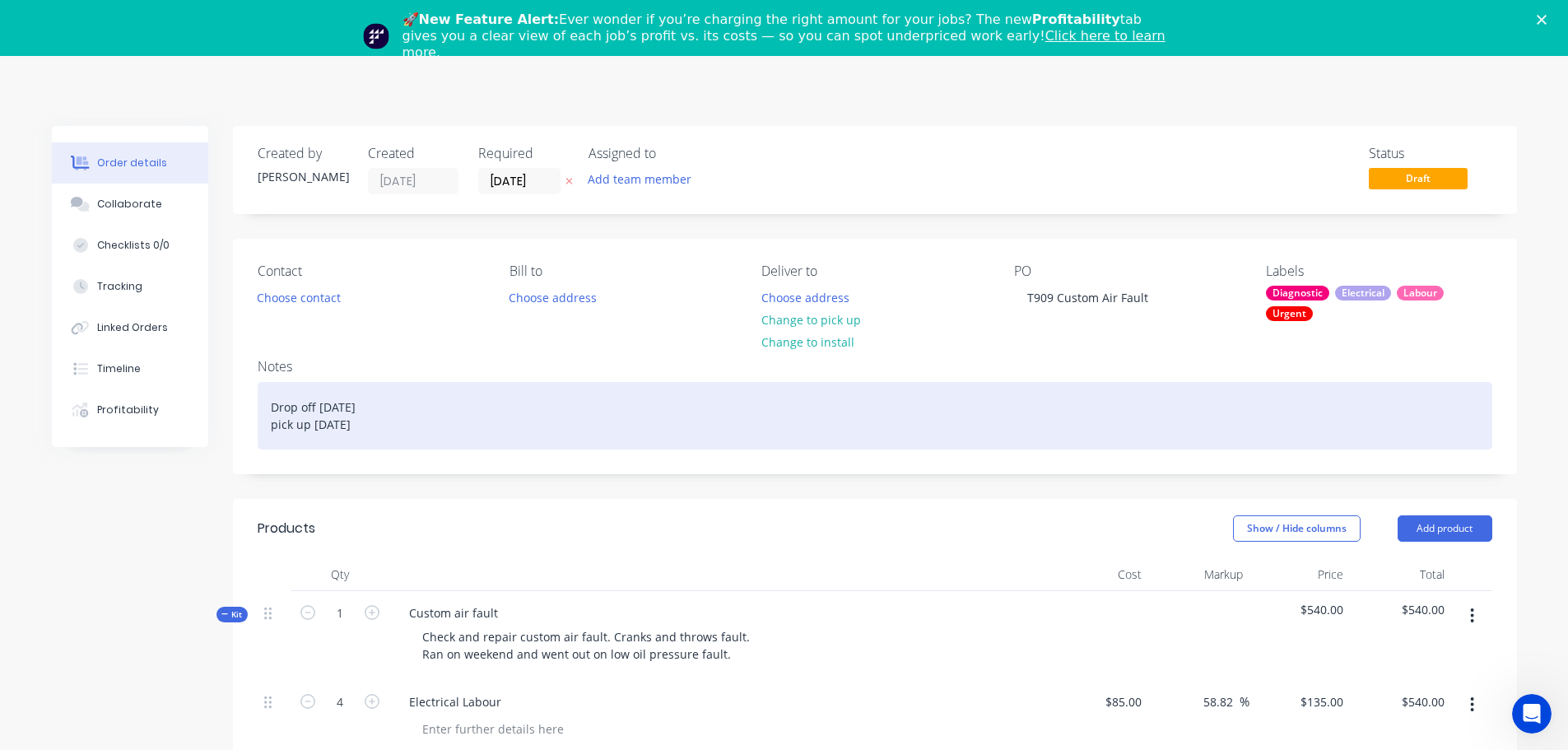
click at [415, 410] on div "Drop off [DATE] pick up [DATE]" at bounding box center [874, 416] width 1234 height 67
click at [414, 430] on div "Drop off [DATE] pick up [DATE]" at bounding box center [874, 416] width 1234 height 67
click at [446, 439] on div "Drop off [DATE] pick up [DATE]" at bounding box center [874, 416] width 1234 height 67
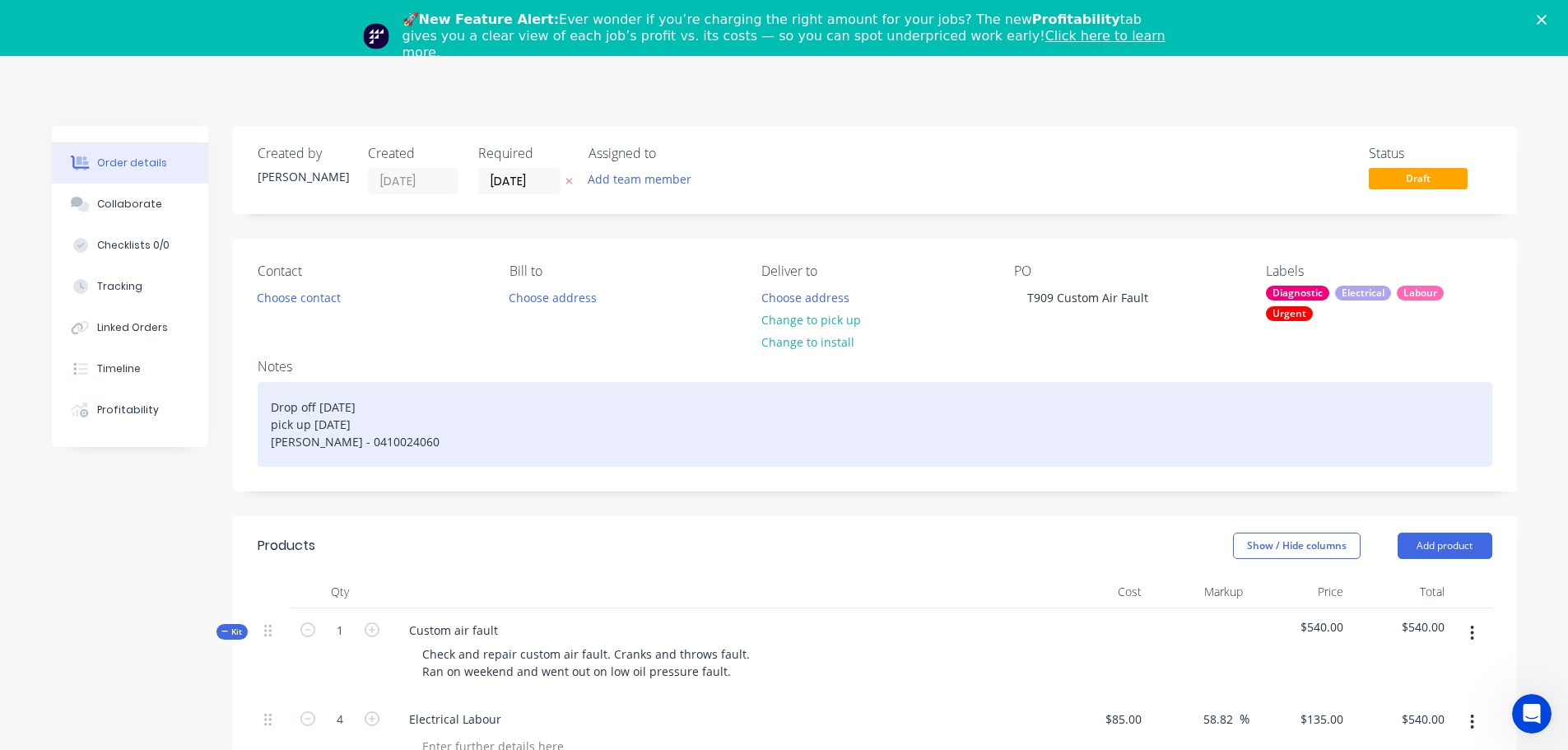
click at [379, 441] on div "Drop off [DATE] pick up [DATE] [PERSON_NAME] - 0410024060" at bounding box center [874, 424] width 1234 height 84
click at [403, 444] on div "Drop off [DATE] pick up [DATE] [PERSON_NAME] - 0410 024060" at bounding box center [874, 424] width 1234 height 84
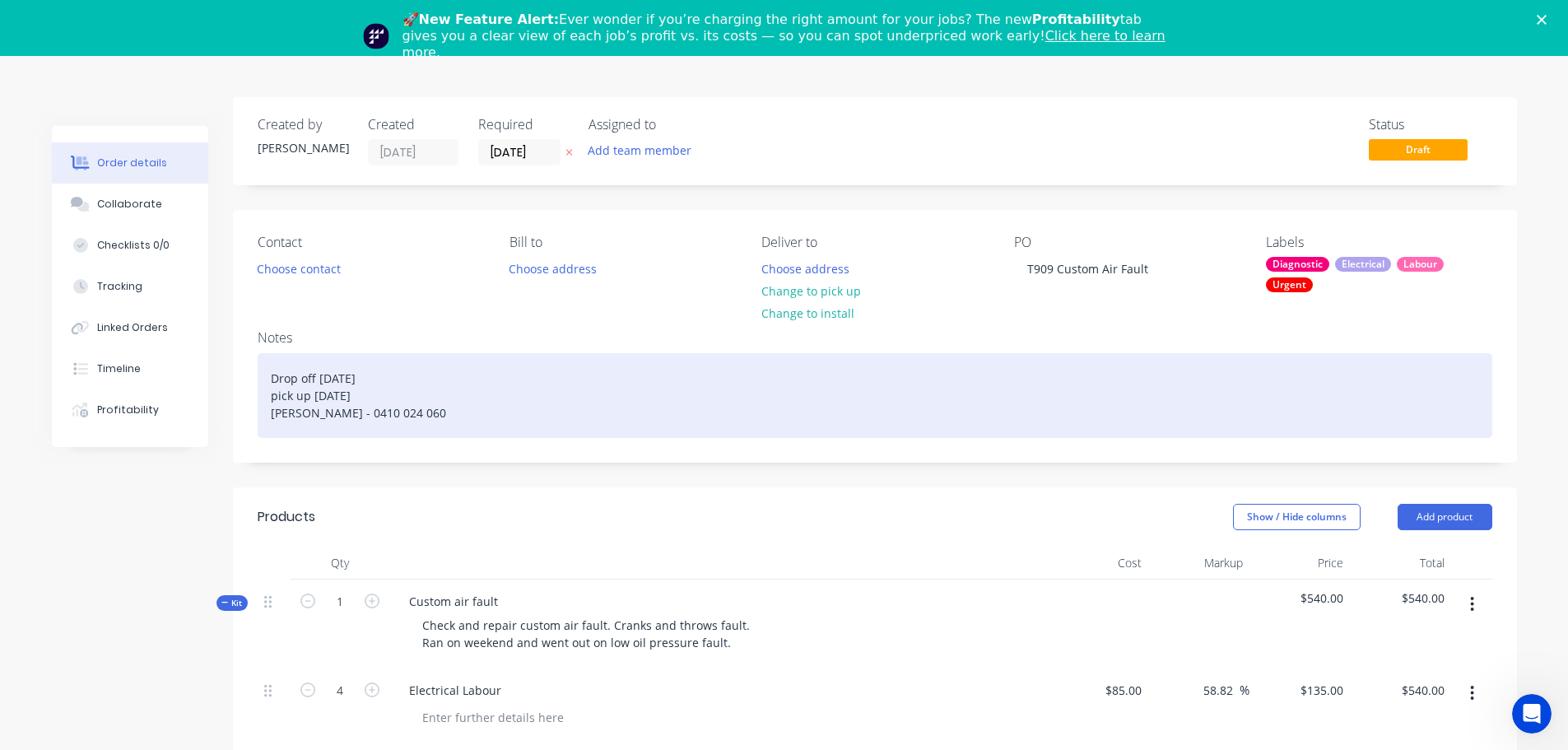
scroll to position [0, 0]
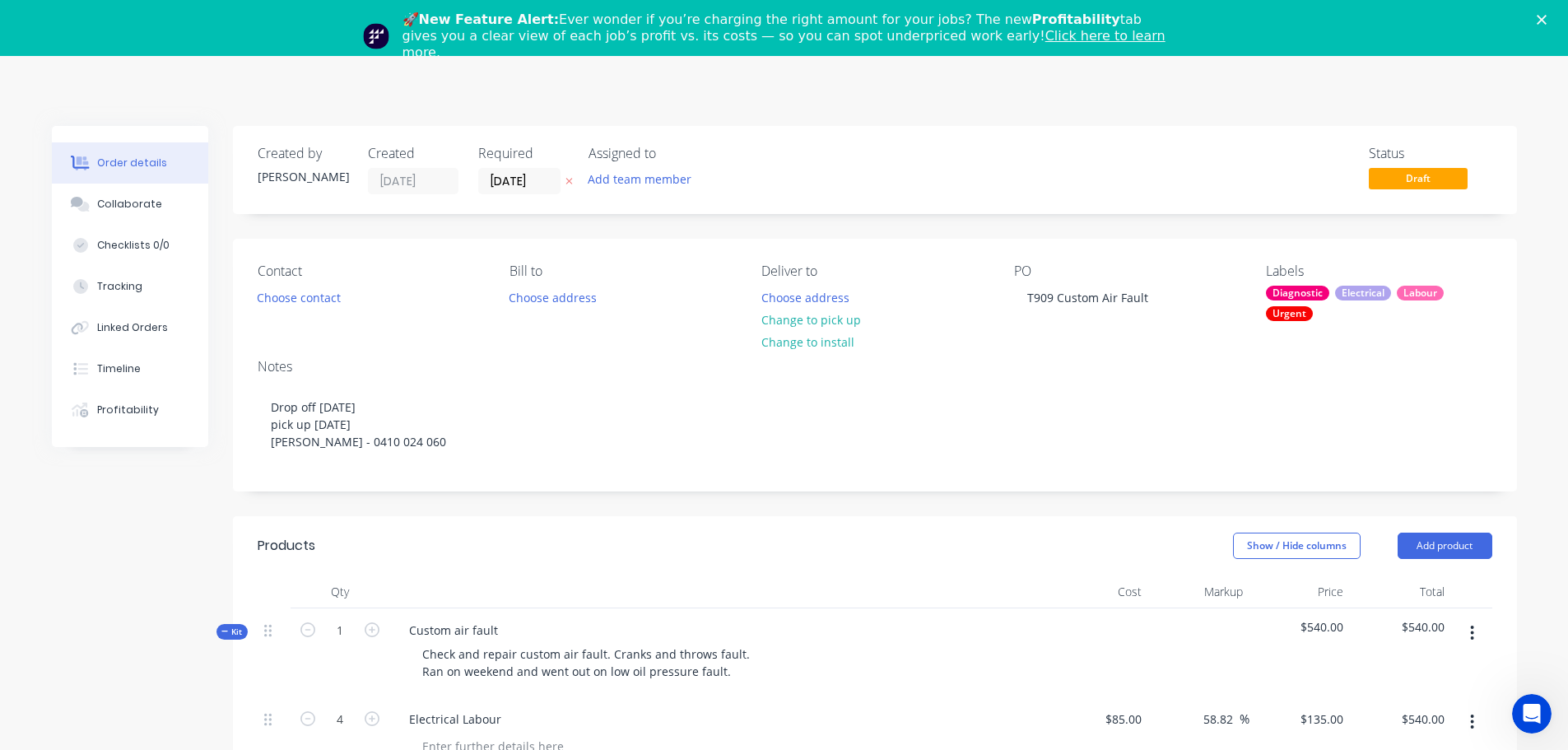
click at [1547, 22] on div "🚀 New Feature Alert: Ever wonder if you’re charging the right amount for your j…" at bounding box center [784, 36] width 1568 height 59
click at [1559, 14] on div "🚀 New Feature Alert: Ever wonder if you’re charging the right amount for your j…" at bounding box center [784, 36] width 1568 height 59
click at [1547, 15] on icon "Close" at bounding box center [1542, 20] width 10 height 10
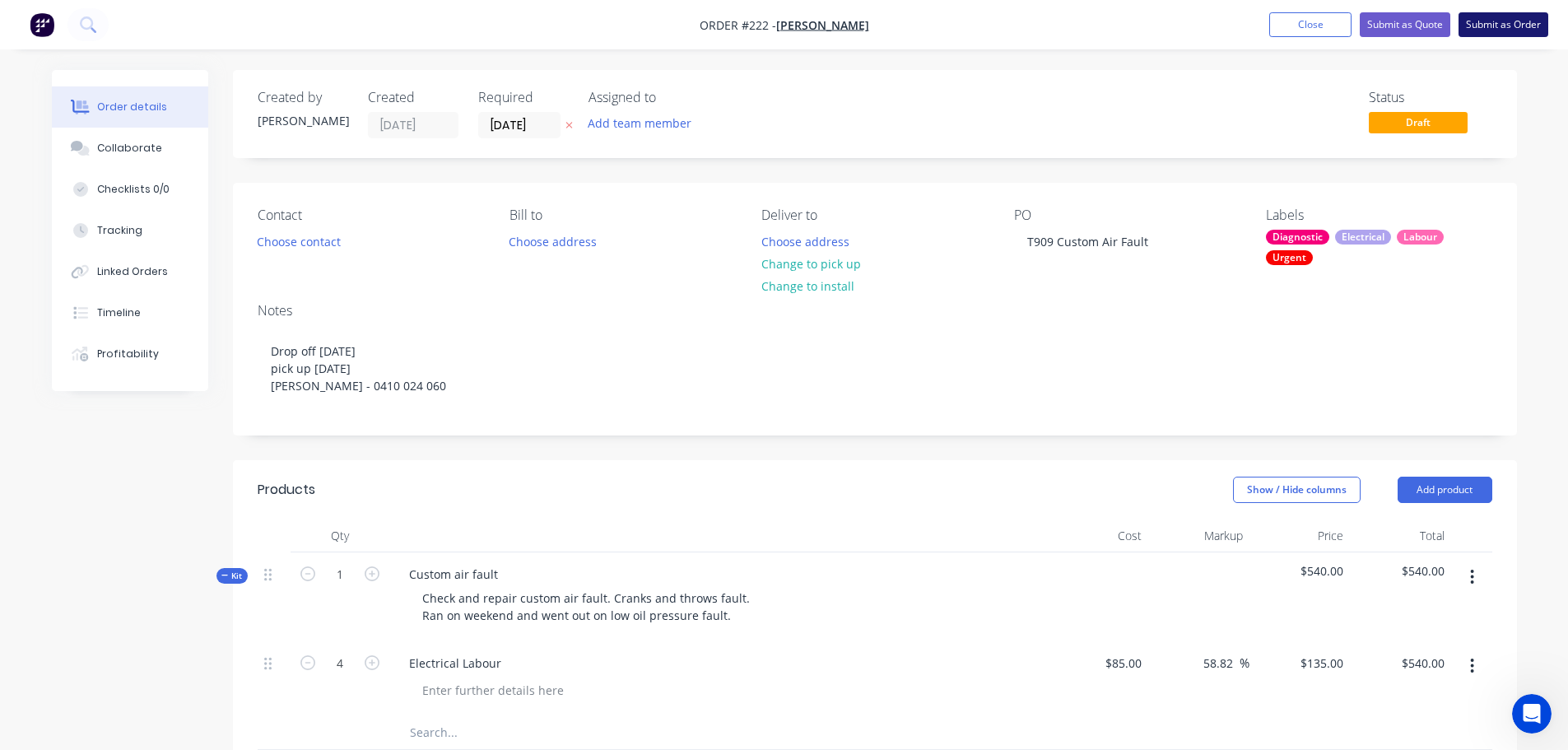
click at [1484, 19] on button "Submit as Order" at bounding box center [1502, 24] width 90 height 25
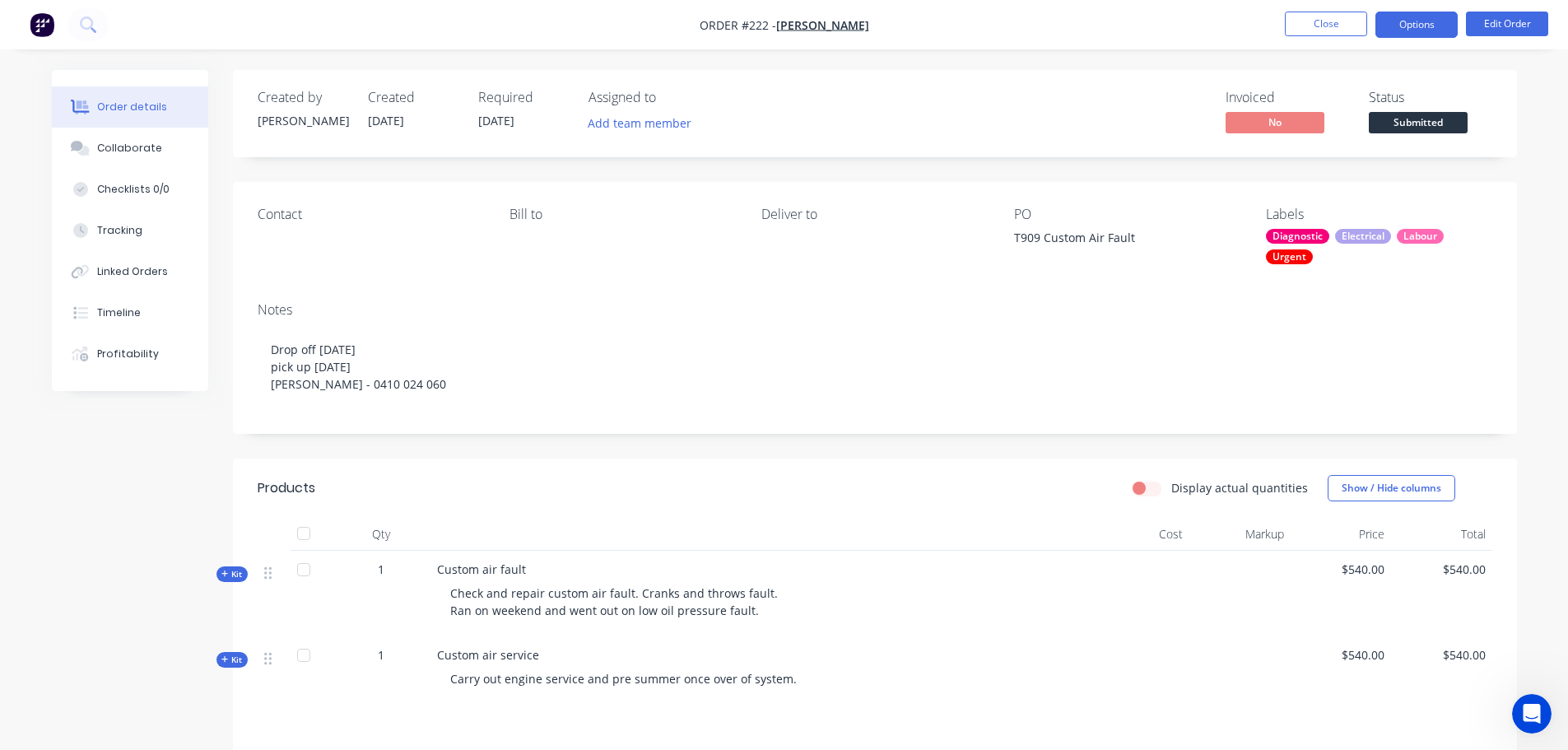
click at [1435, 21] on button "Options" at bounding box center [1416, 25] width 82 height 26
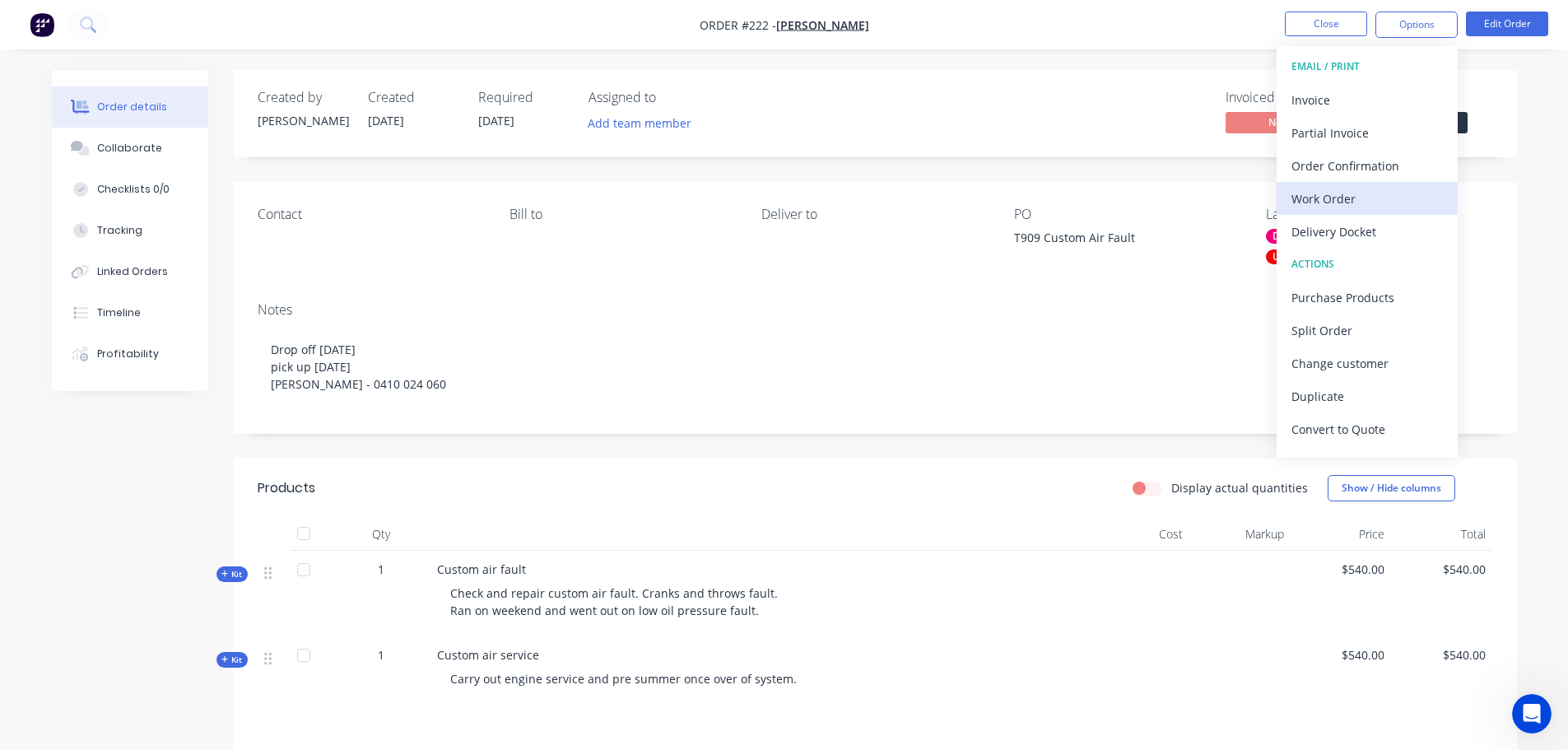
click at [1361, 203] on div "Work Order" at bounding box center [1366, 199] width 151 height 24
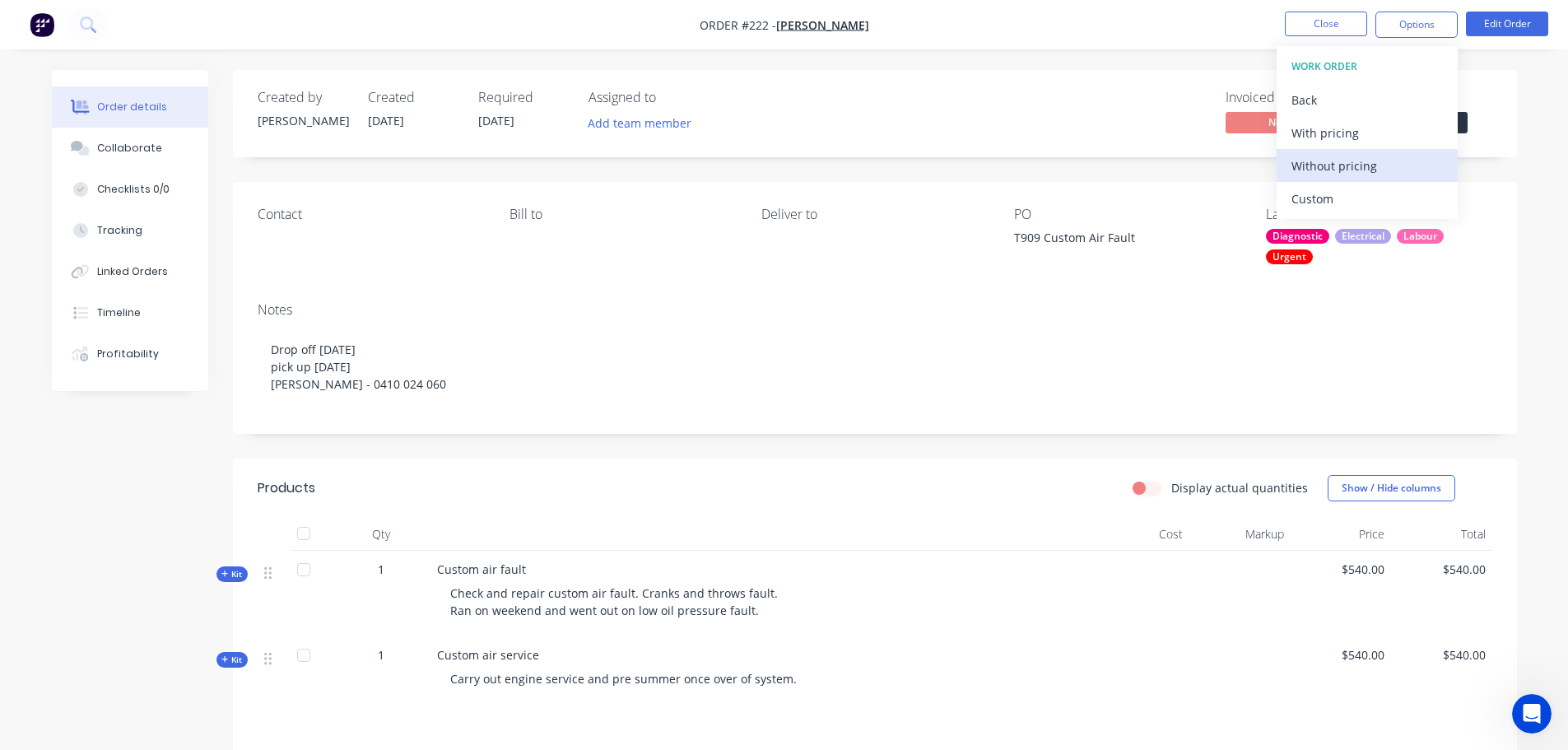
click at [1372, 174] on div "Without pricing" at bounding box center [1366, 166] width 151 height 24
